Goal: Information Seeking & Learning: Understand process/instructions

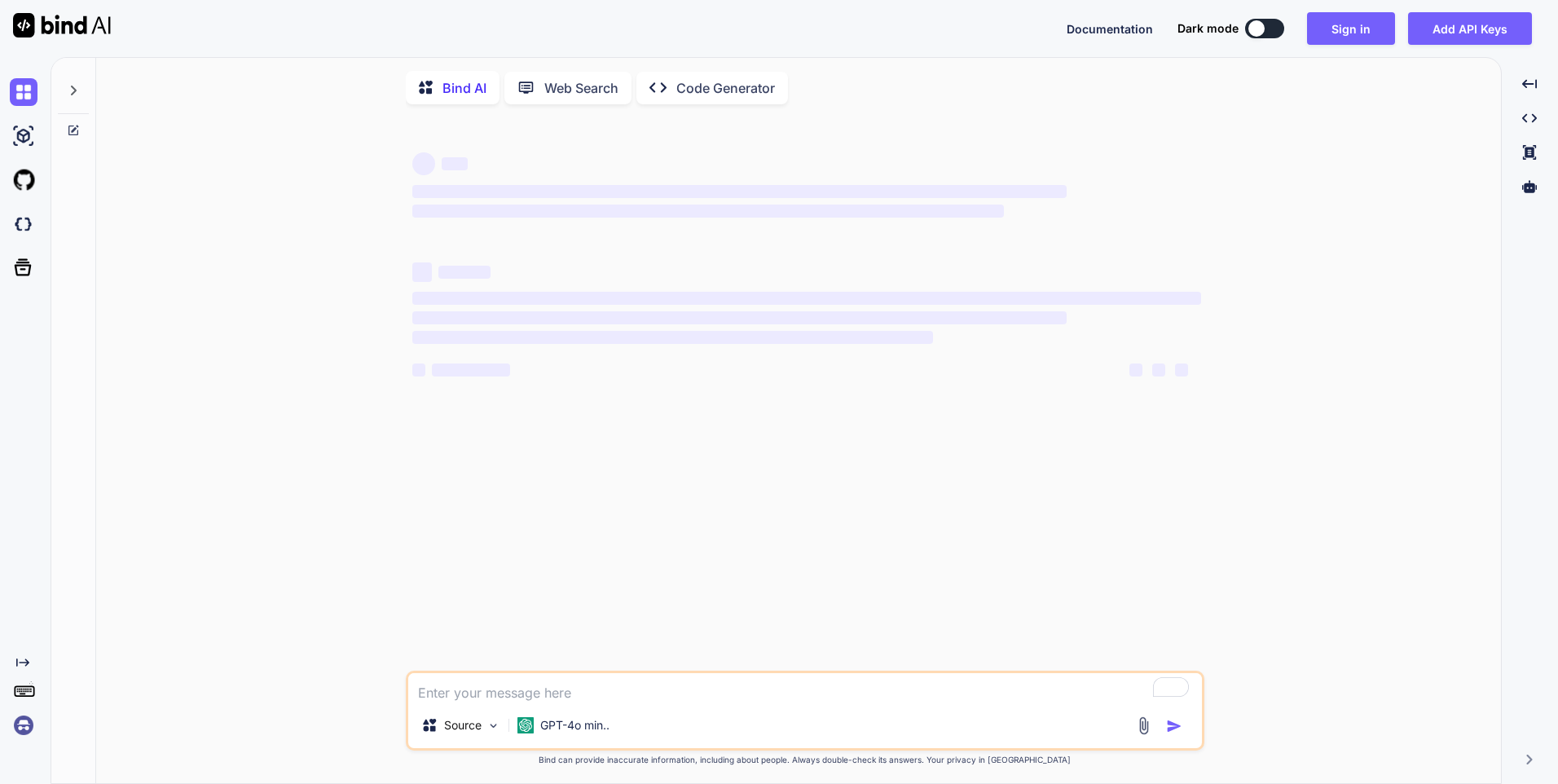
type textarea "x"
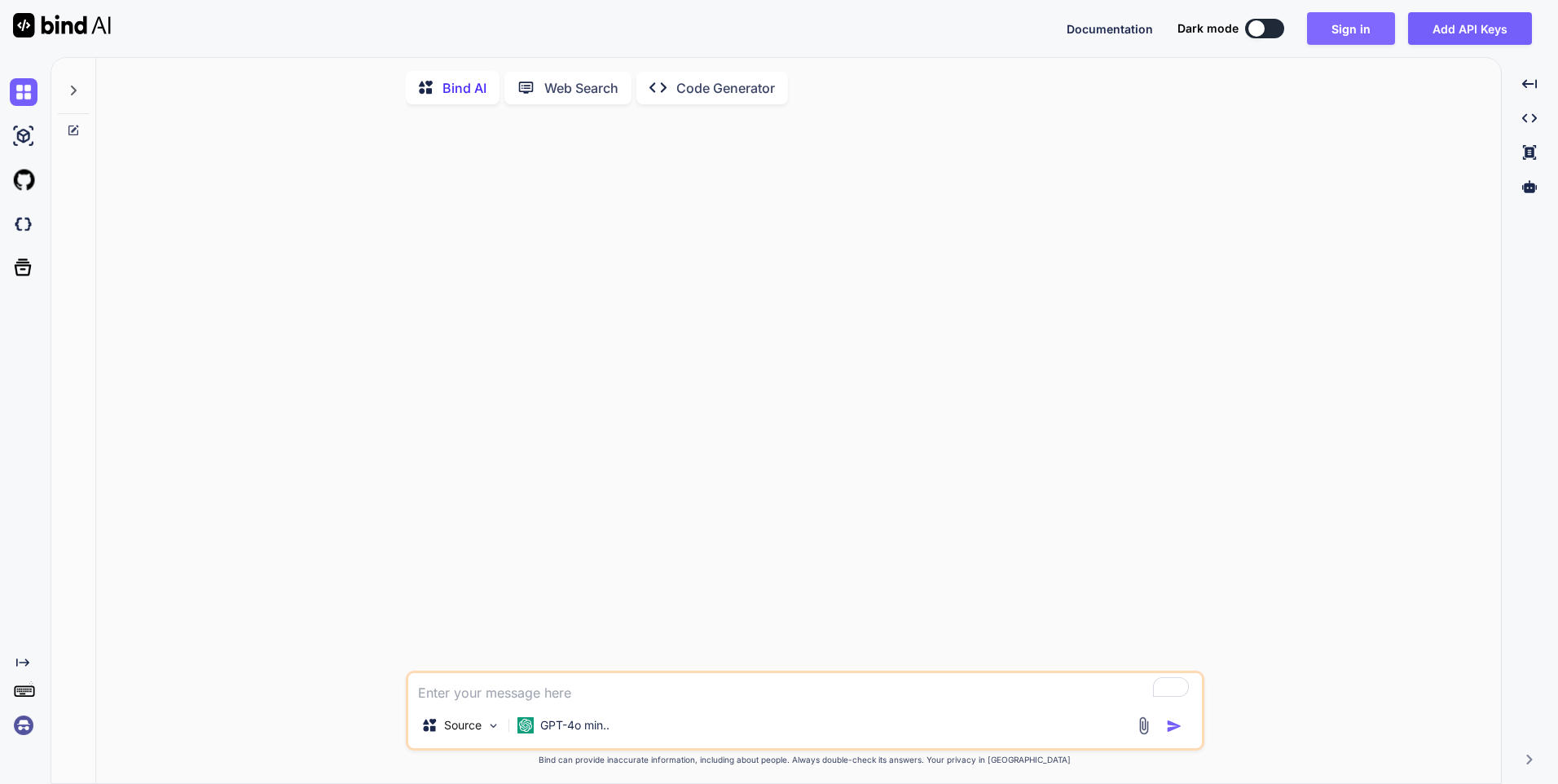
click at [1392, 21] on button "Sign in" at bounding box center [1351, 28] width 88 height 33
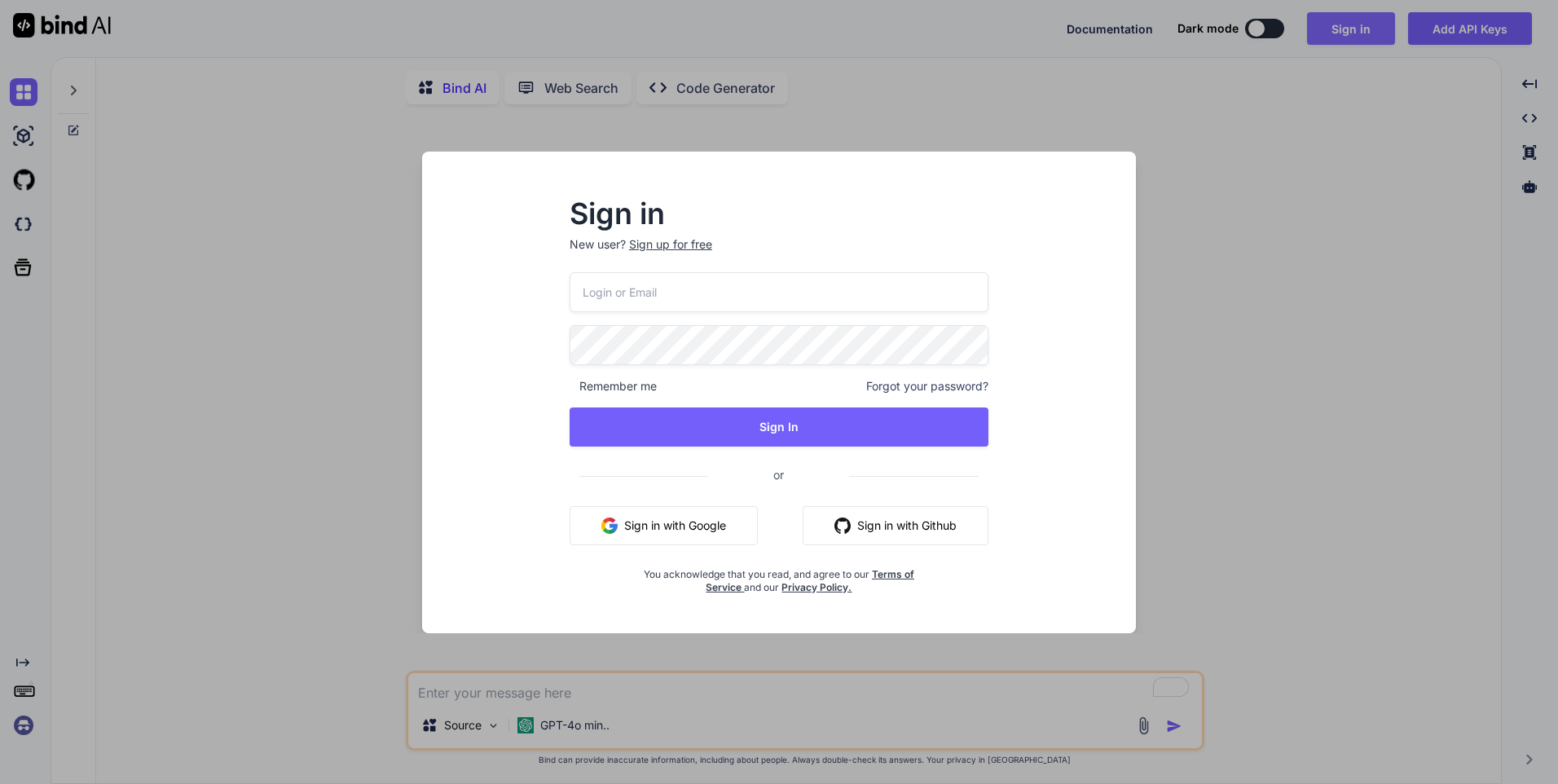
type input "[EMAIL_ADDRESS][DOMAIN_NAME]"
click at [654, 528] on button "Sign in with Google" at bounding box center [663, 526] width 188 height 40
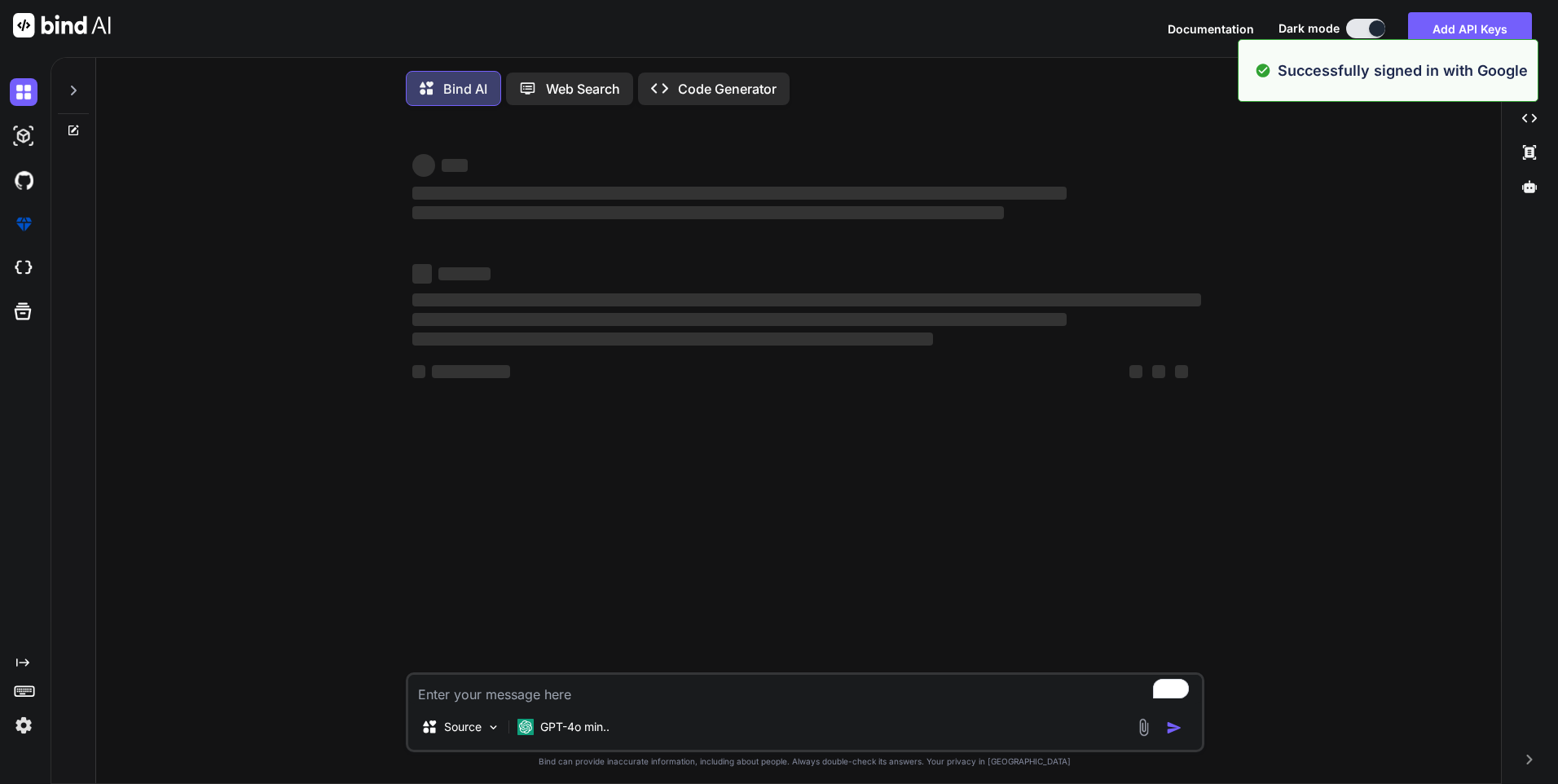
type textarea "x"
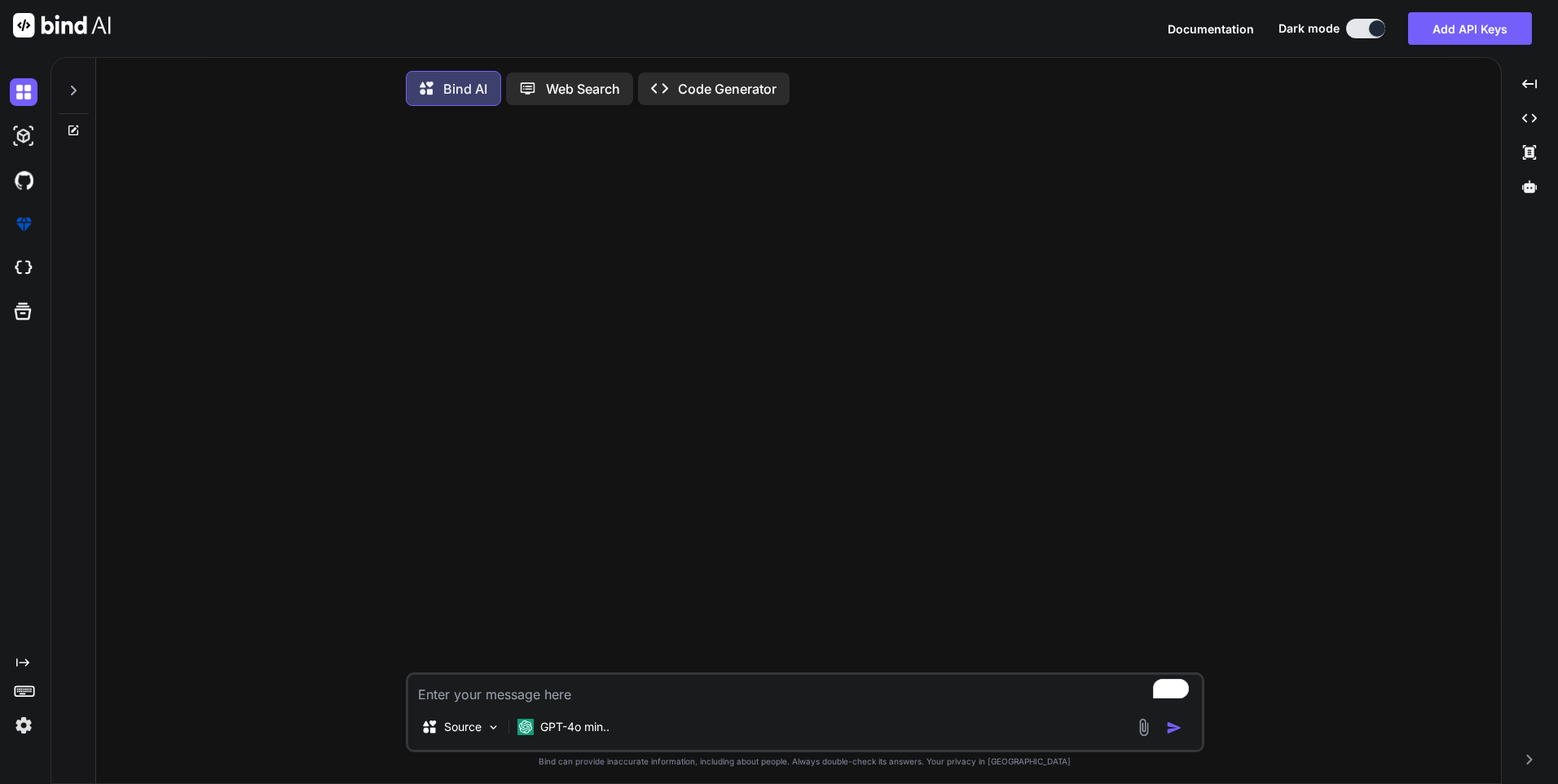
click at [476, 688] on textarea "To enrich screen reader interactions, please activate Accessibility in Grammarl…" at bounding box center [805, 690] width 794 height 29
type textarea "c"
type textarea "x"
type textarea "cr"
type textarea "x"
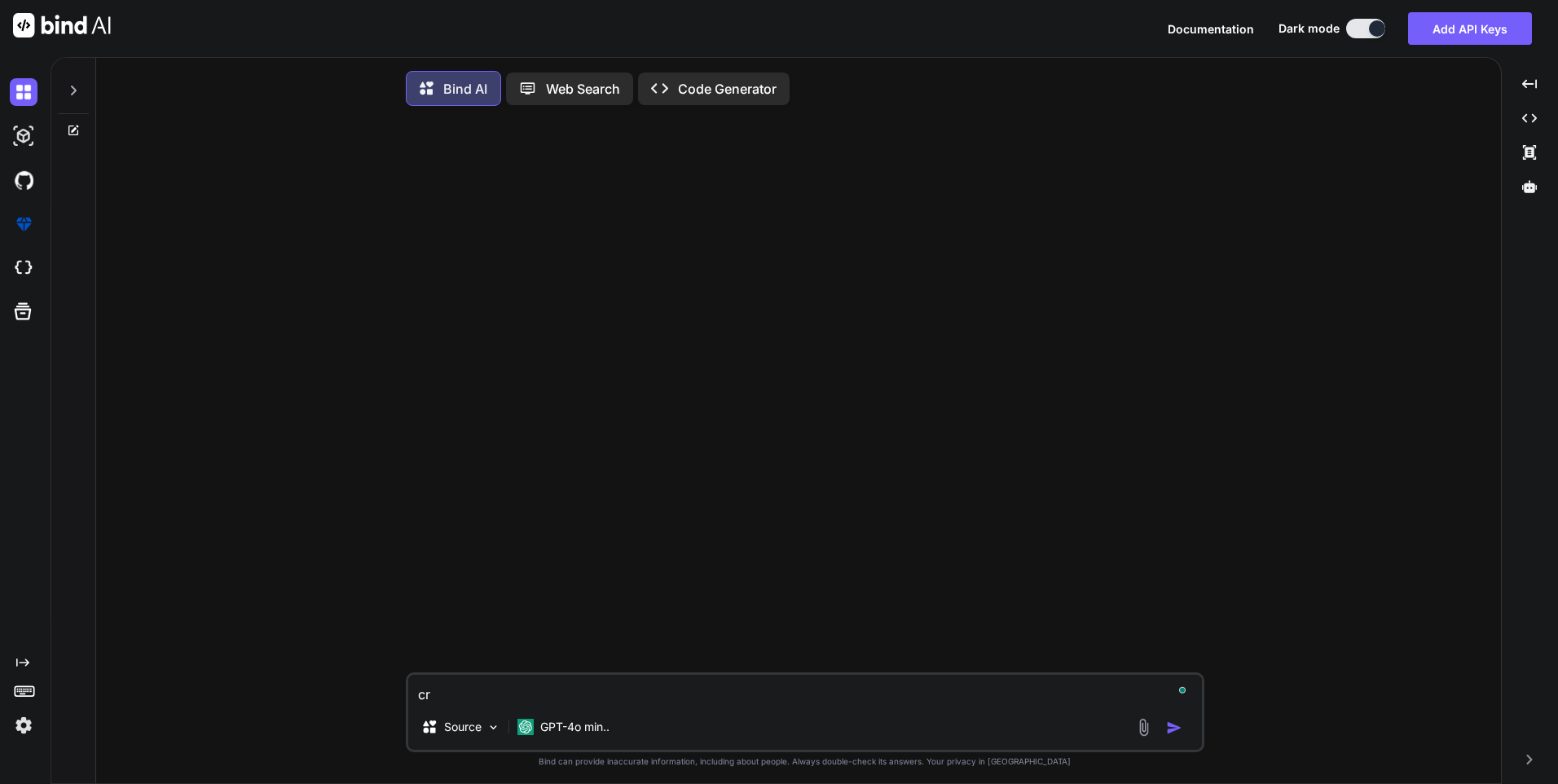
type textarea "cre"
type textarea "x"
type textarea "crea"
type textarea "x"
type textarea "creat"
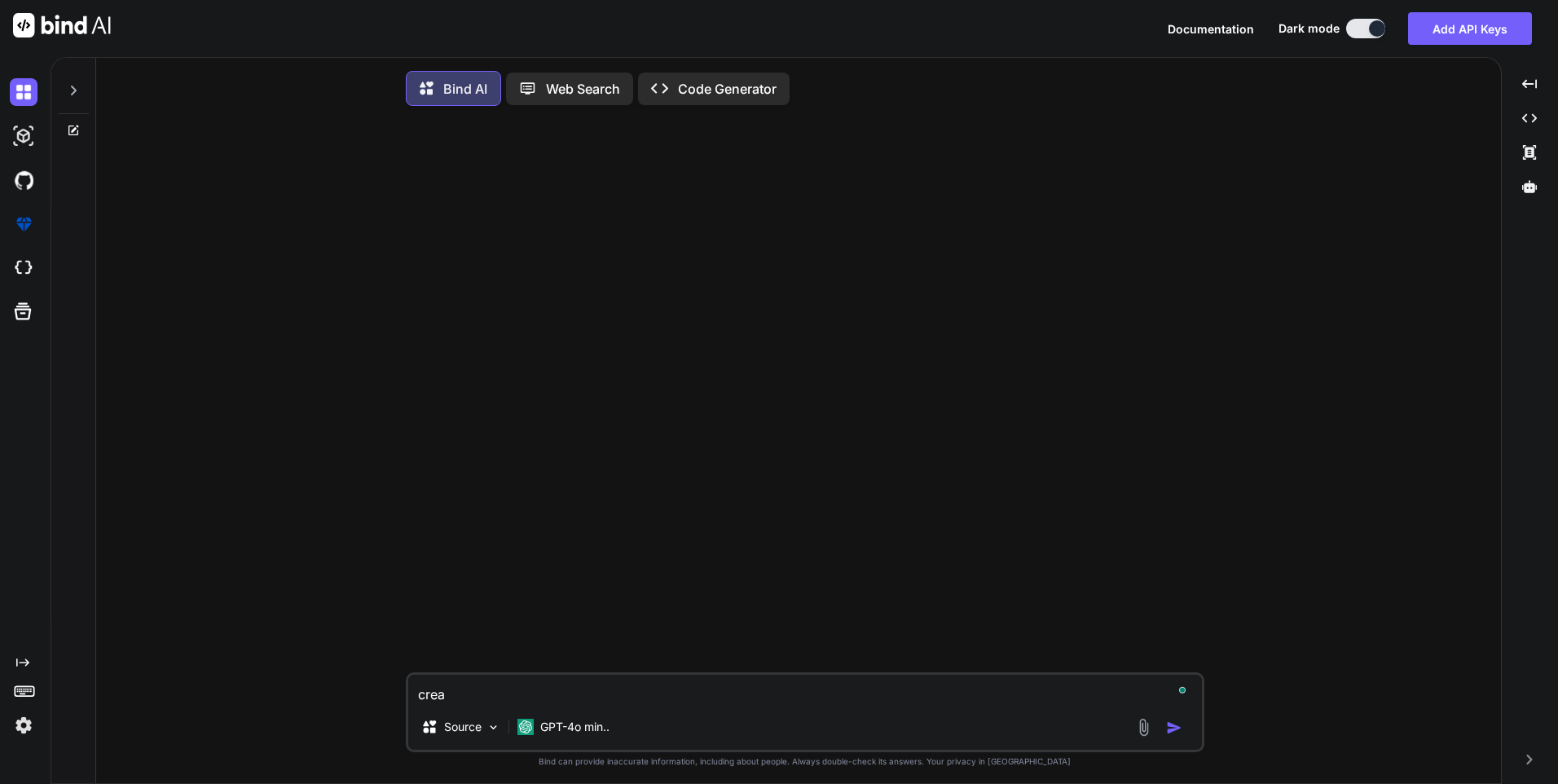
type textarea "x"
type textarea "create"
type textarea "x"
type textarea "create"
type textarea "x"
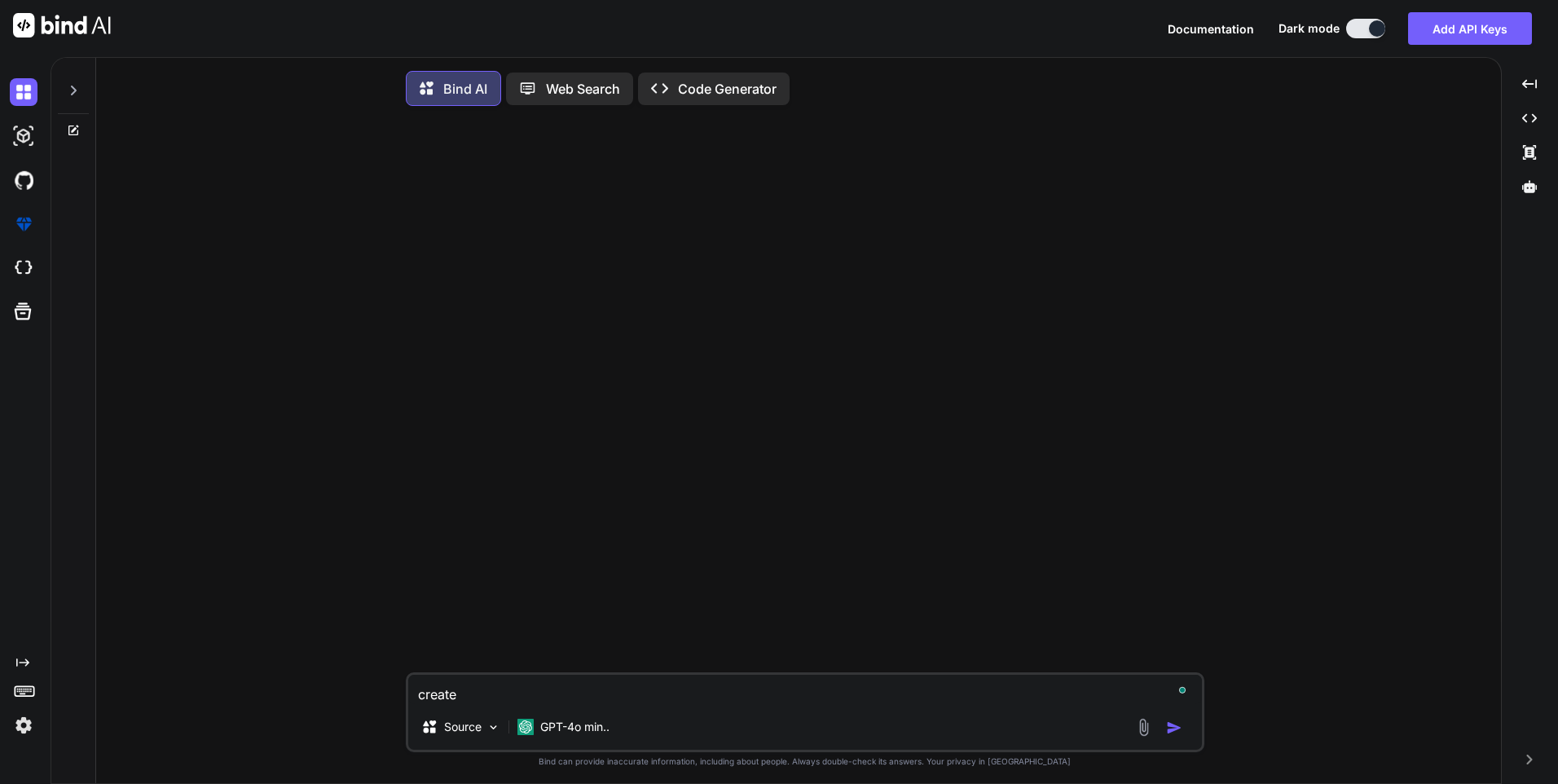
type textarea "create t"
type textarea "x"
type textarea "create te"
type textarea "x"
type textarea "create tes"
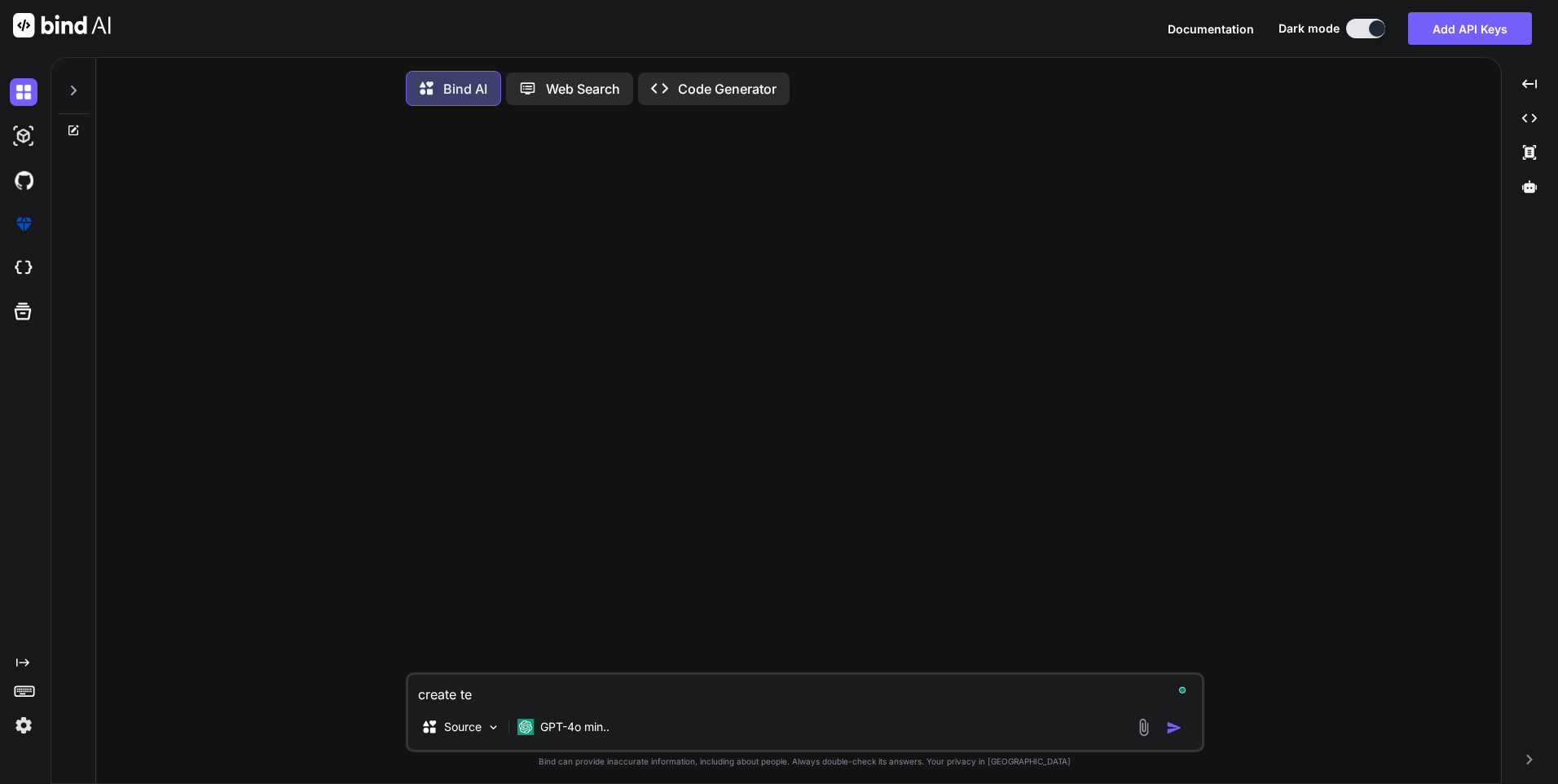
type textarea "x"
type textarea "create test"
type textarea "x"
type textarea "create test"
type textarea "x"
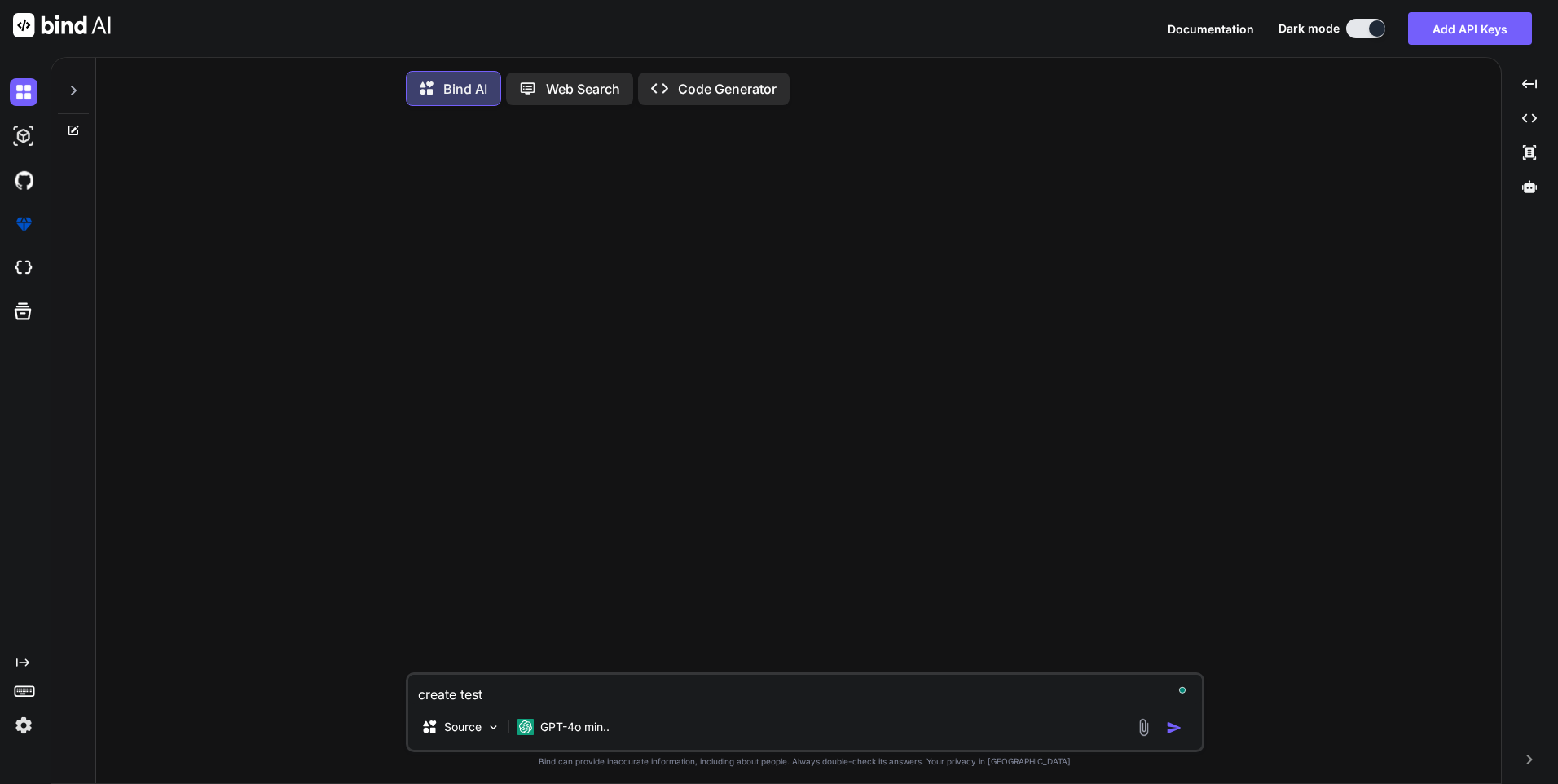
type textarea "create test c"
type textarea "x"
type textarea "create test ca"
type textarea "x"
type textarea "create test cas"
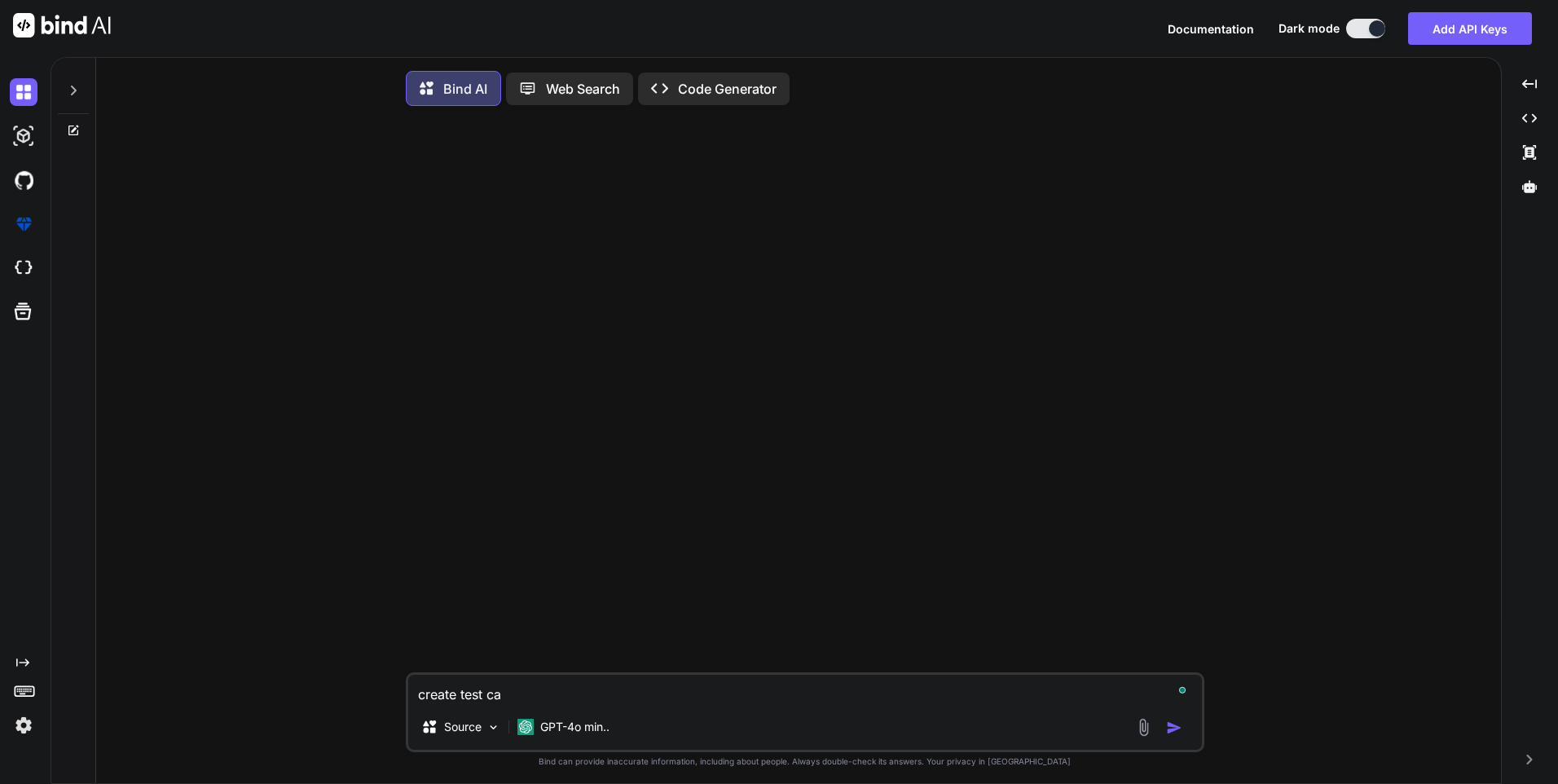
type textarea "x"
type textarea "create test case"
type textarea "x"
type textarea "create test cases"
type textarea "x"
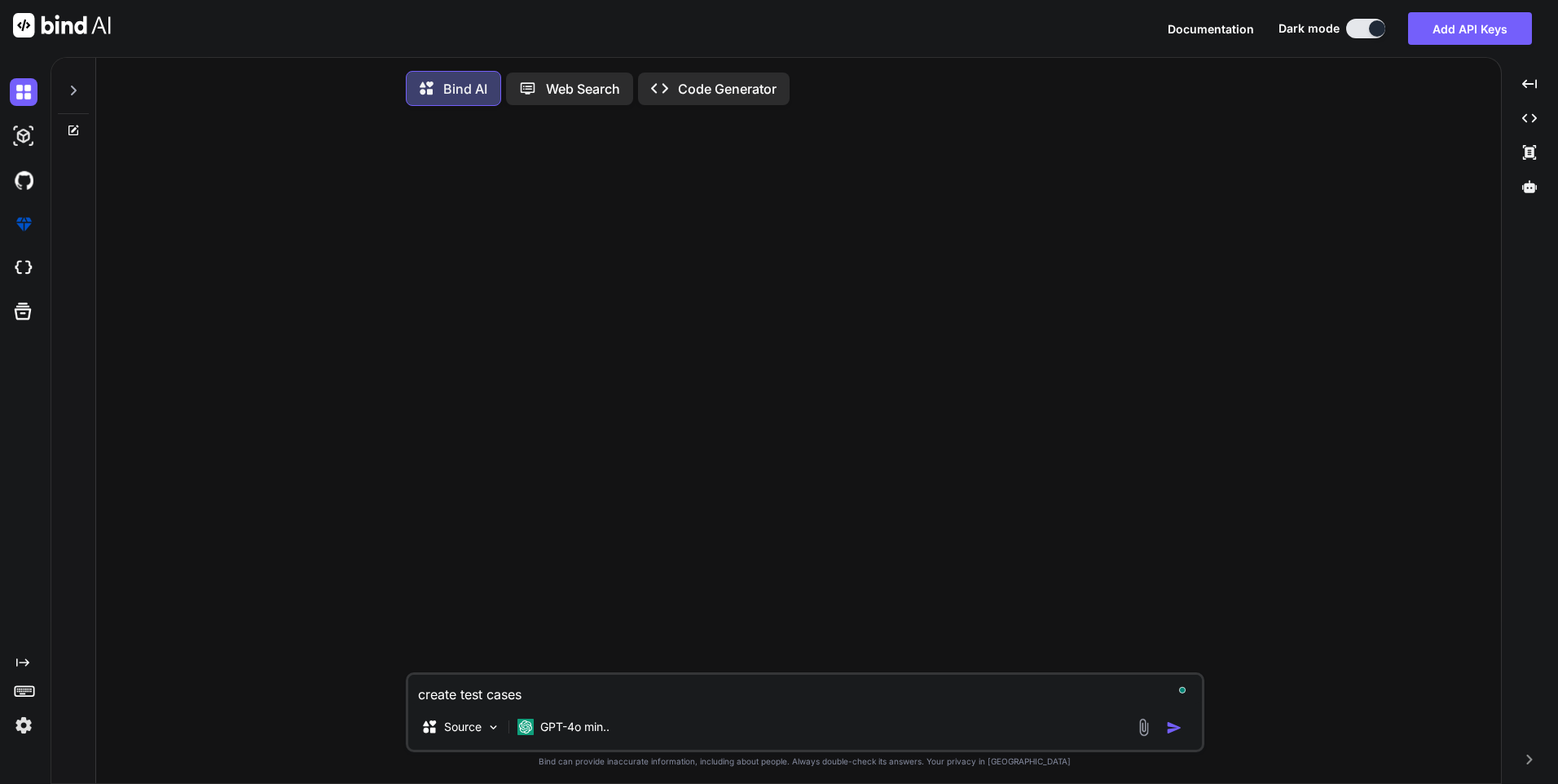
type textarea "create test cases"
type textarea "x"
type textarea "create test cases f"
type textarea "x"
type textarea "create test cases fo"
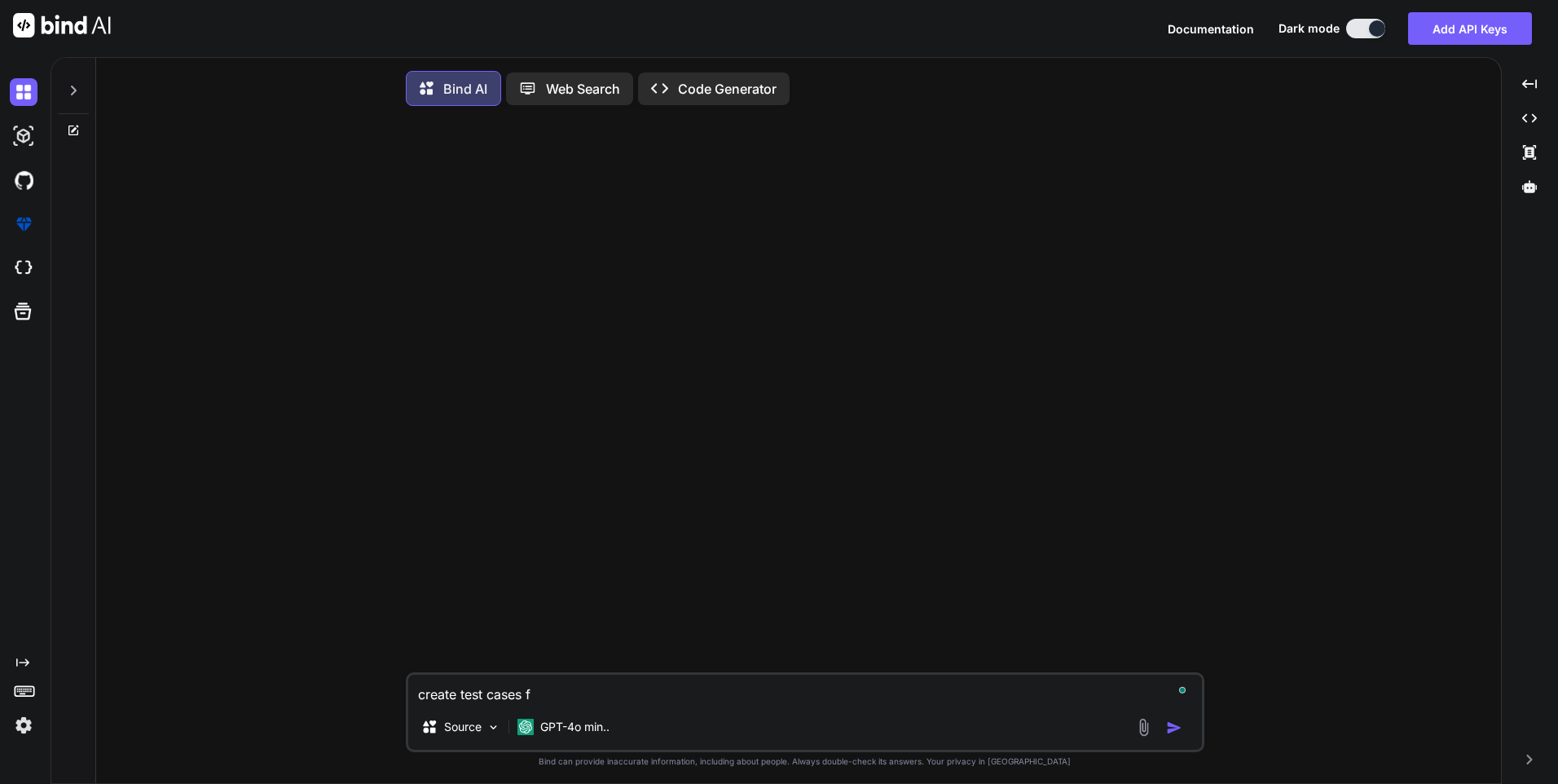
type textarea "x"
type textarea "create test cases for"
type textarea "x"
type textarea "create test cases for"
type textarea "x"
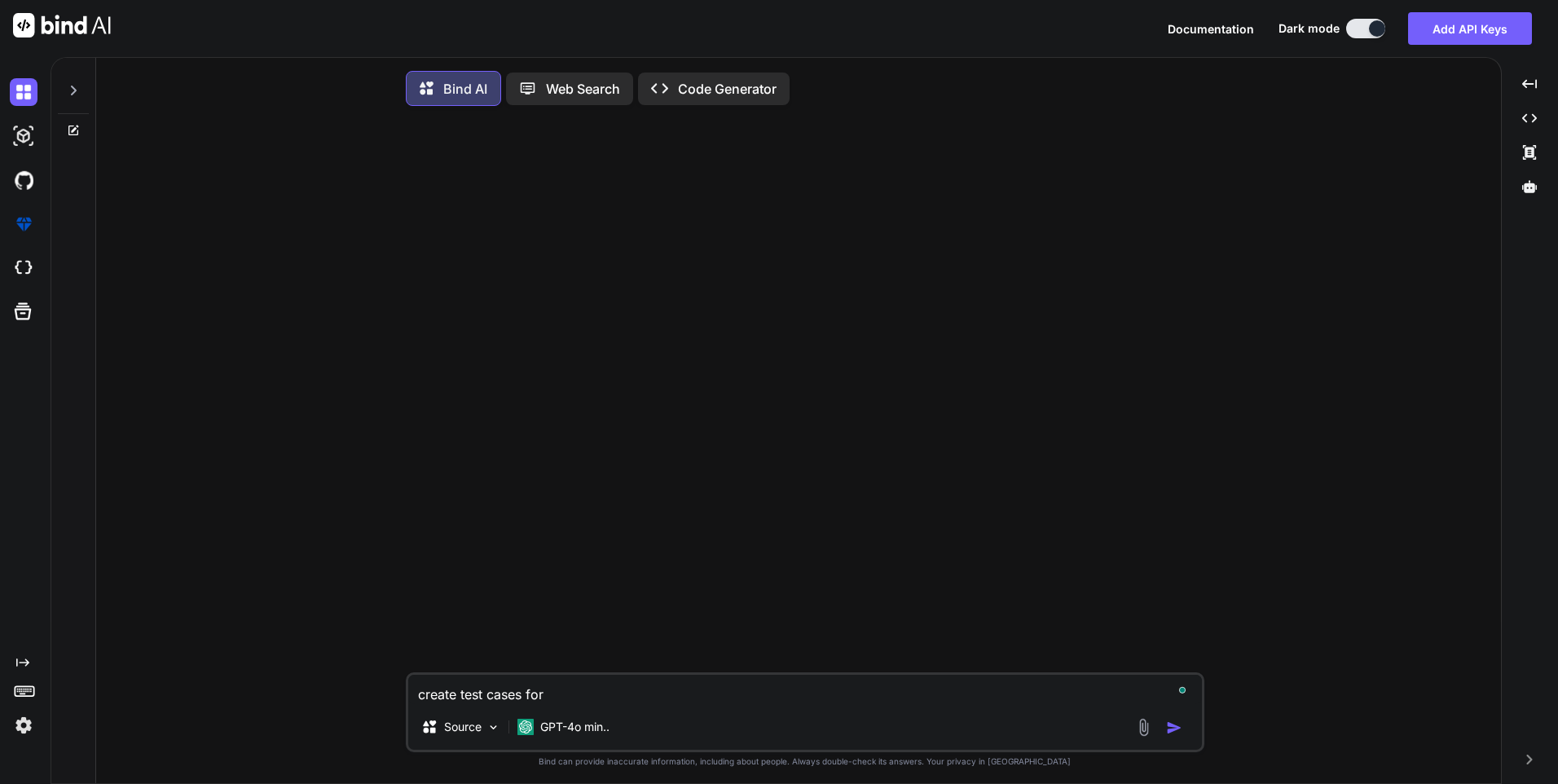
paste textarea "total of amount in budget and cost module."
type textarea "create test cases for total of amount in budget and cost module."
type textarea "x"
type textarea "create test cases for total of amount in budget and cost module."
click at [1173, 729] on img "button" at bounding box center [1174, 727] width 16 height 16
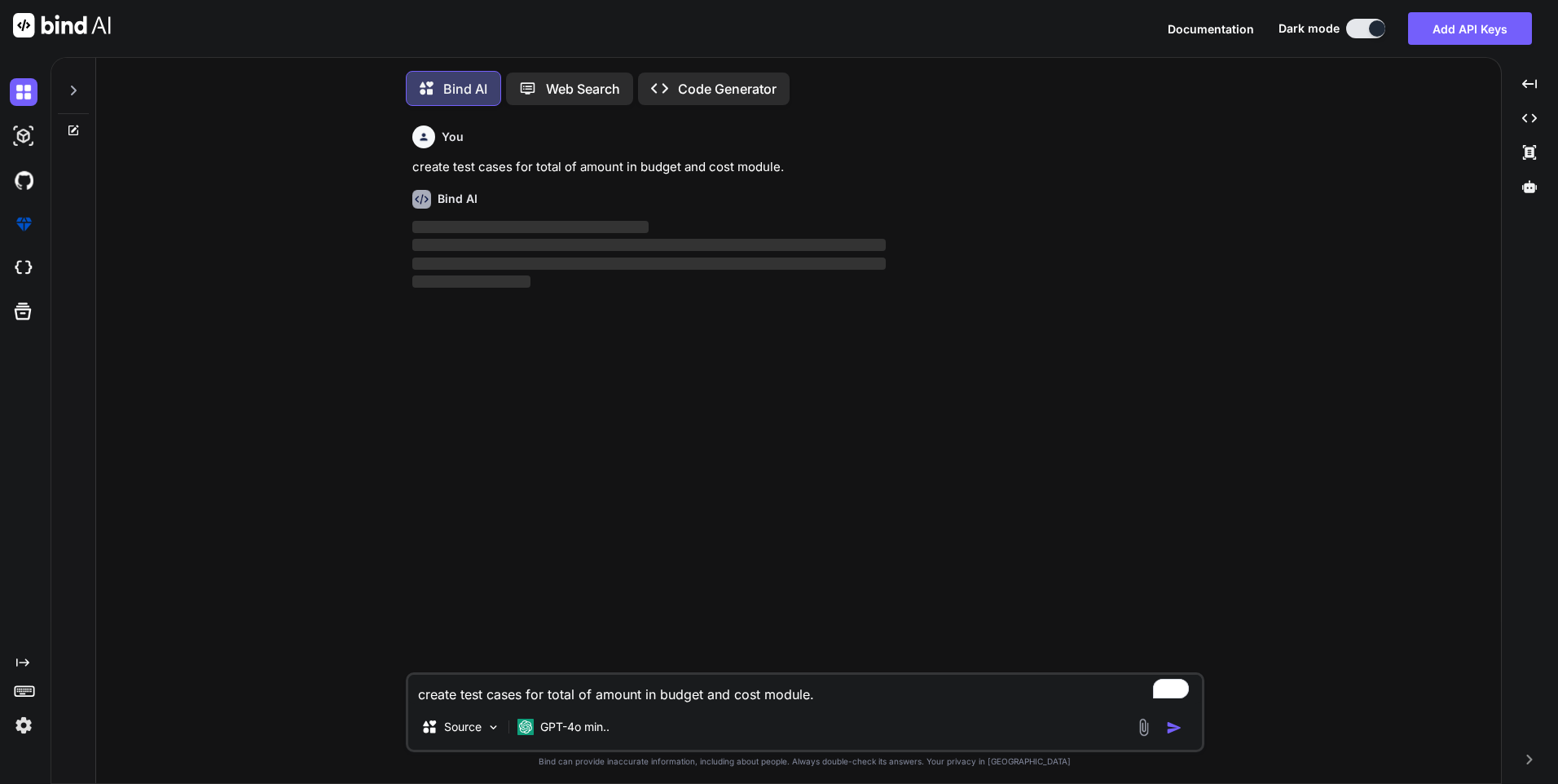
scroll to position [8, 0]
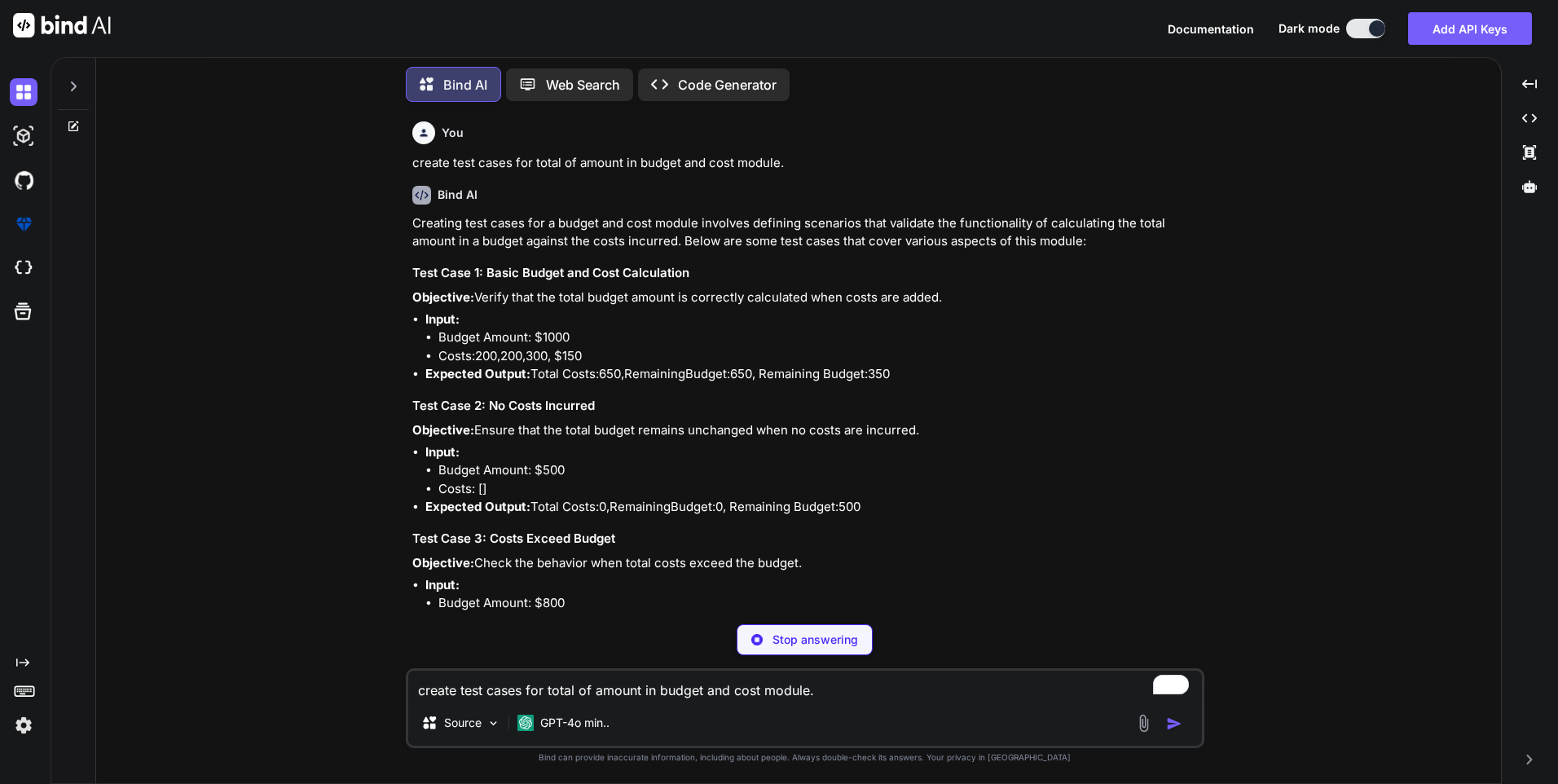
drag, startPoint x: 951, startPoint y: 295, endPoint x: 478, endPoint y: 295, distance: 473.0
click at [478, 295] on p "Objective: Verify that the total budget amount is correctly calculated when cos…" at bounding box center [806, 298] width 789 height 19
copy p "Verify that the total budget amount is correctly calculated when costs are adde…"
type textarea "x"
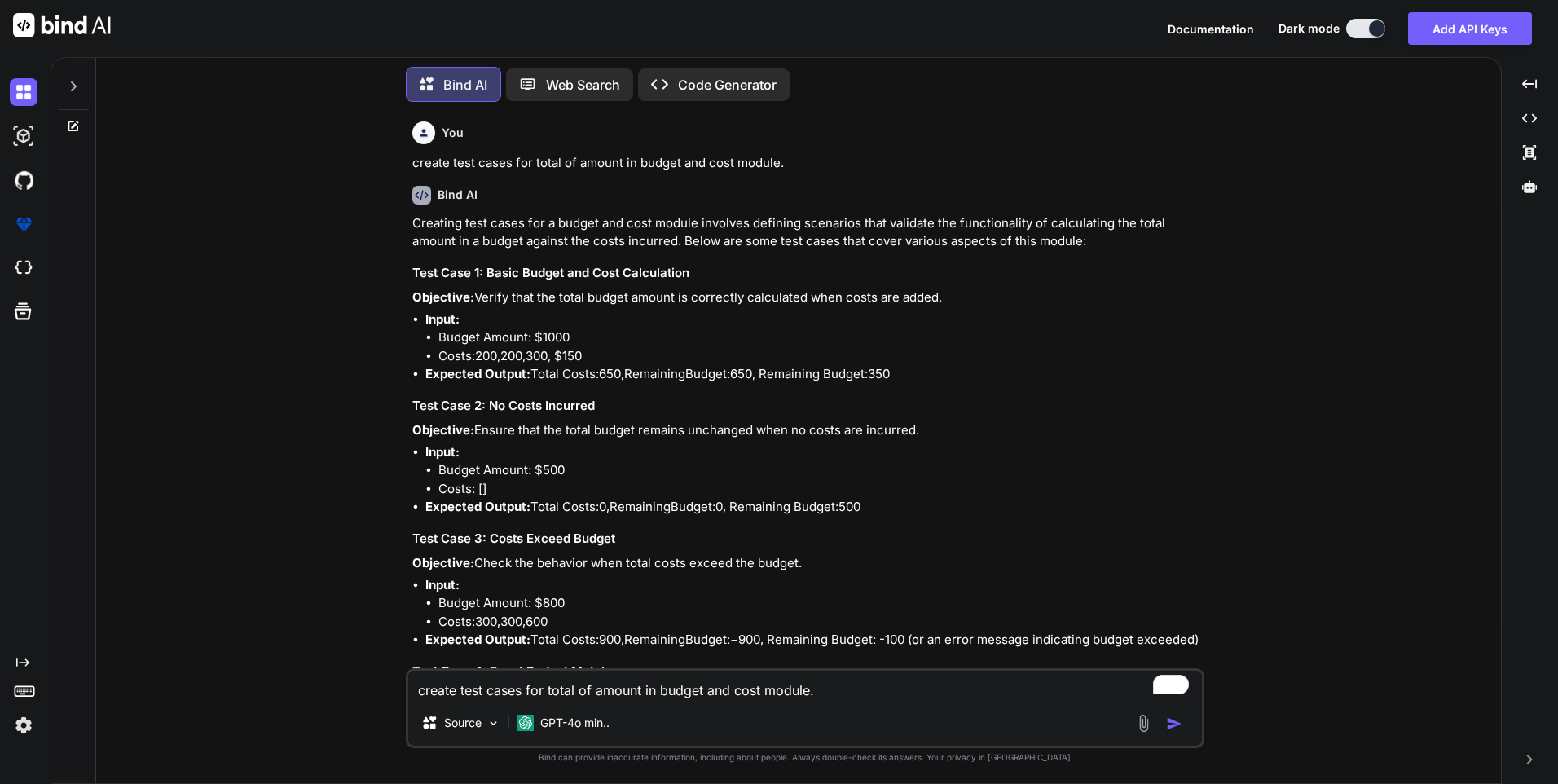
copy p "Verify that the total budget amount is correctly calculated when costs are adde…"
click at [501, 397] on h3 "Test Case 2: No Costs Incurred" at bounding box center [806, 406] width 789 height 19
drag, startPoint x: 436, startPoint y: 336, endPoint x: 583, endPoint y: 351, distance: 147.8
click at [583, 351] on ul "Budget Amount: $1000 Costs: 200 , 200, 300, $150" at bounding box center [812, 346] width 776 height 37
copy ul "Budget Amount: $1000 Costs: 200 , 200, 300, $150"
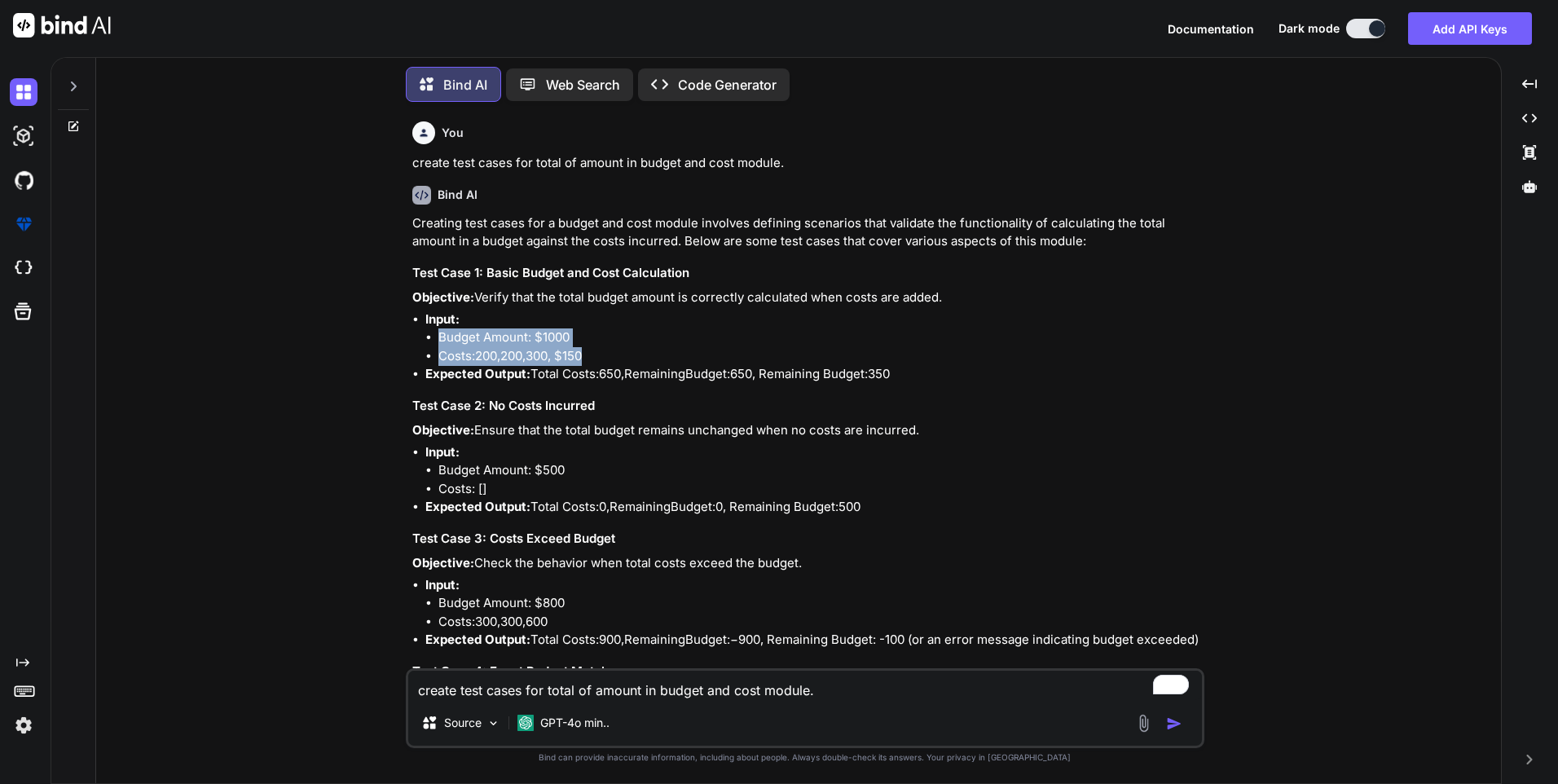
click at [538, 361] on li "Costs: 200 , 200, 300, $150" at bounding box center [820, 356] width 763 height 19
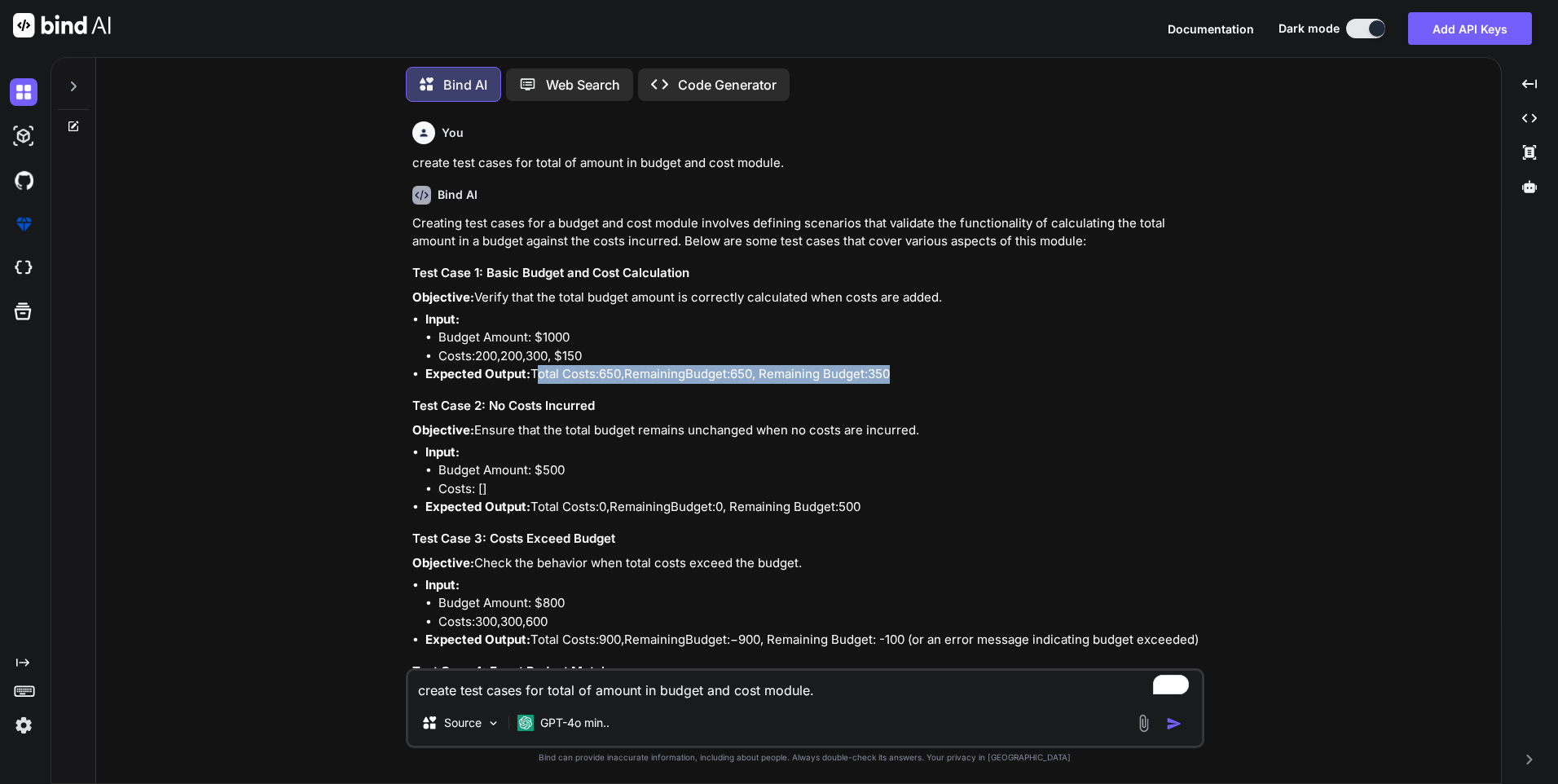
drag, startPoint x: 535, startPoint y: 373, endPoint x: 764, endPoint y: 370, distance: 229.0
click at [764, 370] on li "Expected Output: Total Costs: 650 , R e m a i n i n g B u d g e t : 650, Remain…" at bounding box center [812, 374] width 776 height 19
copy li "Total Costs: 650 , R e m a i n i n g B u d g e t : 650, Remaining Budget: 350"
click at [600, 453] on li "Input: Budget Amount: $500 Costs: []" at bounding box center [812, 471] width 776 height 56
drag, startPoint x: 533, startPoint y: 361, endPoint x: 570, endPoint y: 375, distance: 39.6
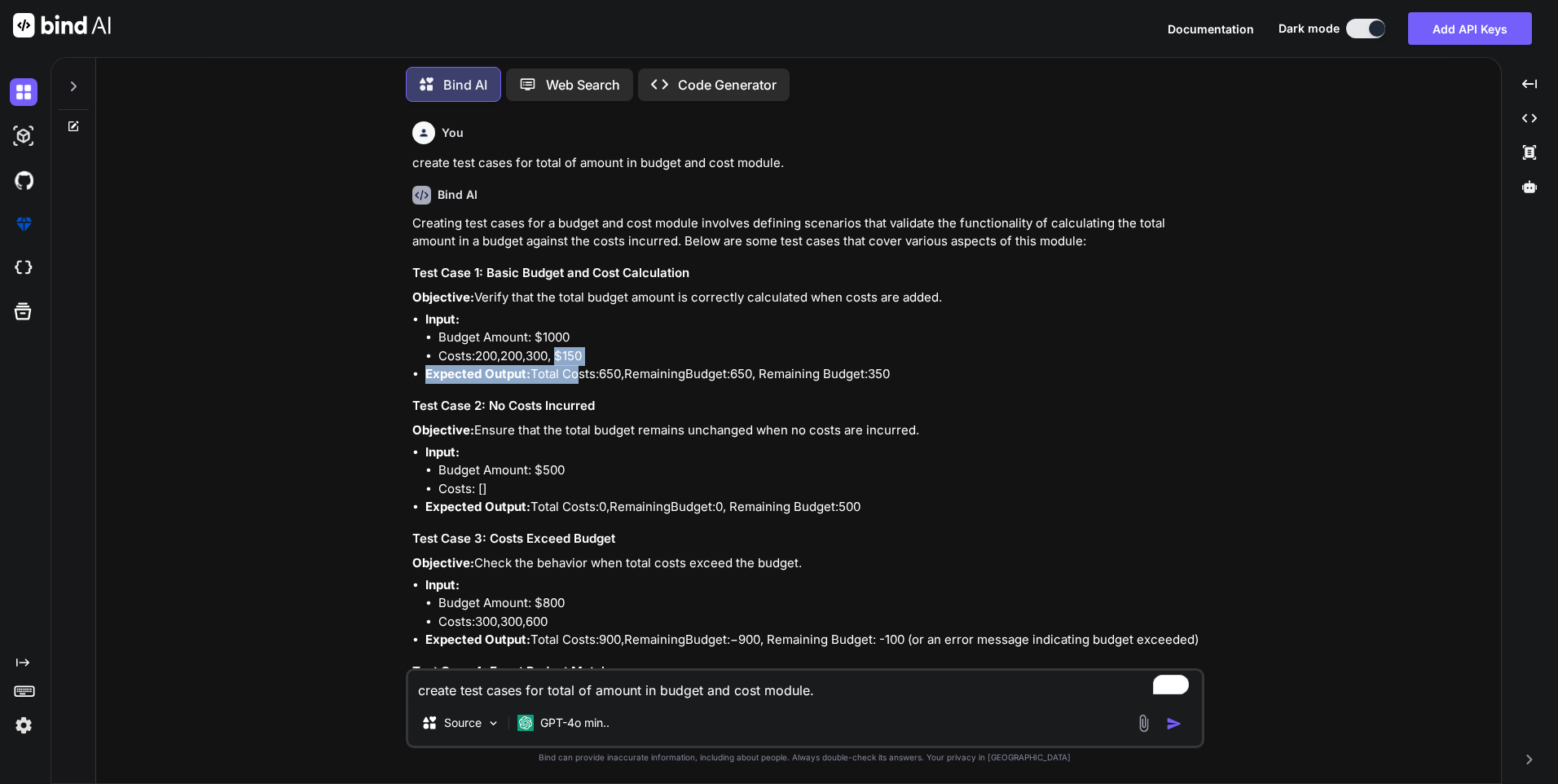
click at [570, 375] on ul "Input: Budget Amount: $1000 Costs: 200 , 200, 300, $150 Expected Output: Total …" at bounding box center [806, 347] width 789 height 73
drag, startPoint x: 570, startPoint y: 375, endPoint x: 596, endPoint y: 407, distance: 41.2
click at [596, 407] on h3 "Test Case 2: No Costs Incurred" at bounding box center [806, 406] width 789 height 19
drag, startPoint x: 780, startPoint y: 379, endPoint x: 536, endPoint y: 372, distance: 244.1
click at [536, 372] on li "Expected Output: Total Costs: 650 , R e m a i n i n g B u d g e t : 650, Remain…" at bounding box center [812, 374] width 776 height 19
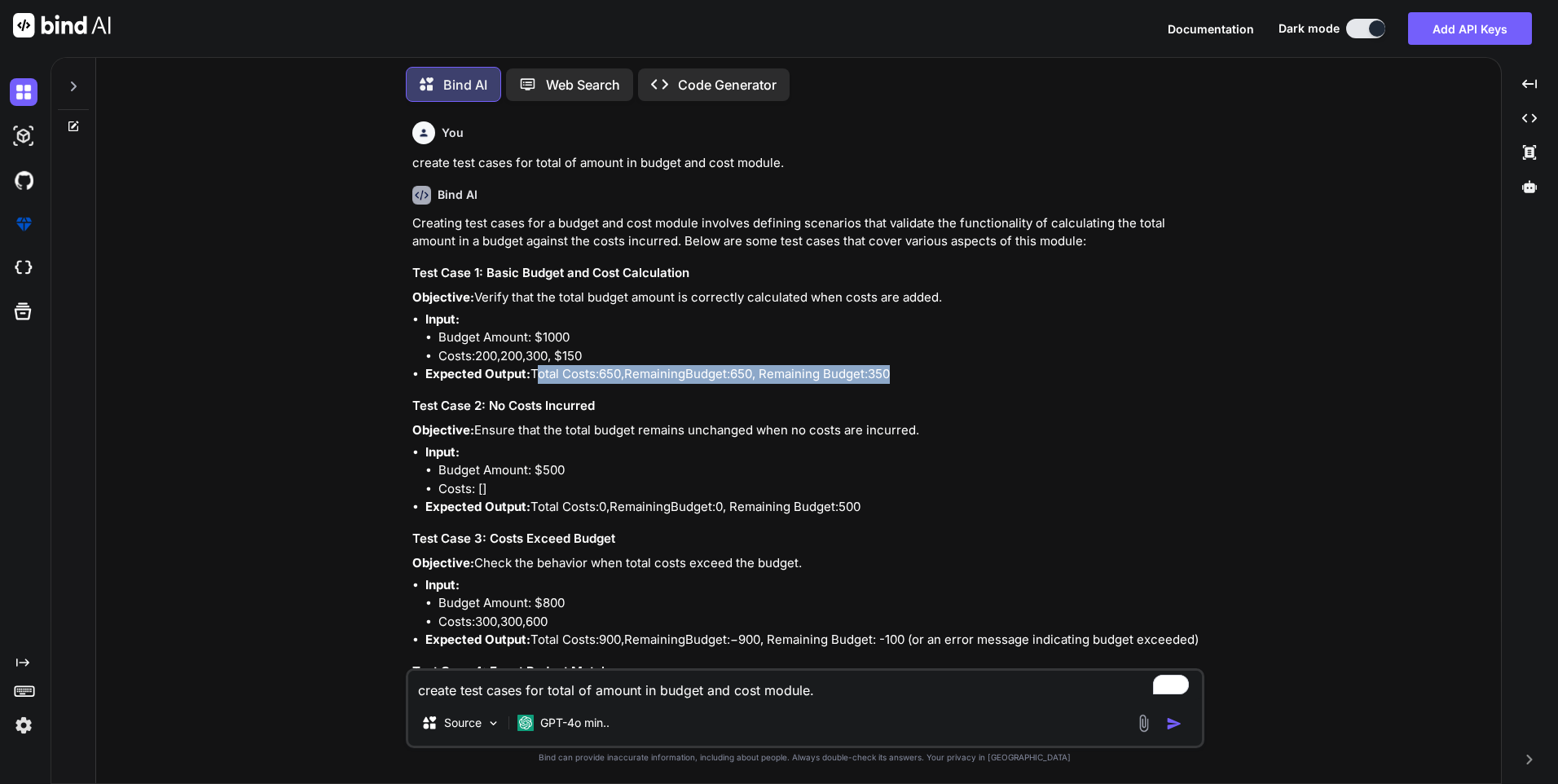
copy li "Total Costs: 650 , R e m a i n i n g B u d g e t : 650, Remaining Budget: 350"
drag, startPoint x: 477, startPoint y: 427, endPoint x: 935, endPoint y: 431, distance: 458.0
click at [935, 431] on p "Objective: Ensure that the total budget remains unchanged when no costs are inc…" at bounding box center [806, 431] width 789 height 19
copy p "Ensure that the total budget remains unchanged when no costs are incurred."
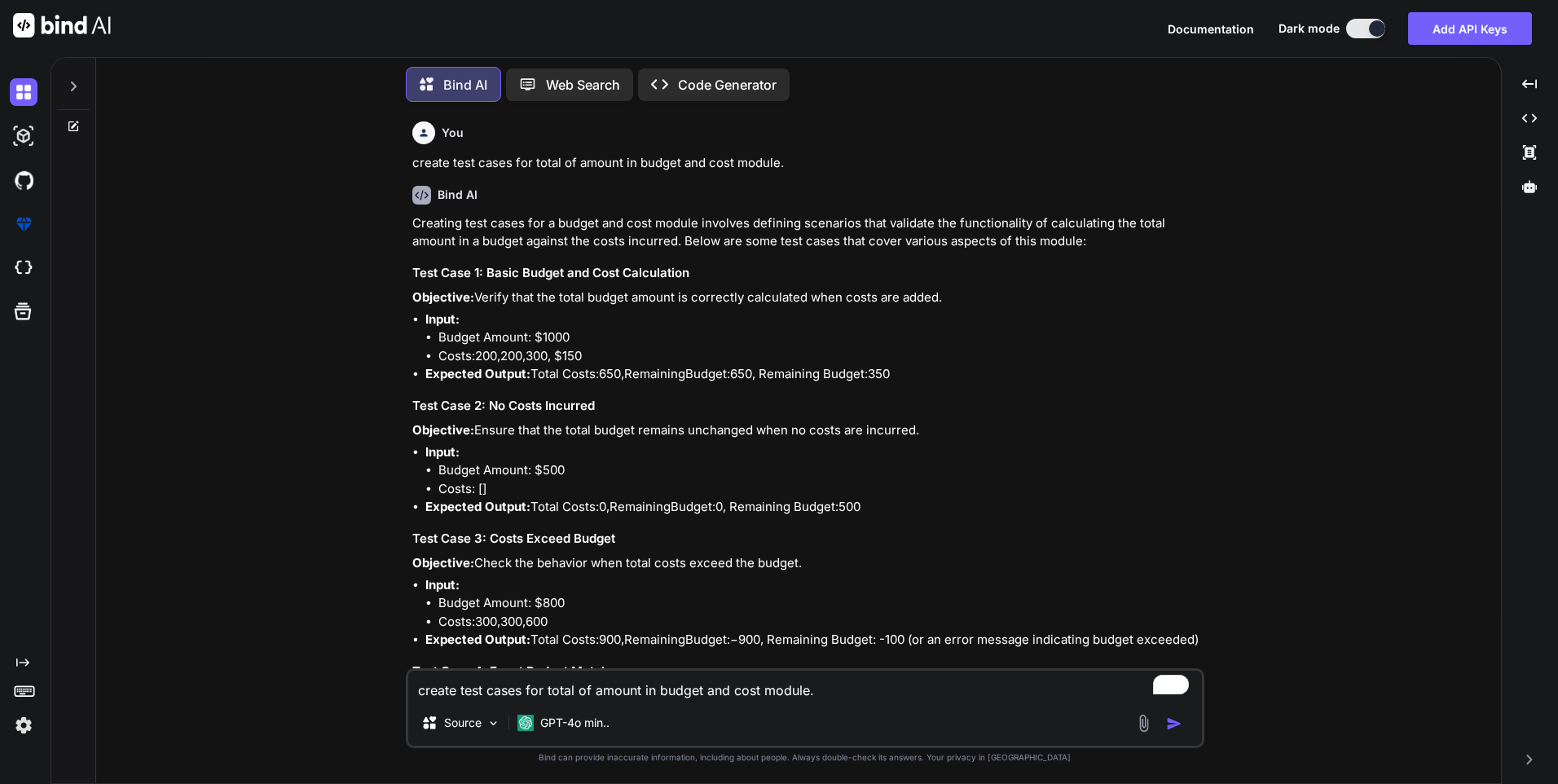
drag, startPoint x: 535, startPoint y: 503, endPoint x: 755, endPoint y: 505, distance: 220.0
click at [755, 505] on li "Expected Output: Total Costs: 0 , R e m a i n i n g B u d g e t : 0, Remaining …" at bounding box center [812, 507] width 776 height 19
copy li "Total Costs: 0 , R e m a i n i n g B u d g e t : 0, Remaining Budget: 500"
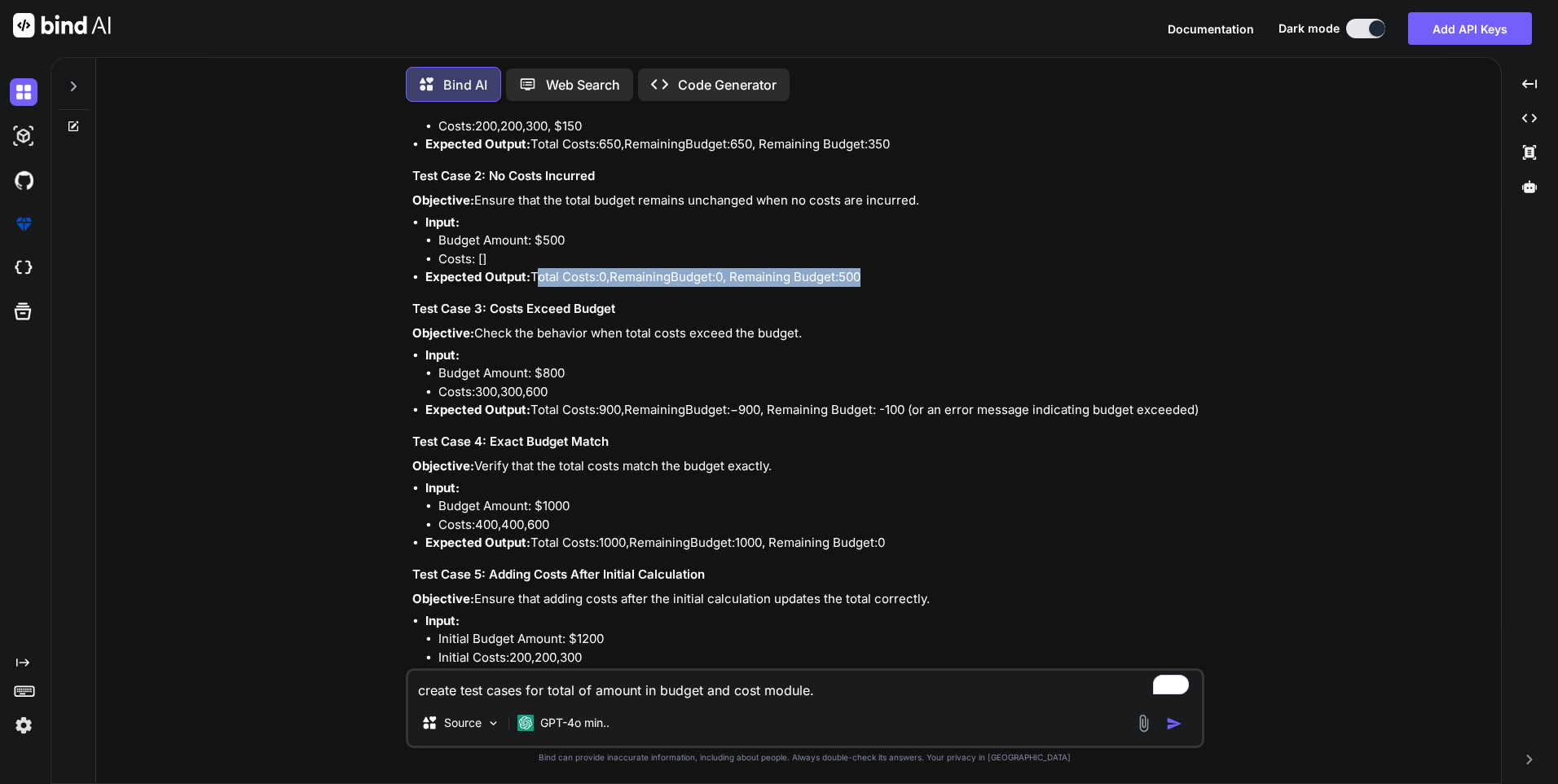
scroll to position [205, 0]
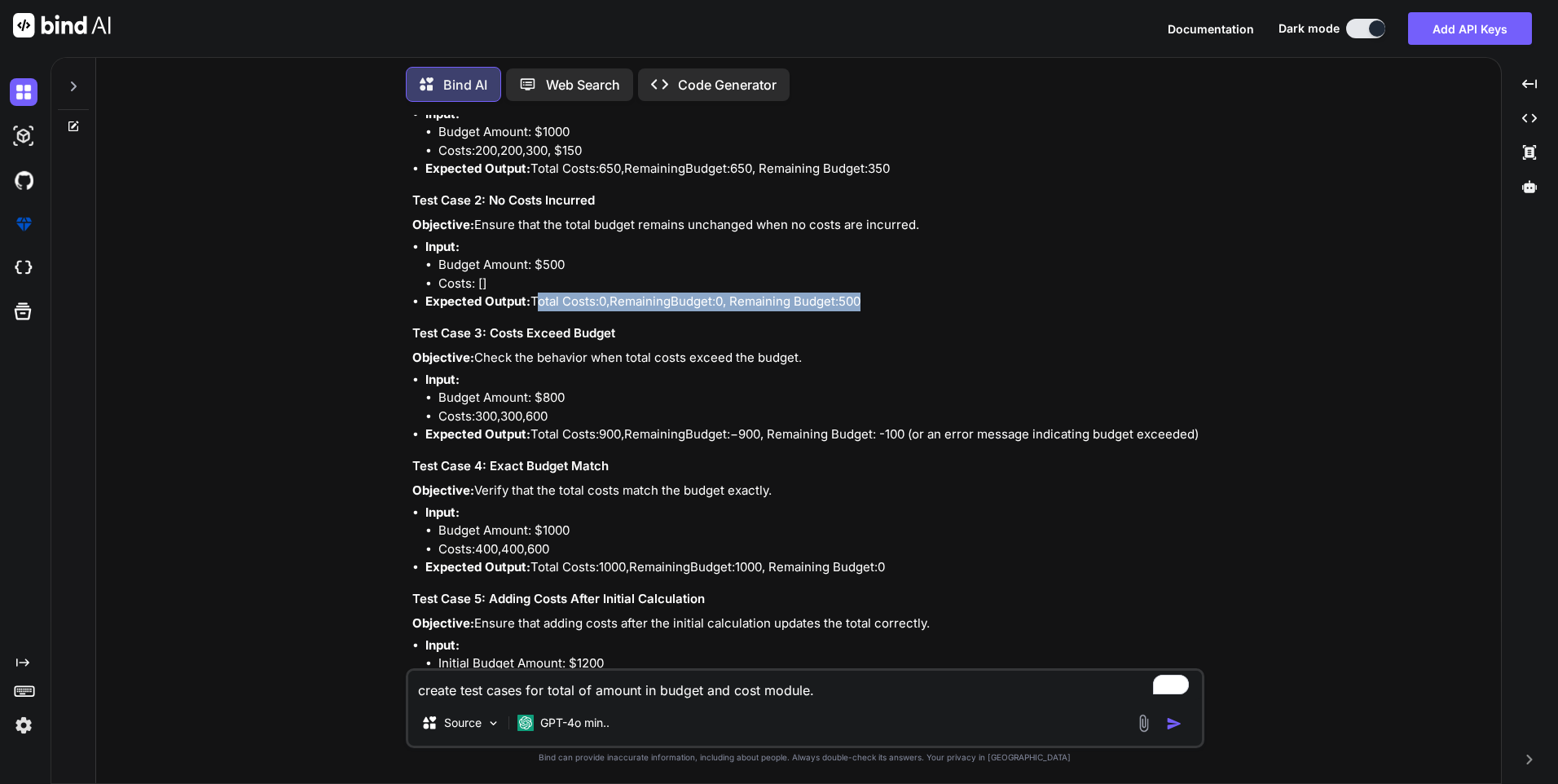
drag, startPoint x: 823, startPoint y: 359, endPoint x: 480, endPoint y: 360, distance: 343.0
click at [480, 360] on p "Objective: Check the behavior when total costs exceed the budget." at bounding box center [806, 358] width 789 height 19
copy p "Check the behavior when total costs exceed the budget."
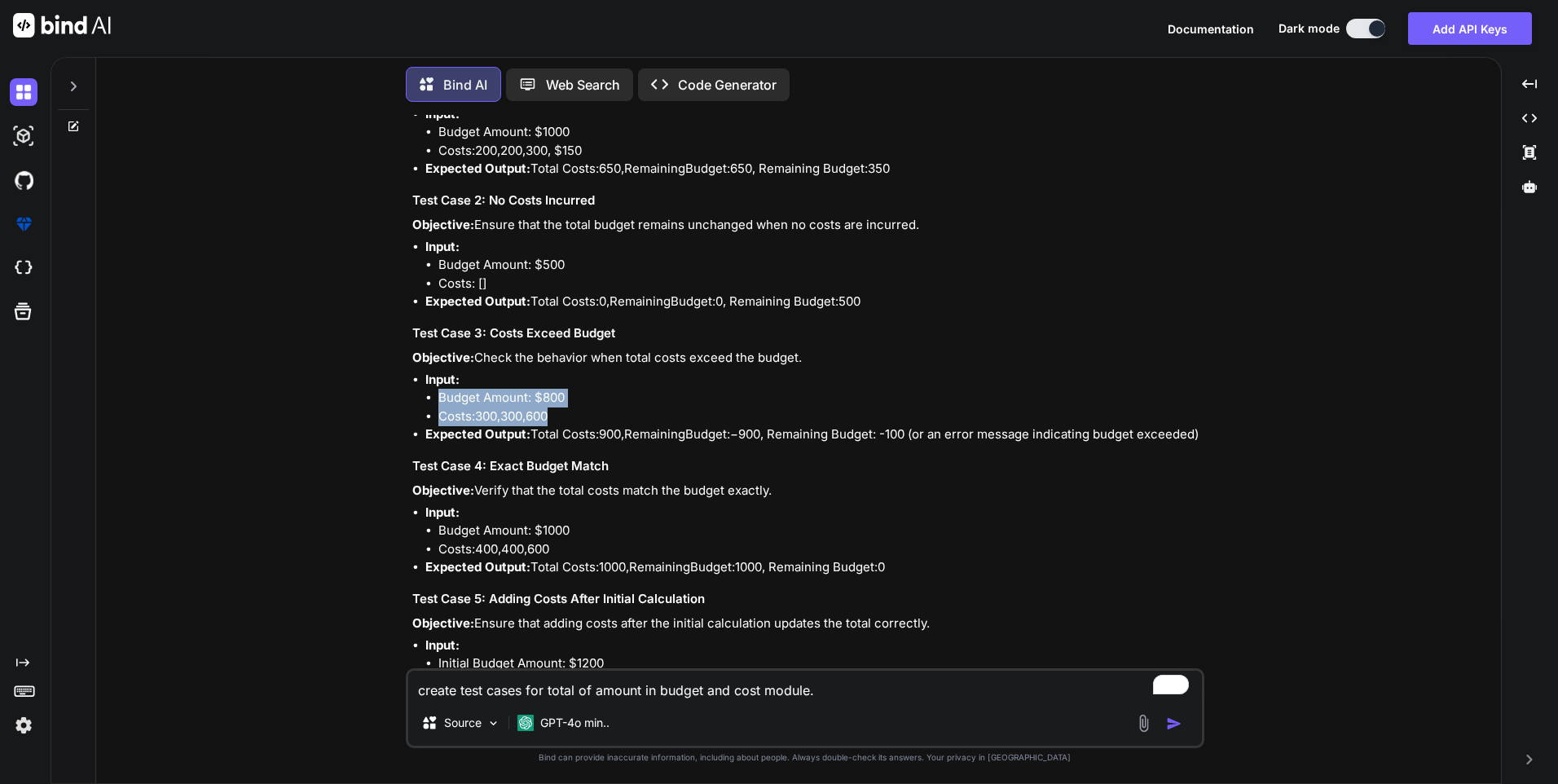
drag, startPoint x: 436, startPoint y: 393, endPoint x: 530, endPoint y: 418, distance: 97.3
click at [530, 418] on ul "Budget Amount: $800 Costs: 300 , 300, 600" at bounding box center [812, 407] width 776 height 37
copy ul "Budget Amount: $800 Costs: 300 , 300, 600"
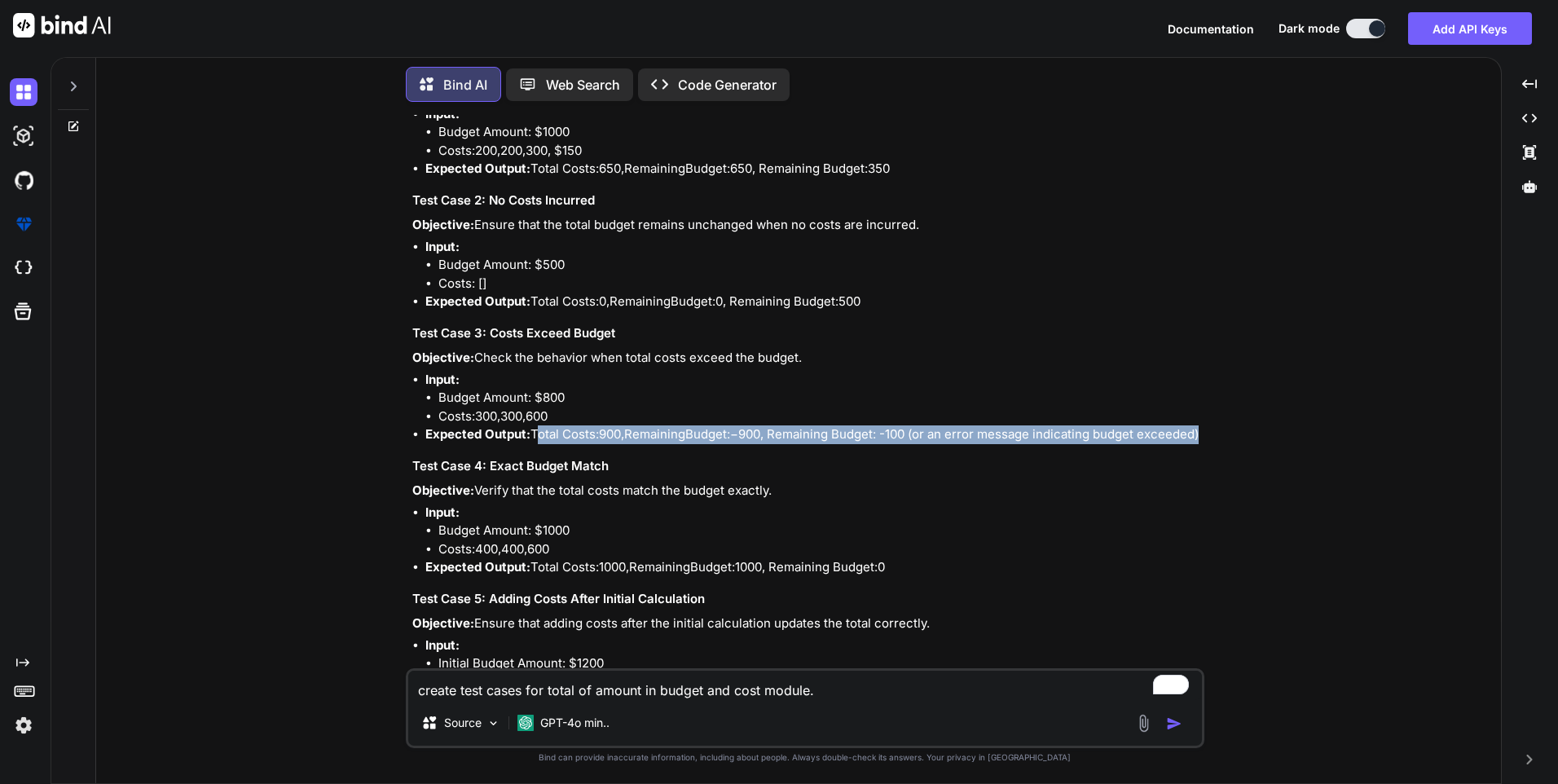
drag, startPoint x: 535, startPoint y: 434, endPoint x: 1081, endPoint y: 440, distance: 546.0
click at [1081, 440] on li "Expected Output: Total Costs: 900 , R e m a i n i n g B u d g e t : − 900, Rema…" at bounding box center [812, 435] width 776 height 19
copy li "Total Costs: 900 , R e m a i n i n g B u d g e t : − 900, Remaining Budget: - 1…"
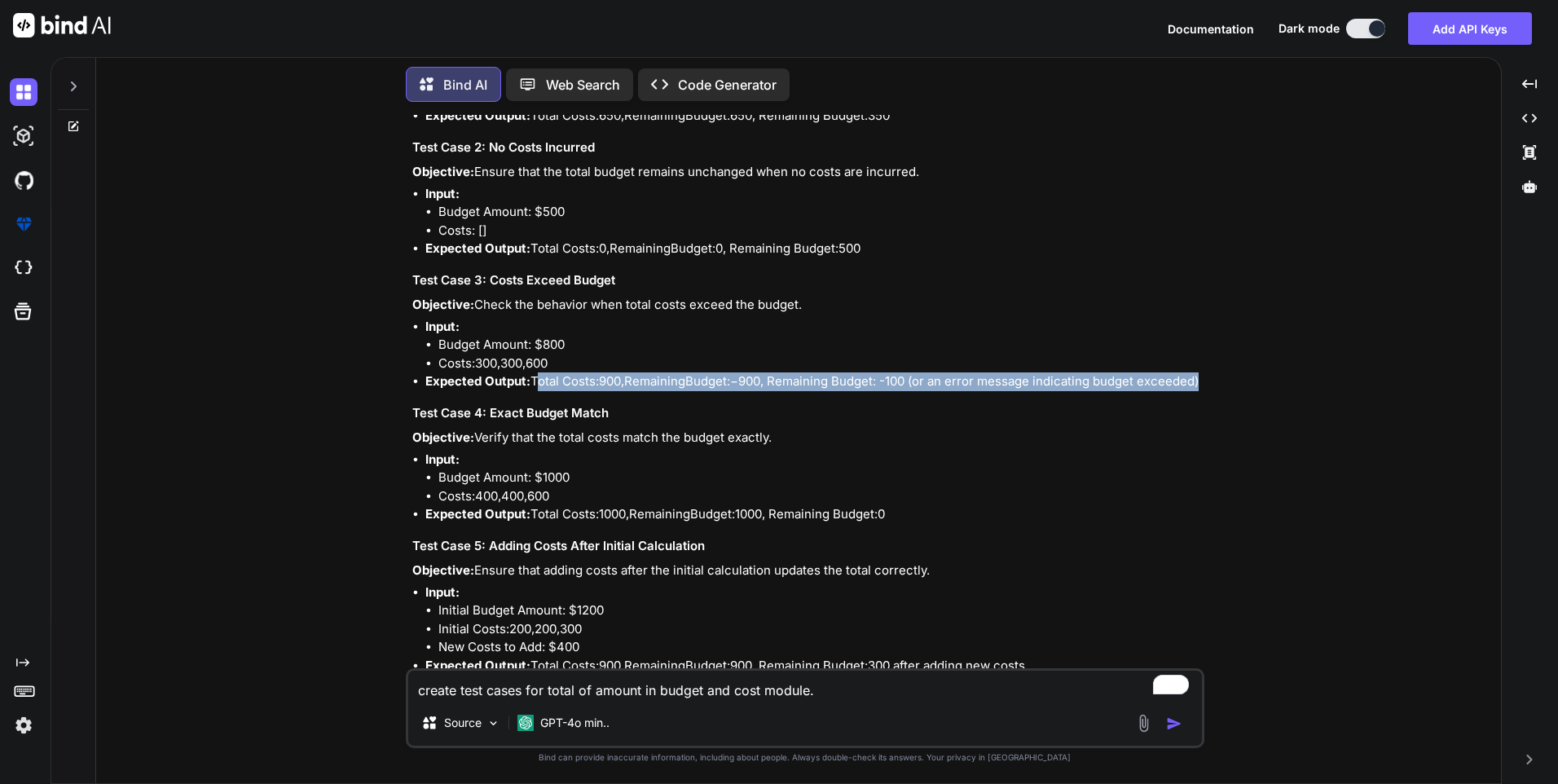
scroll to position [287, 0]
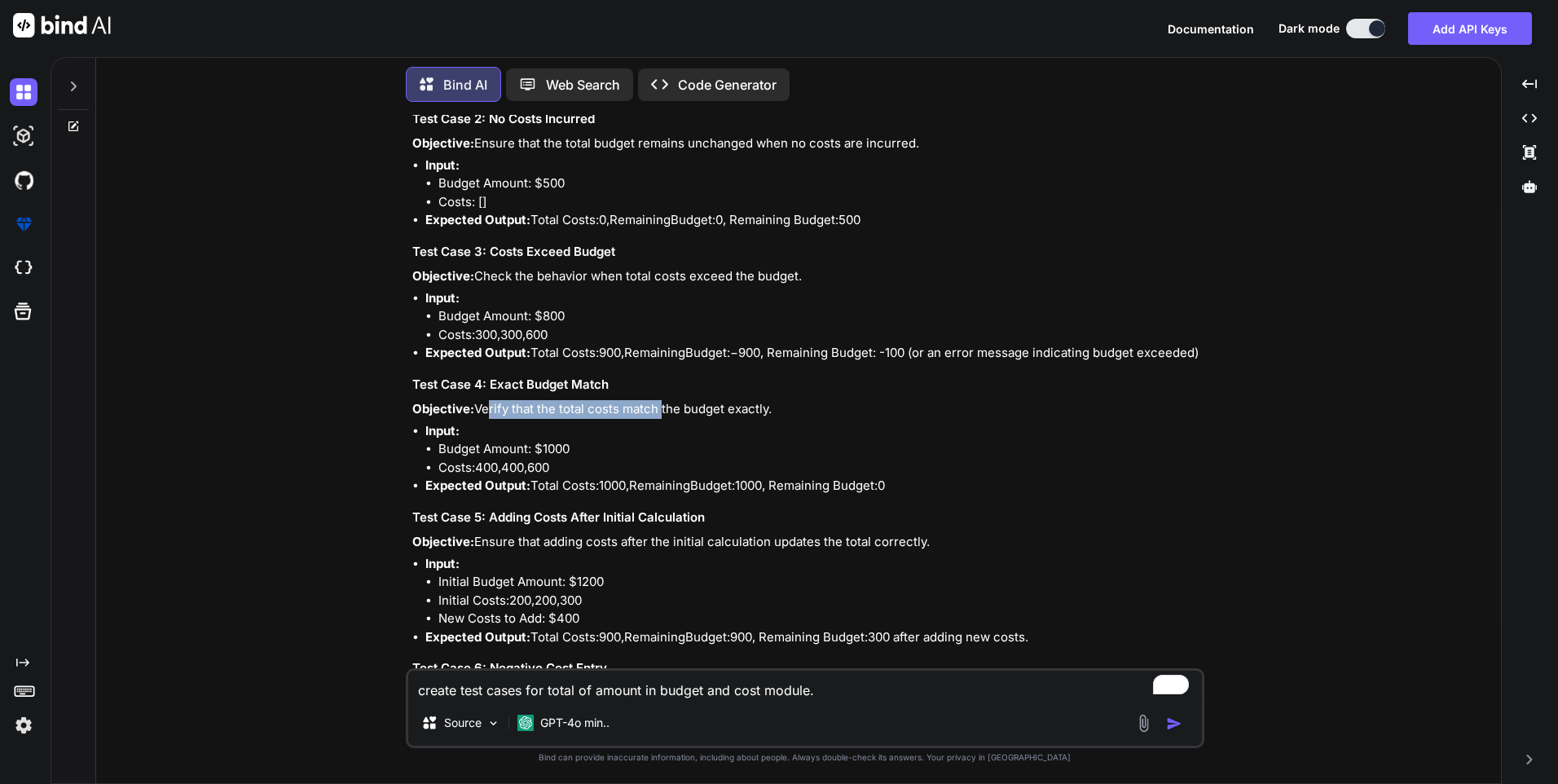
drag, startPoint x: 481, startPoint y: 411, endPoint x: 657, endPoint y: 404, distance: 176.1
click at [657, 404] on p "Objective: Verify that the total costs match the budget exactly." at bounding box center [806, 410] width 789 height 19
drag, startPoint x: 657, startPoint y: 404, endPoint x: 575, endPoint y: 439, distance: 89.2
click at [575, 439] on li "Input: Budget Amount: $1000 Costs: 400 , 400, 600" at bounding box center [812, 450] width 776 height 56
drag, startPoint x: 477, startPoint y: 404, endPoint x: 838, endPoint y: 412, distance: 361.1
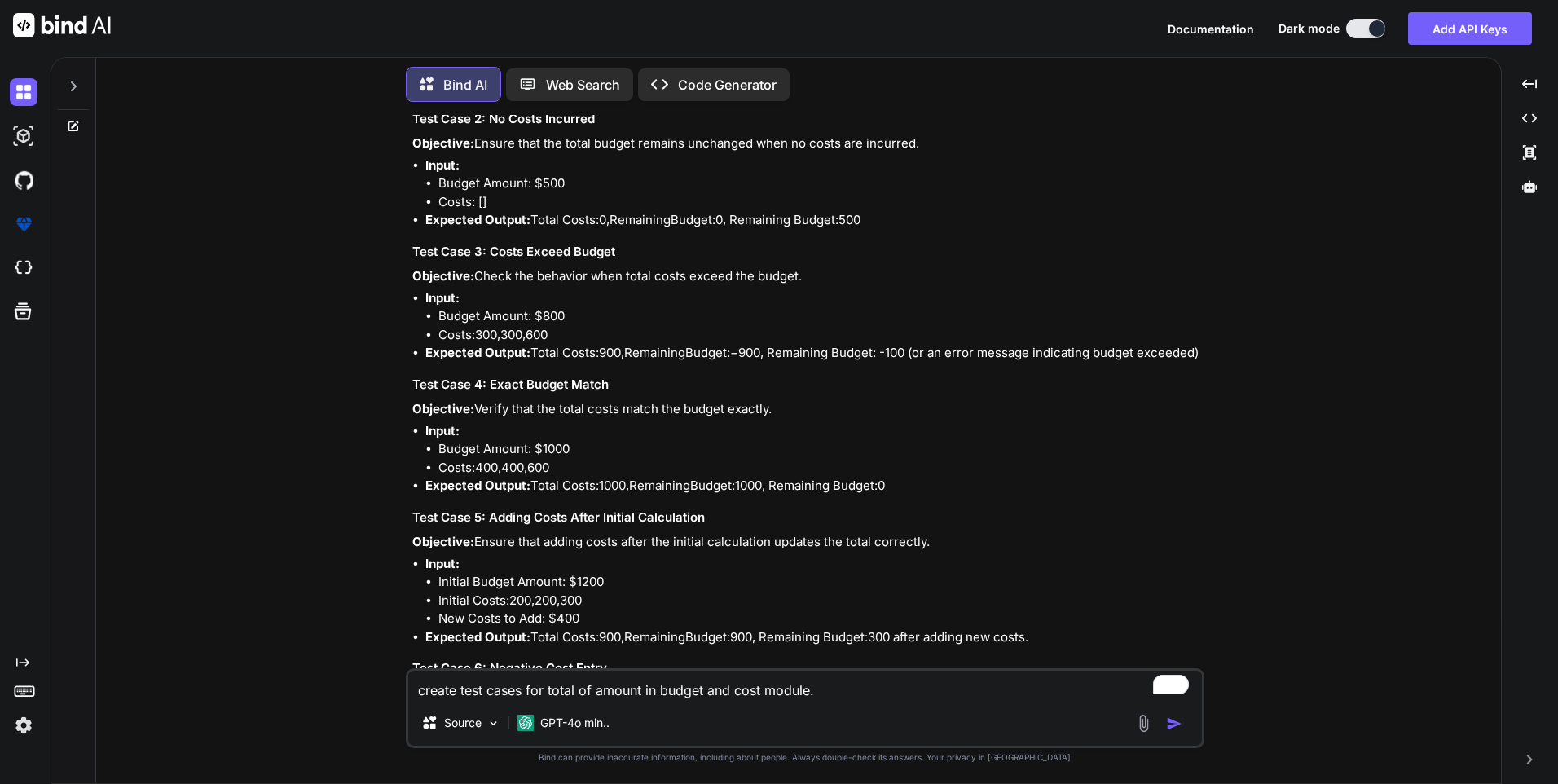
click at [838, 412] on p "Objective: Verify that the total costs match the budget exactly." at bounding box center [806, 410] width 789 height 19
drag, startPoint x: 535, startPoint y: 487, endPoint x: 799, endPoint y: 484, distance: 264.0
click at [799, 484] on li "Expected Output: Total Costs: 1000 , R e m a i n i n g B u d g e t : 1000, Rema…" at bounding box center [812, 486] width 776 height 19
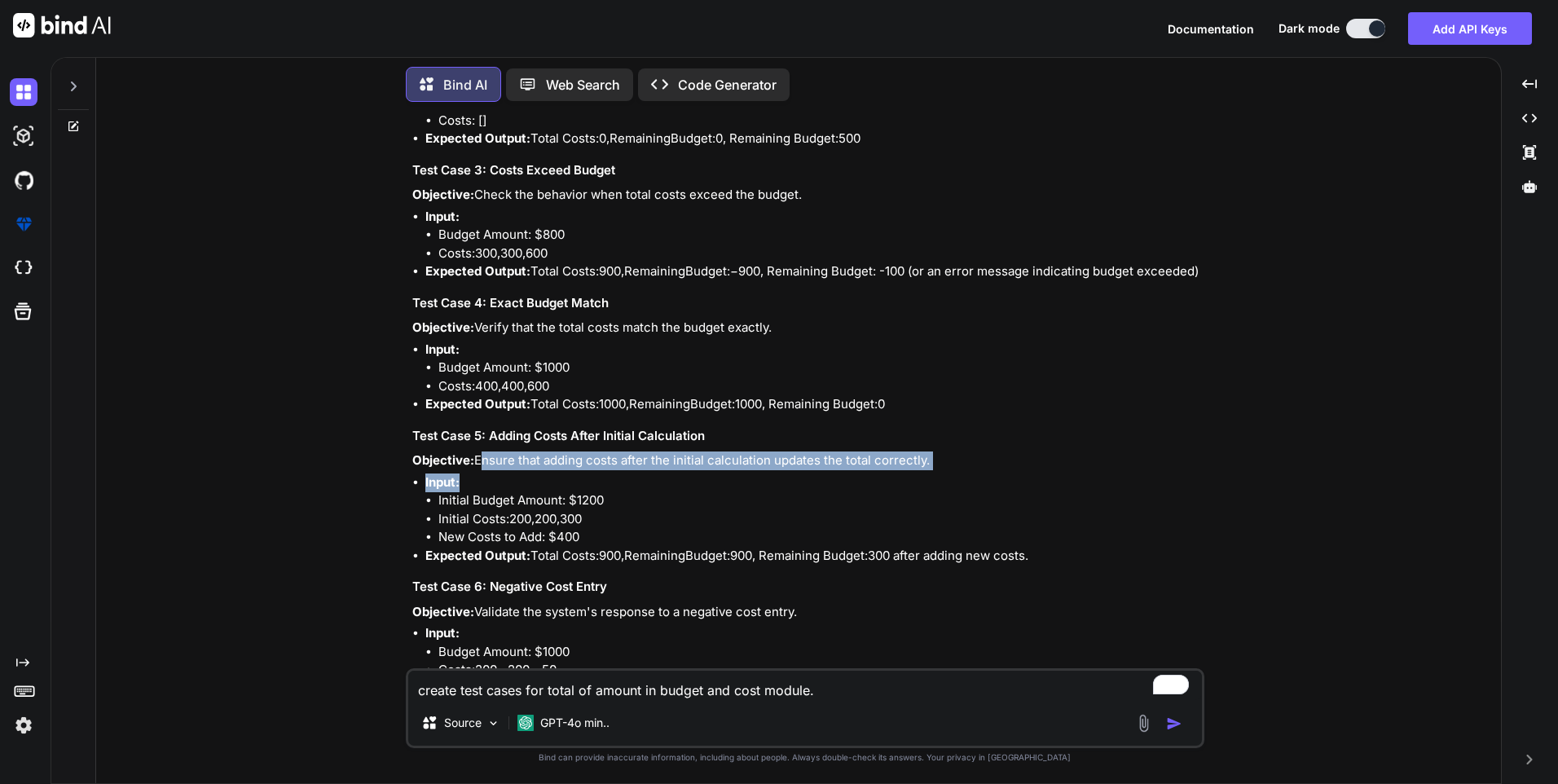
drag, startPoint x: 475, startPoint y: 459, endPoint x: 929, endPoint y: 477, distance: 454.4
click at [929, 477] on div "Creating test cases for a budget and cost module involves defining scenarios th…" at bounding box center [806, 578] width 789 height 1463
drag, startPoint x: 929, startPoint y: 477, endPoint x: 747, endPoint y: 471, distance: 182.1
click at [828, 477] on li "Input: Initial Budget Amount: $1200 Initial Costs: 200 , 200, 300 New Costs to …" at bounding box center [812, 509] width 776 height 73
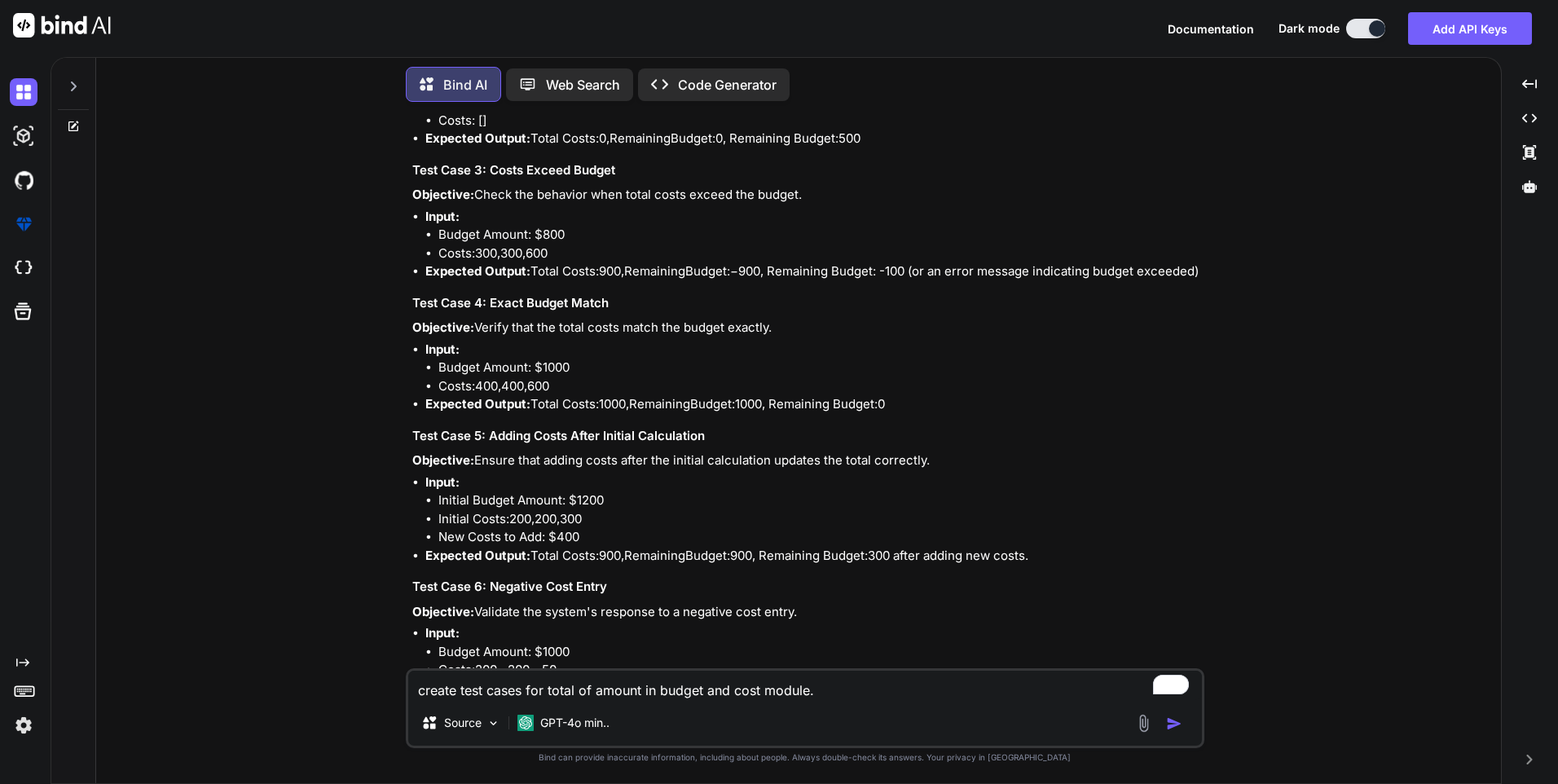
drag, startPoint x: 479, startPoint y: 459, endPoint x: 990, endPoint y: 462, distance: 511.0
click at [990, 462] on p "Objective: Ensure that adding costs after the initial calculation updates the t…" at bounding box center [806, 461] width 789 height 19
click at [558, 538] on li "New Costs to Add: $400" at bounding box center [820, 538] width 763 height 19
drag, startPoint x: 439, startPoint y: 493, endPoint x: 590, endPoint y: 538, distance: 157.6
click at [590, 538] on ul "Initial Budget Amount: $1200 Initial Costs: 200 , 200, 300 New Costs to Add: $4…" at bounding box center [812, 519] width 776 height 56
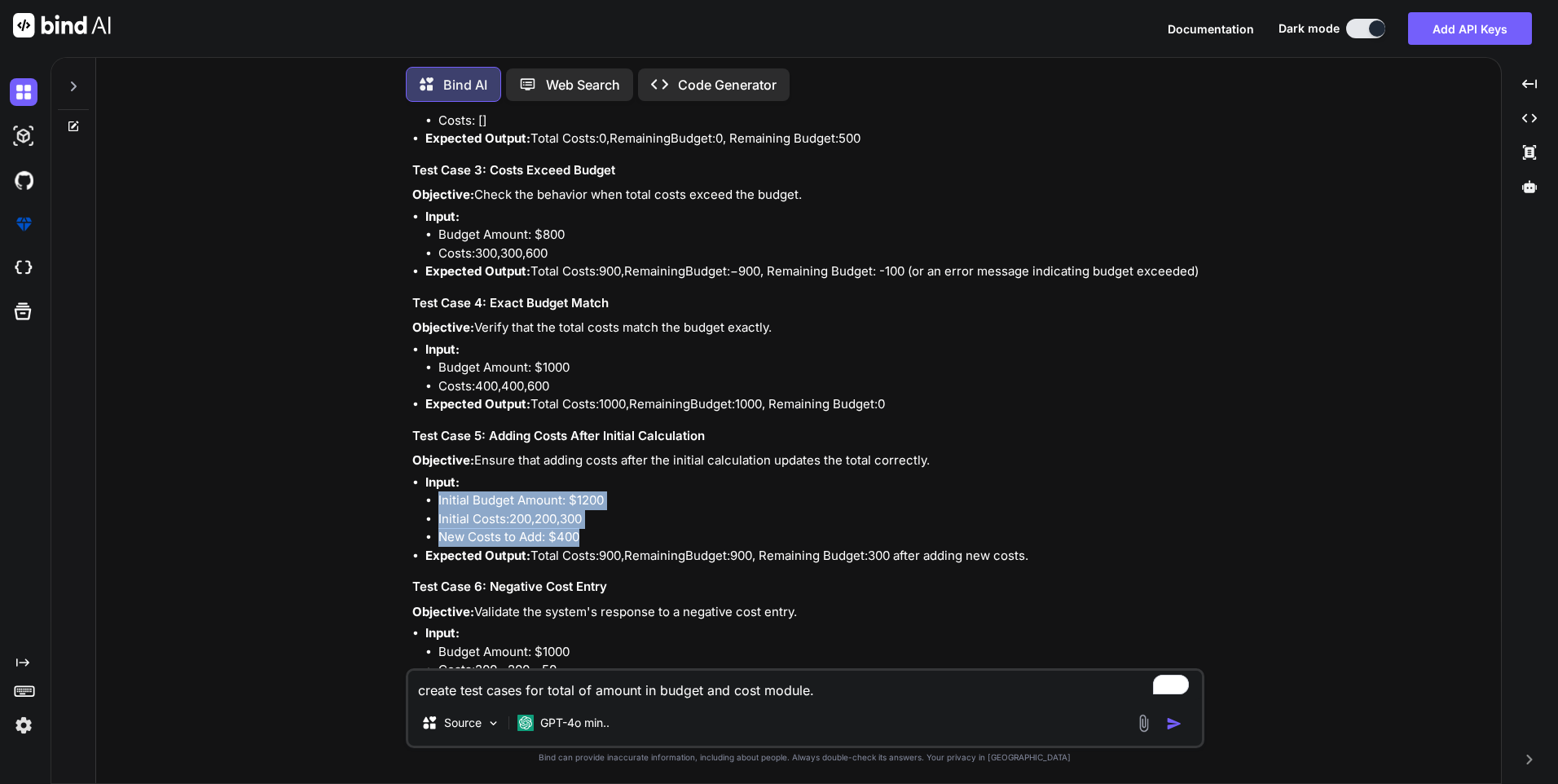
scroll to position [450, 0]
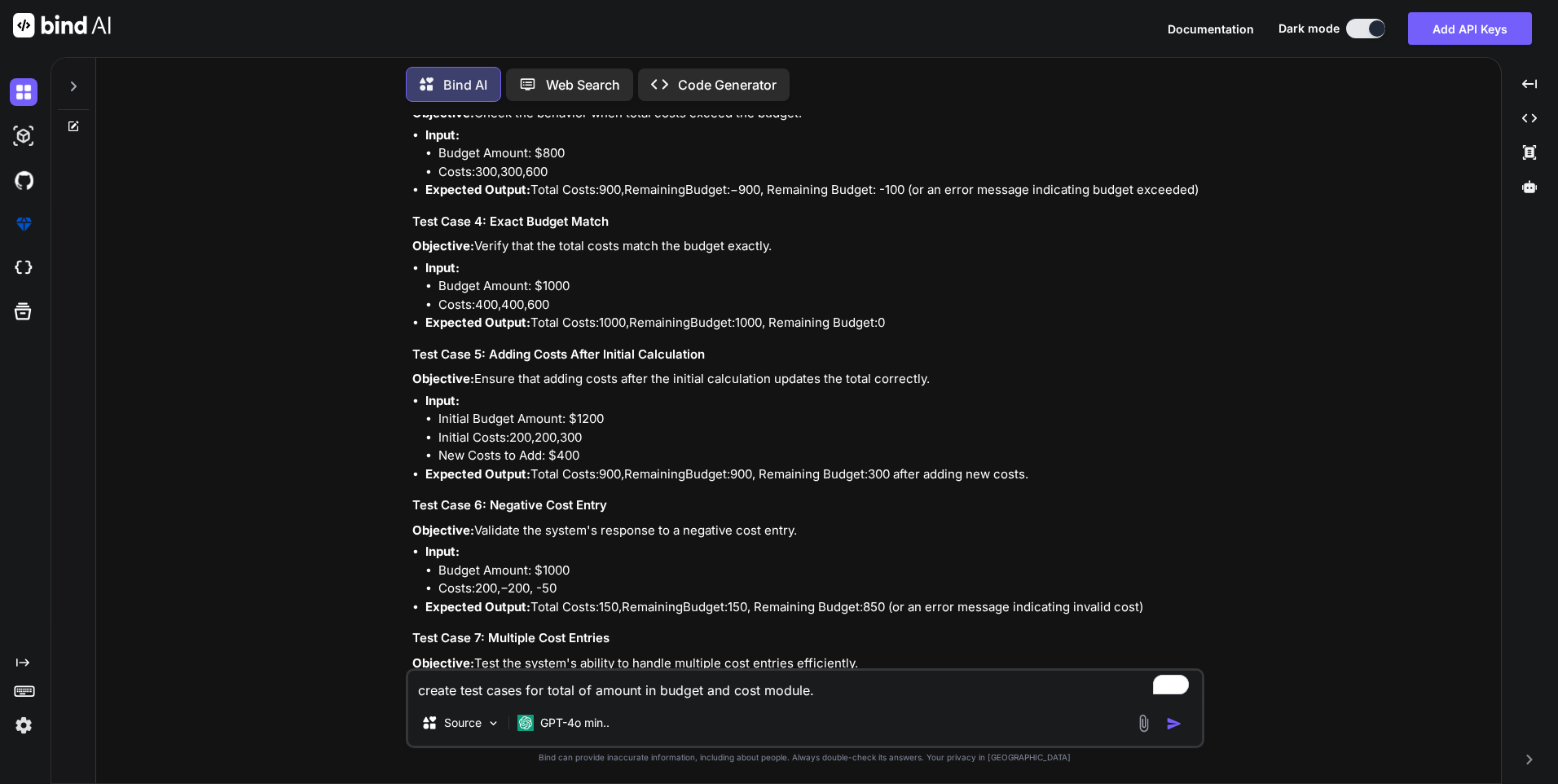
click at [625, 502] on h3 "Test Case 6: Negative Cost Entry" at bounding box center [806, 506] width 789 height 19
drag, startPoint x: 536, startPoint y: 473, endPoint x: 919, endPoint y: 469, distance: 383.0
click at [919, 469] on li "Expected Output: Total Costs: 900 , R e m a i n i n g B u d g e t : 900, Remain…" at bounding box center [812, 475] width 776 height 19
click at [762, 547] on li "Input: Budget Amount: $1000 Costs: 200 , − 200, - 50" at bounding box center [812, 570] width 776 height 56
drag, startPoint x: 477, startPoint y: 530, endPoint x: 858, endPoint y: 529, distance: 381.0
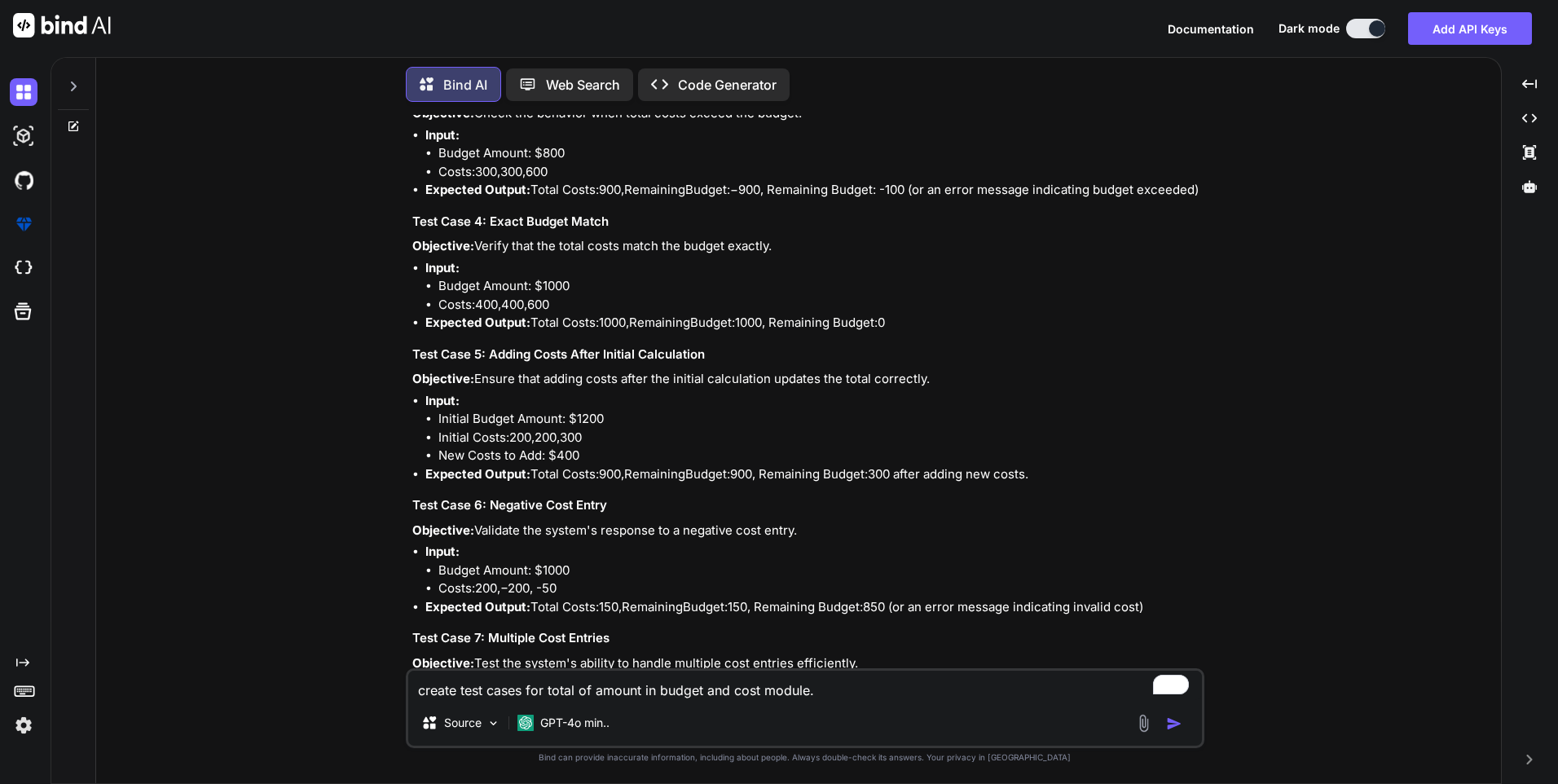
click at [858, 529] on p "Objective: Validate the system's response to a negative cost entry." at bounding box center [806, 531] width 789 height 19
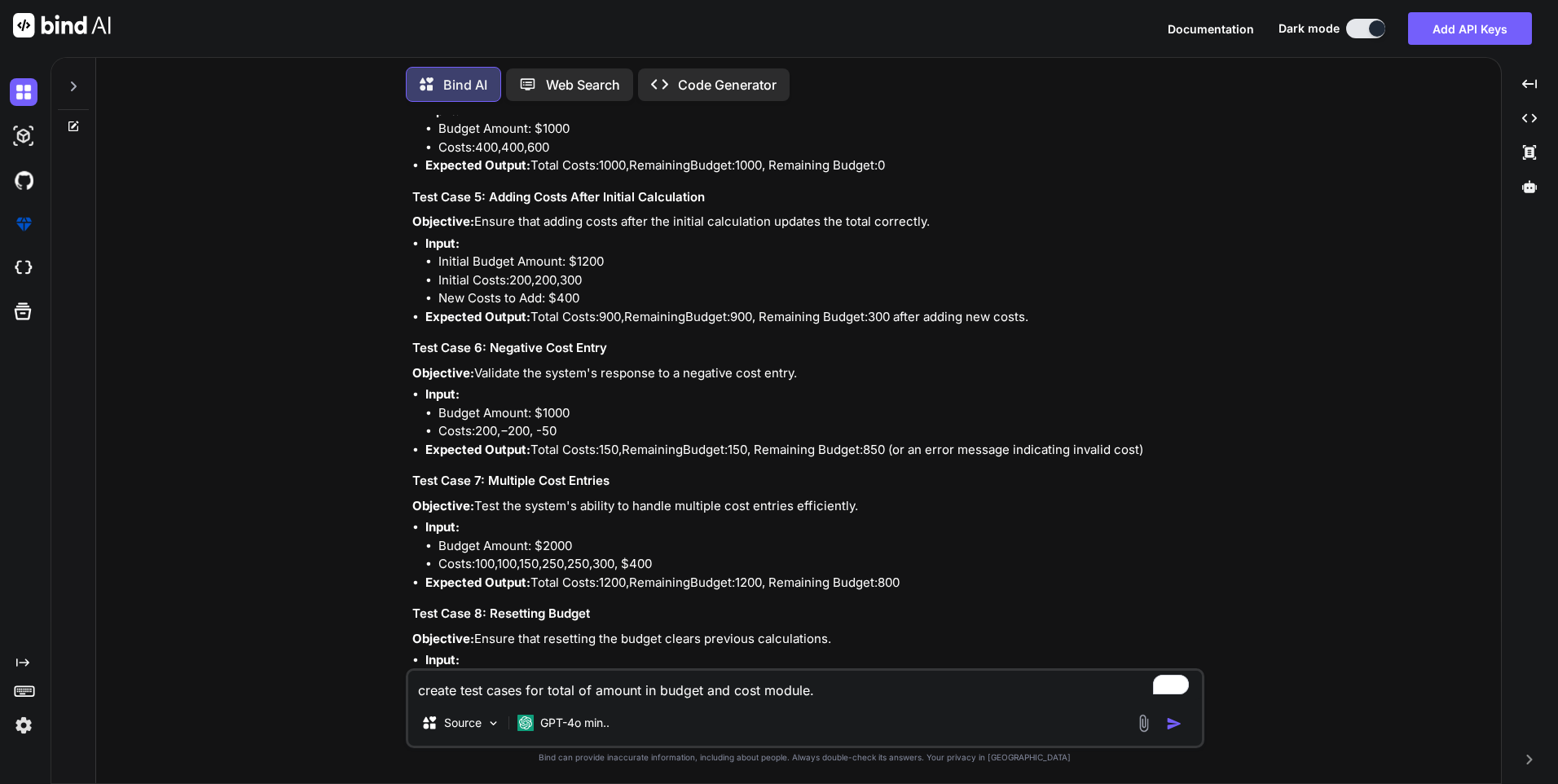
scroll to position [613, 0]
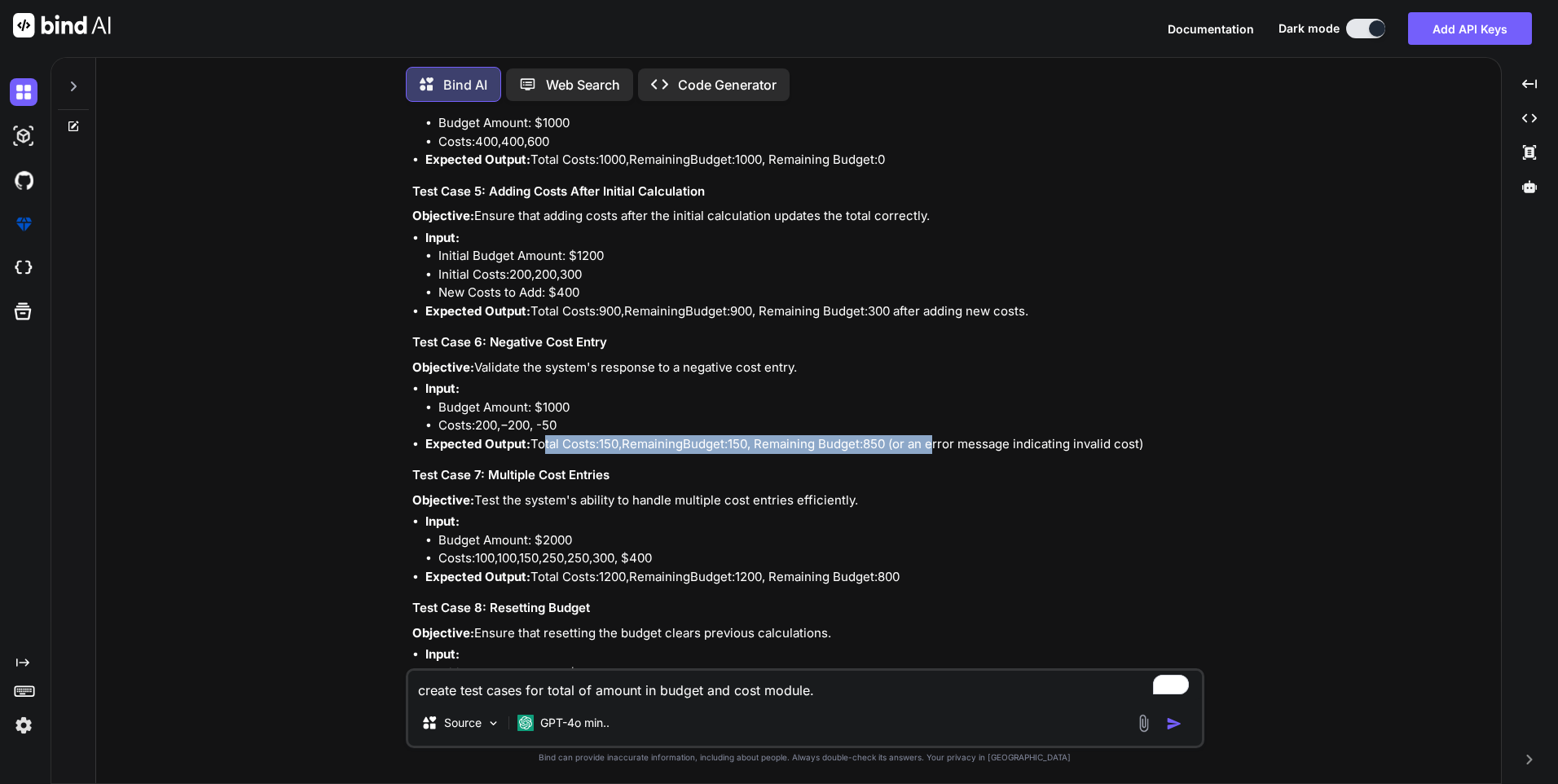
drag, startPoint x: 538, startPoint y: 442, endPoint x: 806, endPoint y: 450, distance: 268.1
click at [806, 450] on li "Expected Output: Total Costs: 150 , R e m a i n i n g B u d g e t : 150, Remain…" at bounding box center [812, 445] width 776 height 19
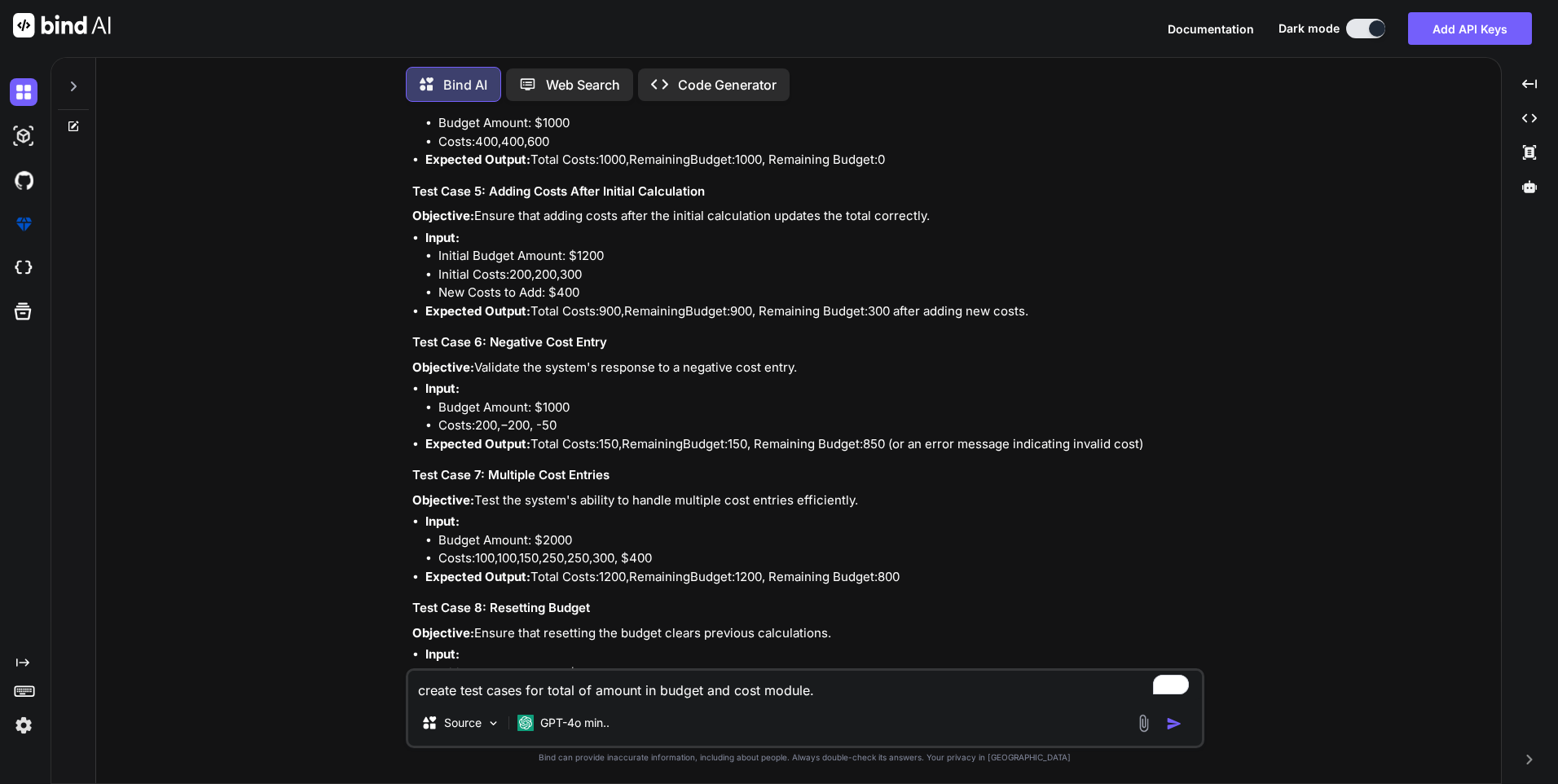
drag, startPoint x: 806, startPoint y: 450, endPoint x: 733, endPoint y: 495, distance: 85.8
click at [742, 495] on p "Objective: Test the system's ability to handle multiple cost entries efficientl…" at bounding box center [806, 501] width 789 height 19
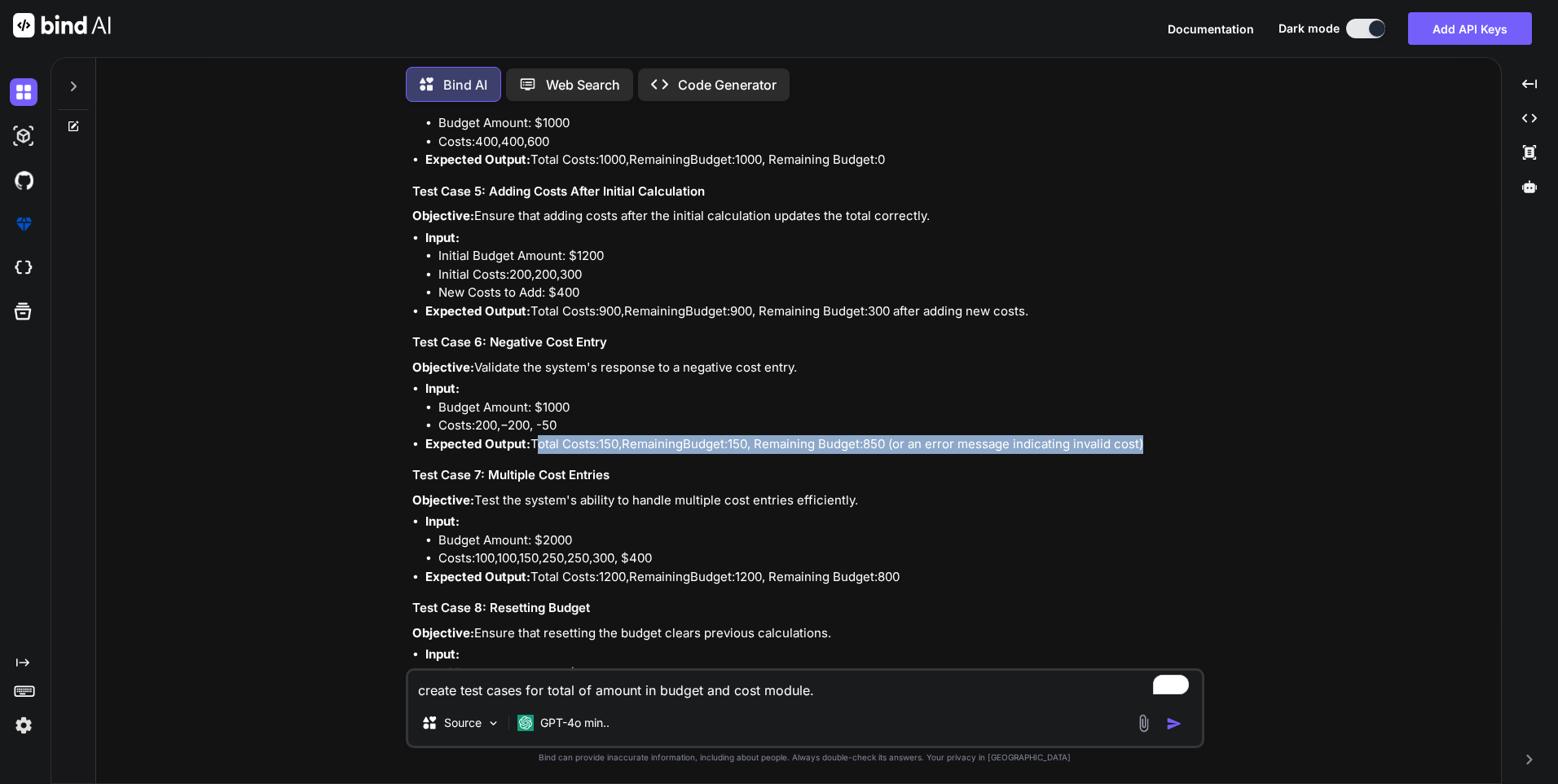
drag, startPoint x: 535, startPoint y: 440, endPoint x: 1047, endPoint y: 444, distance: 512.0
click at [1047, 444] on li "Expected Output: Total Costs: 150 , R e m a i n i n g B u d g e t : 150, Remain…" at bounding box center [812, 445] width 776 height 19
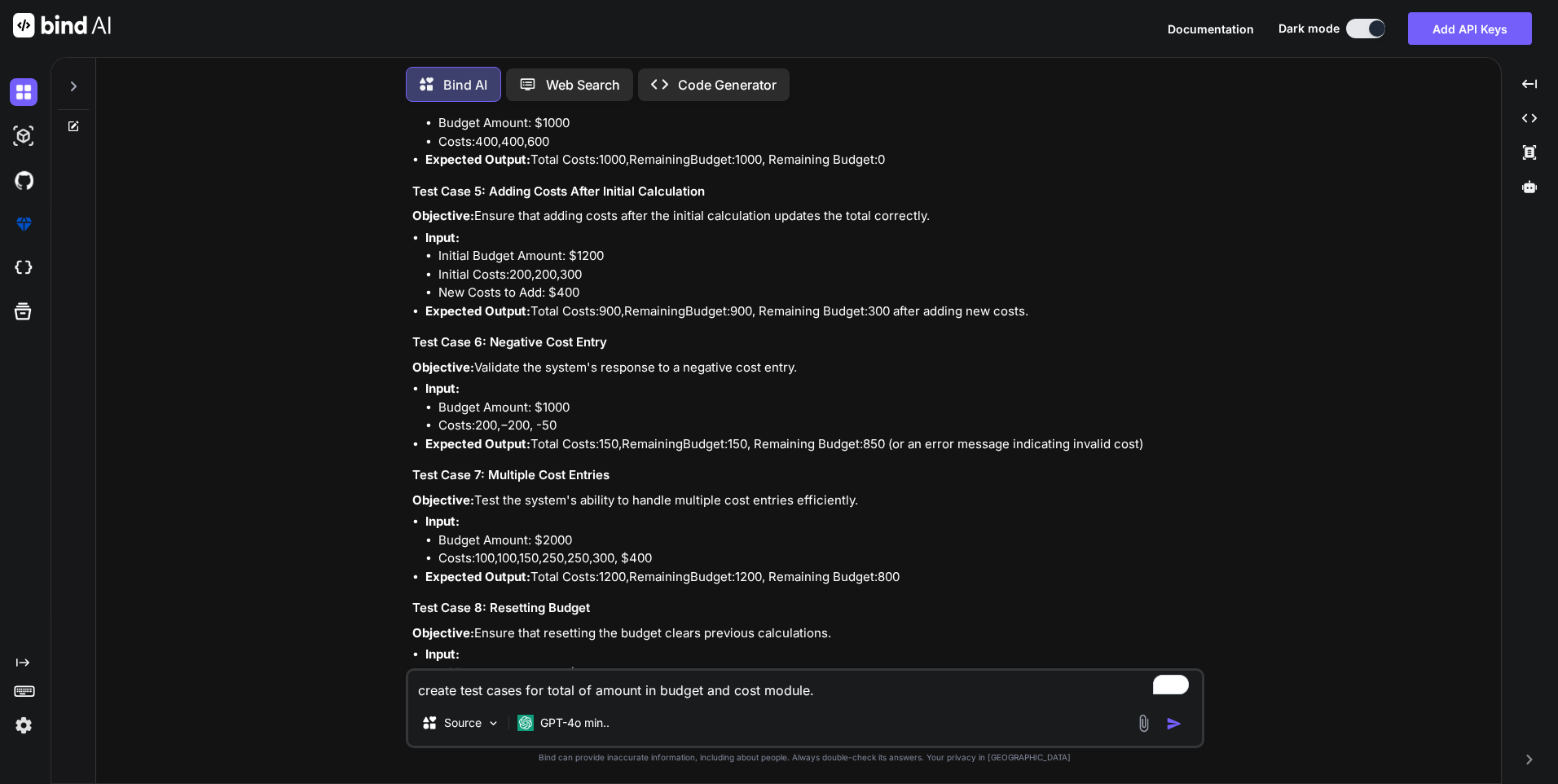
click at [505, 534] on li "Budget Amount: $2000" at bounding box center [820, 541] width 763 height 19
drag, startPoint x: 476, startPoint y: 496, endPoint x: 869, endPoint y: 503, distance: 393.1
click at [869, 503] on p "Objective: Test the system's ability to handle multiple cost entries efficientl…" at bounding box center [806, 501] width 789 height 19
click at [576, 567] on li "Costs: 100 , 100, 150, 250 , 250, 300, $400" at bounding box center [820, 559] width 763 height 19
drag, startPoint x: 442, startPoint y: 540, endPoint x: 621, endPoint y: 562, distance: 180.3
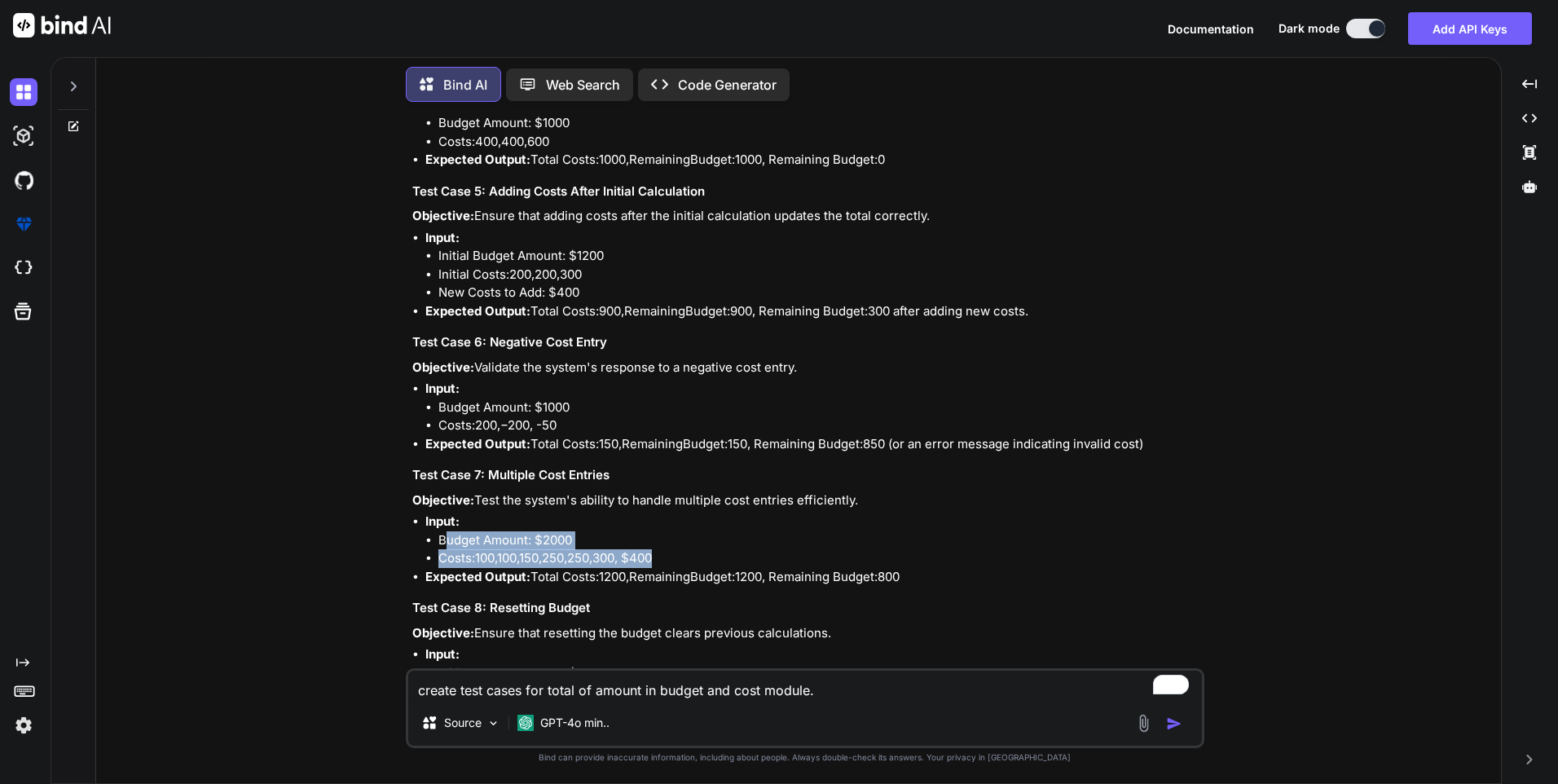
click at [621, 562] on ul "Budget Amount: $2000 Costs: 100 , 100, 150, 250 , 250, 300, $400" at bounding box center [812, 550] width 776 height 37
drag, startPoint x: 621, startPoint y: 562, endPoint x: 597, endPoint y: 556, distance: 24.7
click at [597, 556] on li "Costs: 100 , 100, 150, 250 , 250, 300, $400" at bounding box center [820, 559] width 763 height 19
drag, startPoint x: 618, startPoint y: 556, endPoint x: 430, endPoint y: 548, distance: 188.2
click at [430, 548] on ul "Budget Amount: $2000 Costs: 100 , 100, 150, 250 , 250, 300, $400" at bounding box center [812, 550] width 776 height 37
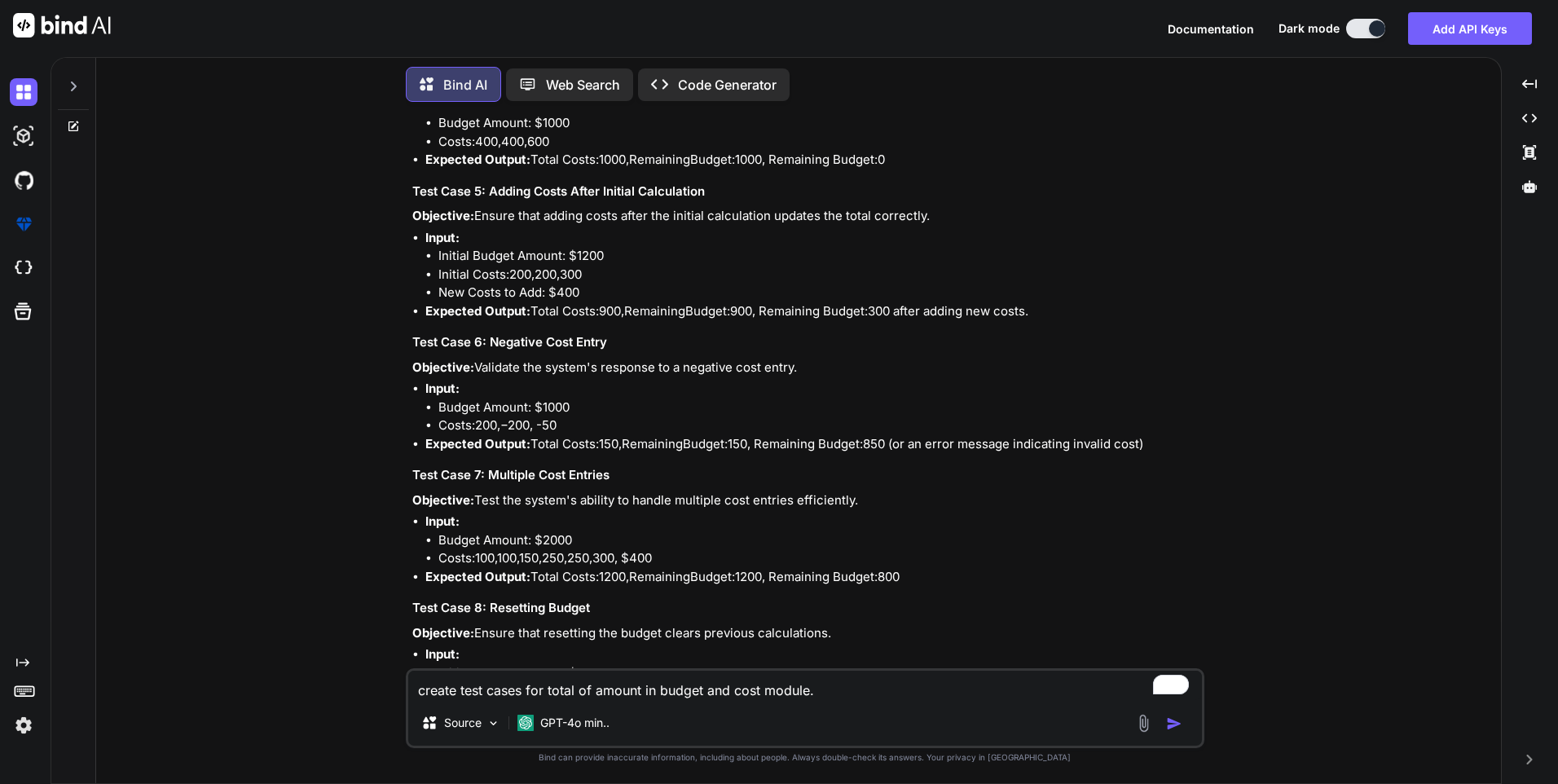
click at [539, 576] on li "Expected Output: Total Costs: 1200 , R e m a i n i n g B u d g e t : 1200, Rema…" at bounding box center [812, 577] width 776 height 19
drag, startPoint x: 535, startPoint y: 577, endPoint x: 774, endPoint y: 580, distance: 239.0
click at [774, 580] on li "Expected Output: Total Costs: 1200 , R e m a i n i n g B u d g e t : 1200, Rema…" at bounding box center [812, 577] width 776 height 19
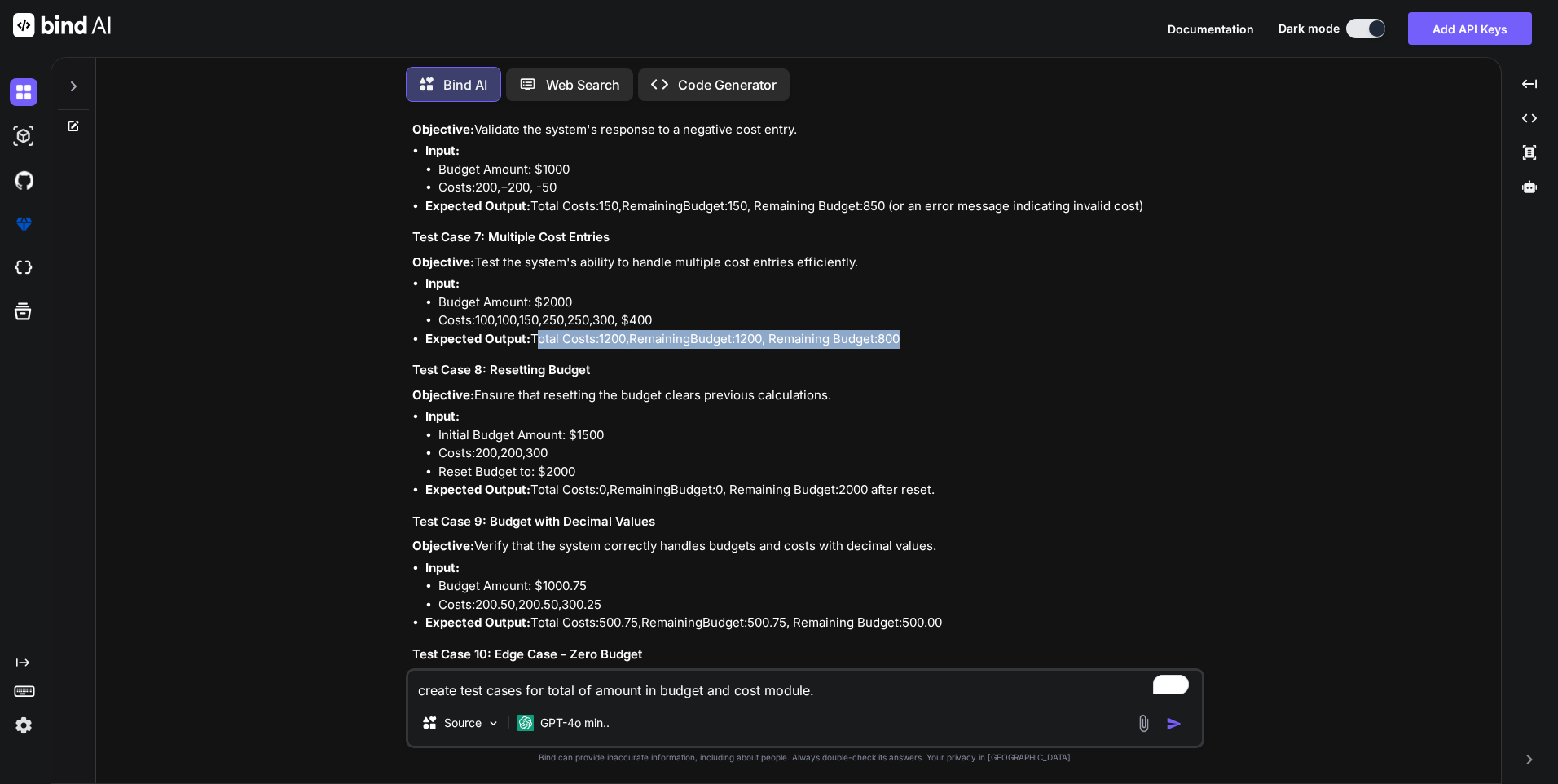
scroll to position [857, 0]
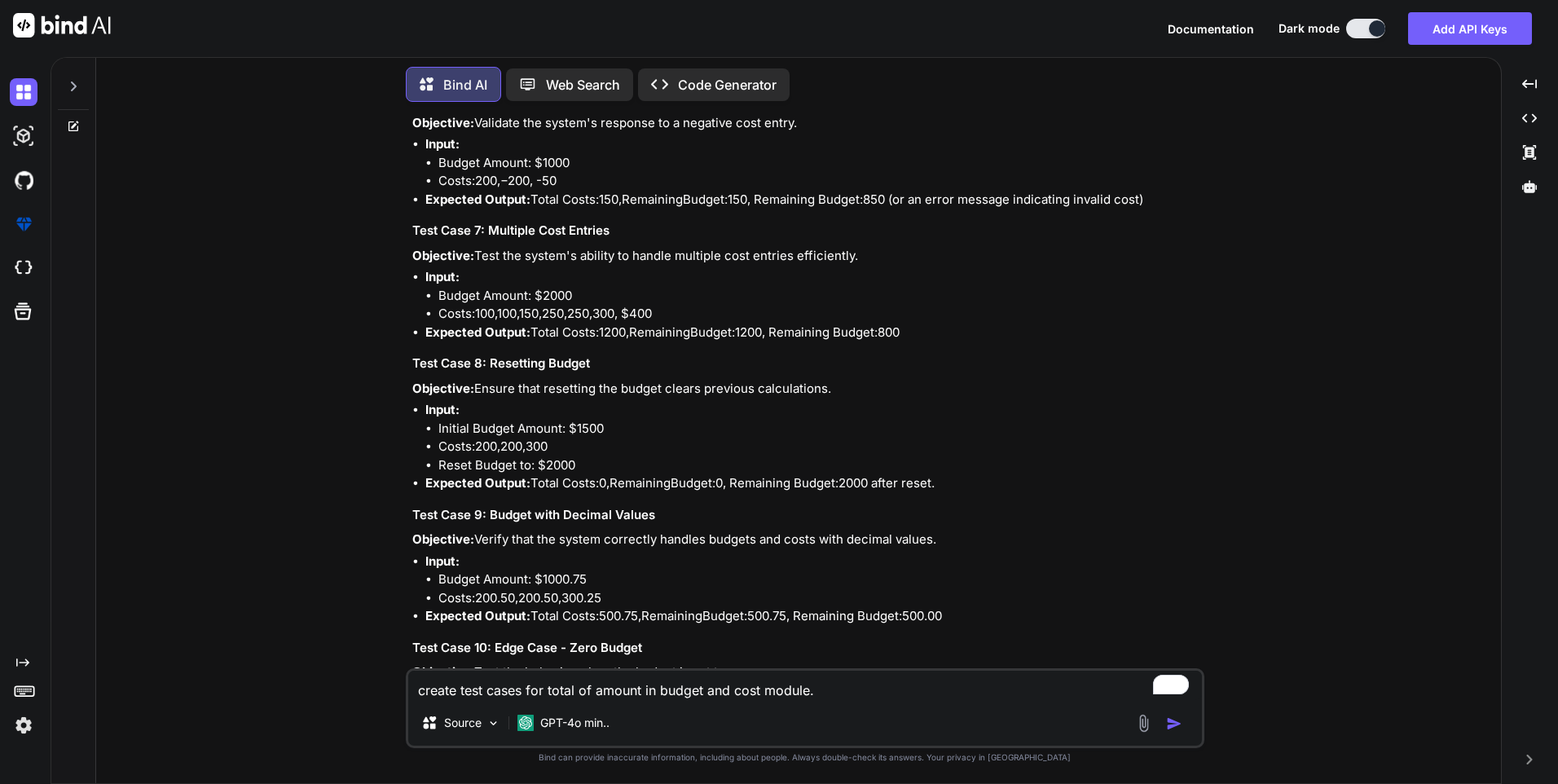
click at [483, 382] on p "Objective: Ensure that resetting the budget clears previous calculations." at bounding box center [806, 389] width 789 height 19
drag, startPoint x: 478, startPoint y: 387, endPoint x: 873, endPoint y: 388, distance: 395.0
click at [873, 388] on p "Objective: Ensure that resetting the budget clears previous calculations." at bounding box center [806, 389] width 789 height 19
drag, startPoint x: 440, startPoint y: 427, endPoint x: 585, endPoint y: 457, distance: 148.1
click at [584, 457] on ul "Initial Budget Amount: $1500 Costs: 200 , 200, 300 Reset Budget to: $2000" at bounding box center [812, 447] width 776 height 56
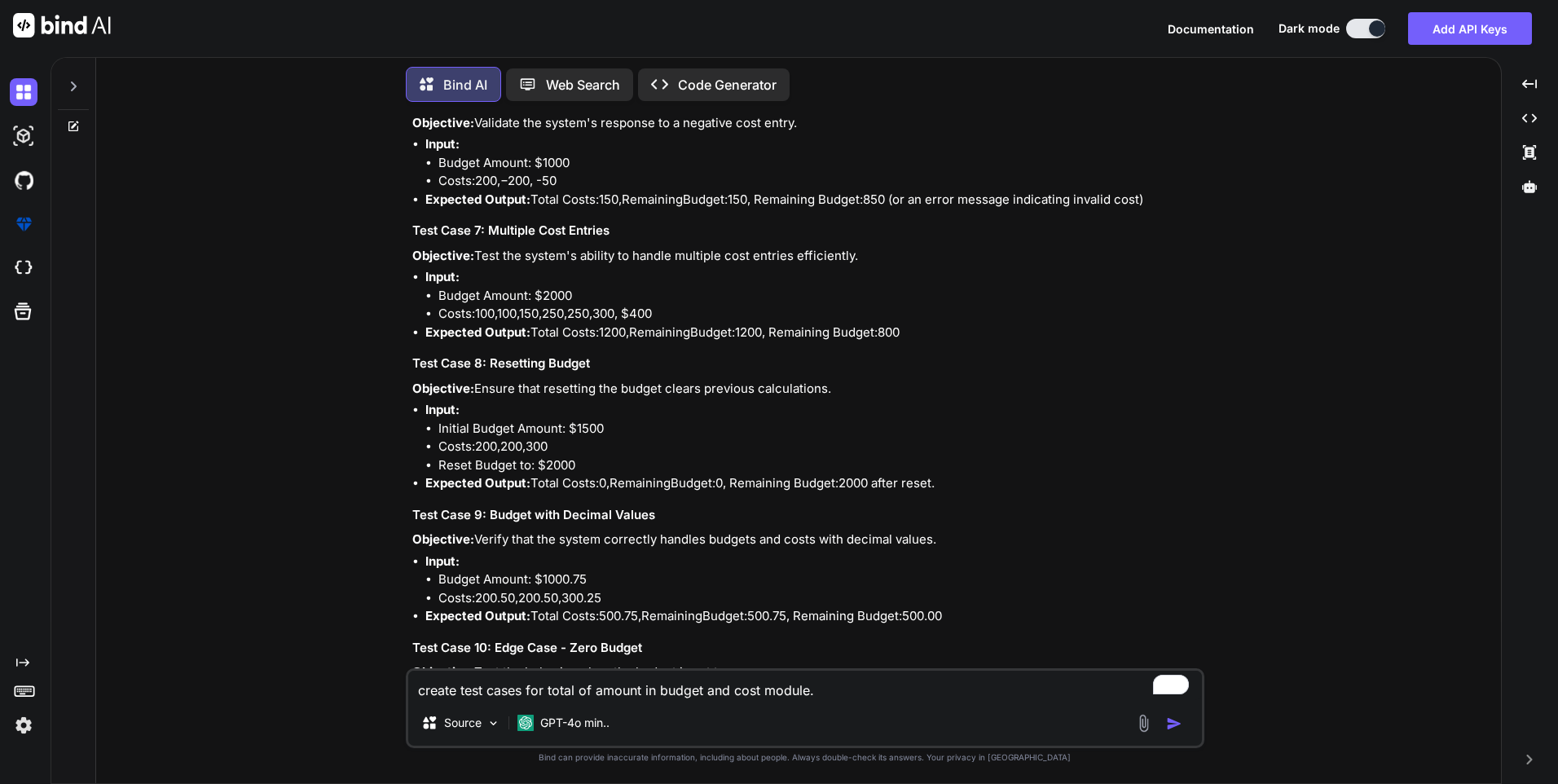
click at [556, 487] on li "Expected Output: Total Costs: 0 , R e m a i n i n g B u d g e t : 0, Remaining …" at bounding box center [812, 483] width 776 height 19
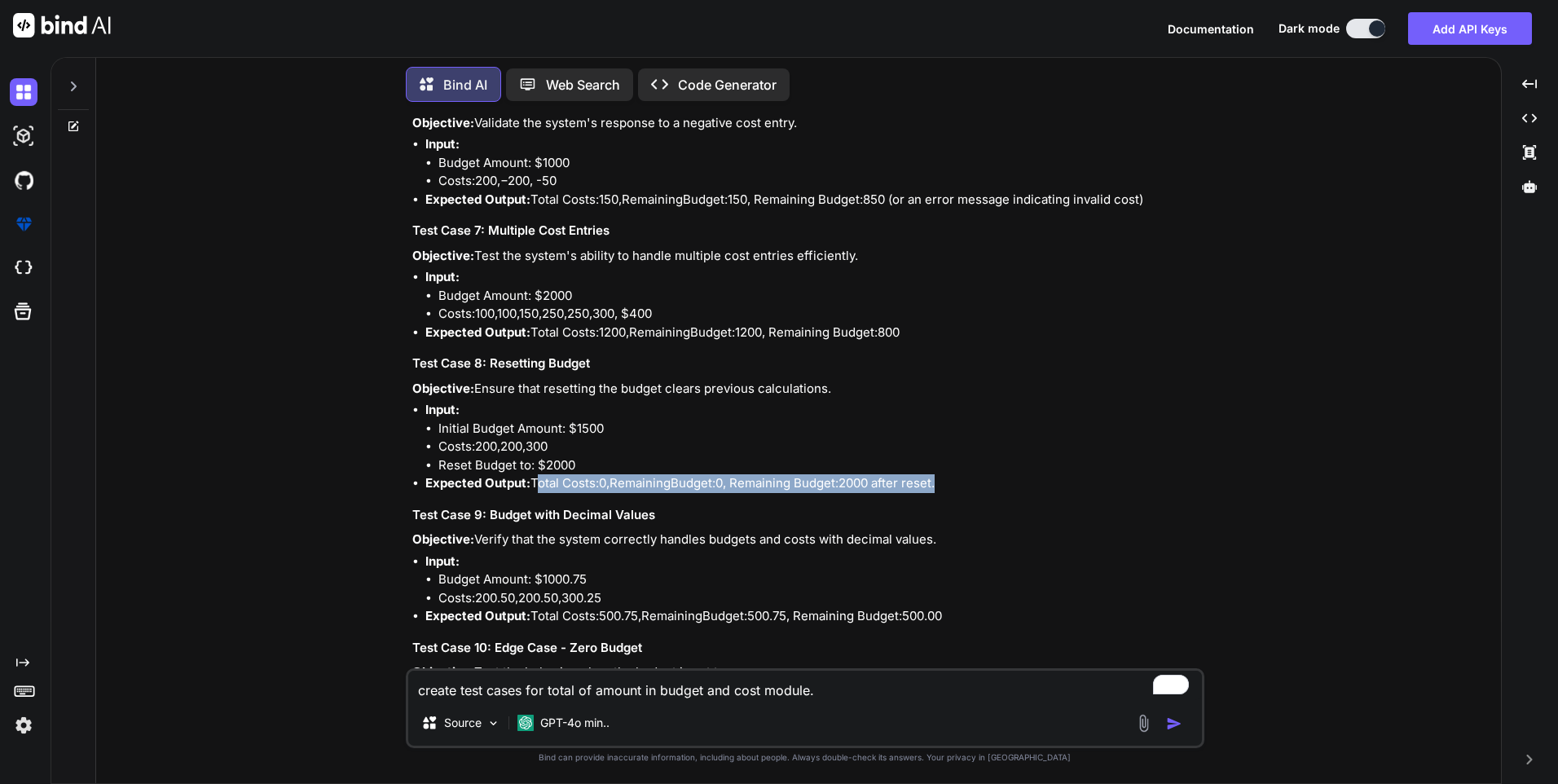
drag, startPoint x: 535, startPoint y: 481, endPoint x: 859, endPoint y: 482, distance: 324.0
click at [859, 482] on li "Expected Output: Total Costs: 0 , R e m a i n i n g B u d g e t : 0, Remaining …" at bounding box center [812, 483] width 776 height 19
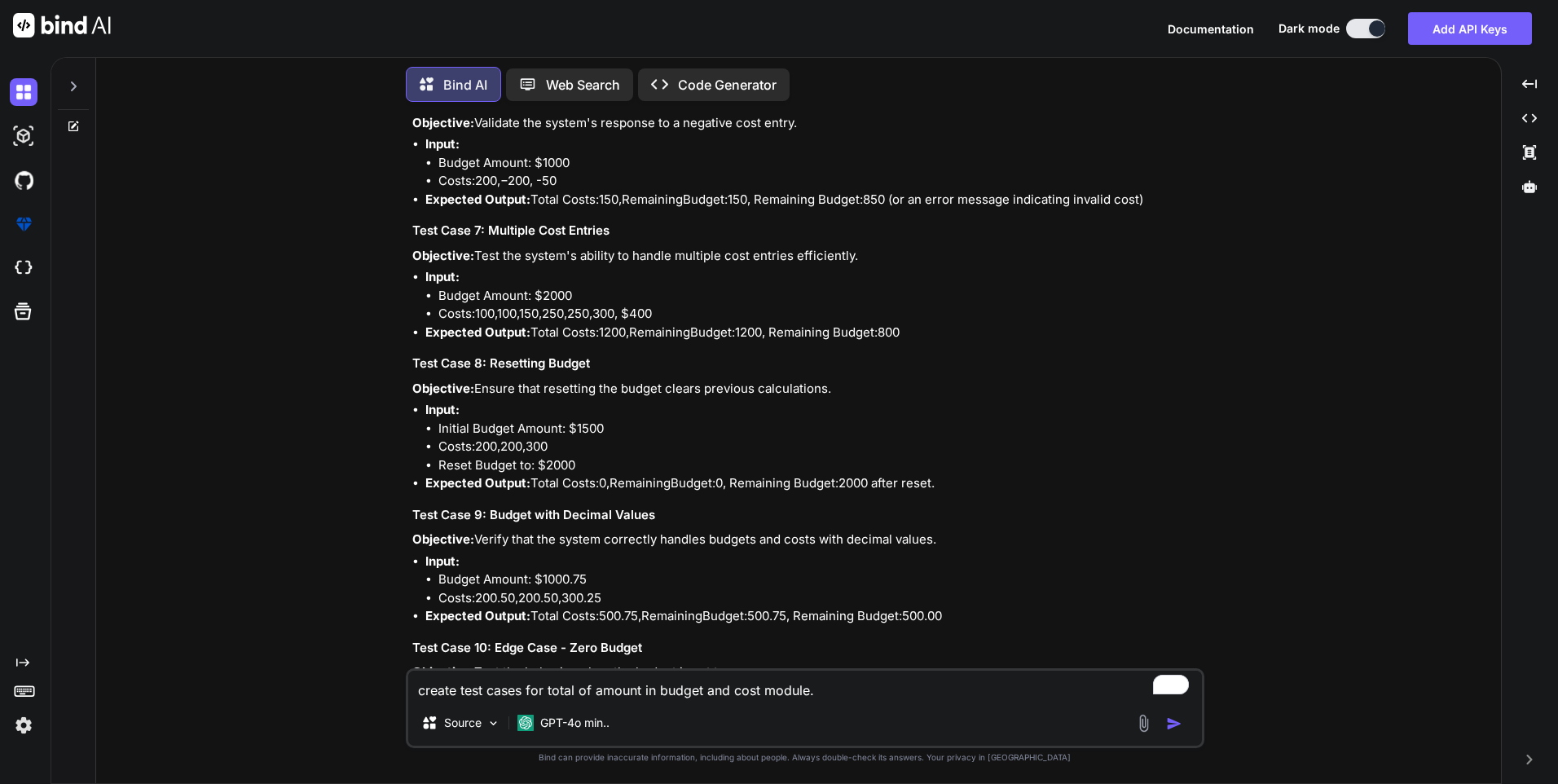
click at [750, 556] on li "Input: Budget Amount: $1000.75 Costs: 200.50 , 200.50, 300.25" at bounding box center [812, 580] width 776 height 56
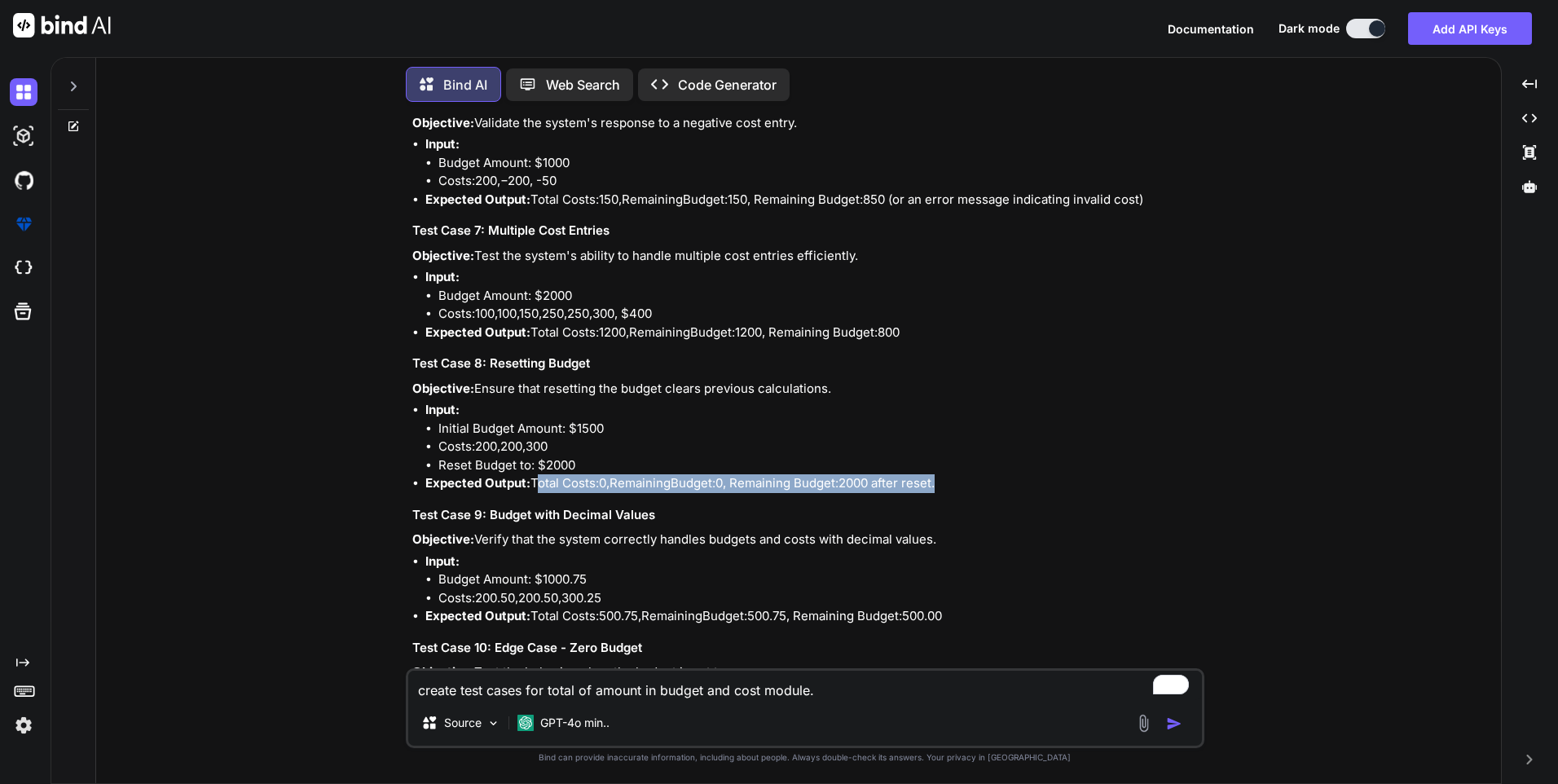
drag, startPoint x: 830, startPoint y: 483, endPoint x: 533, endPoint y: 484, distance: 297.0
click at [533, 484] on li "Expected Output: Total Costs: 0 , R e m a i n i n g B u d g e t : 0, Remaining …" at bounding box center [812, 483] width 776 height 19
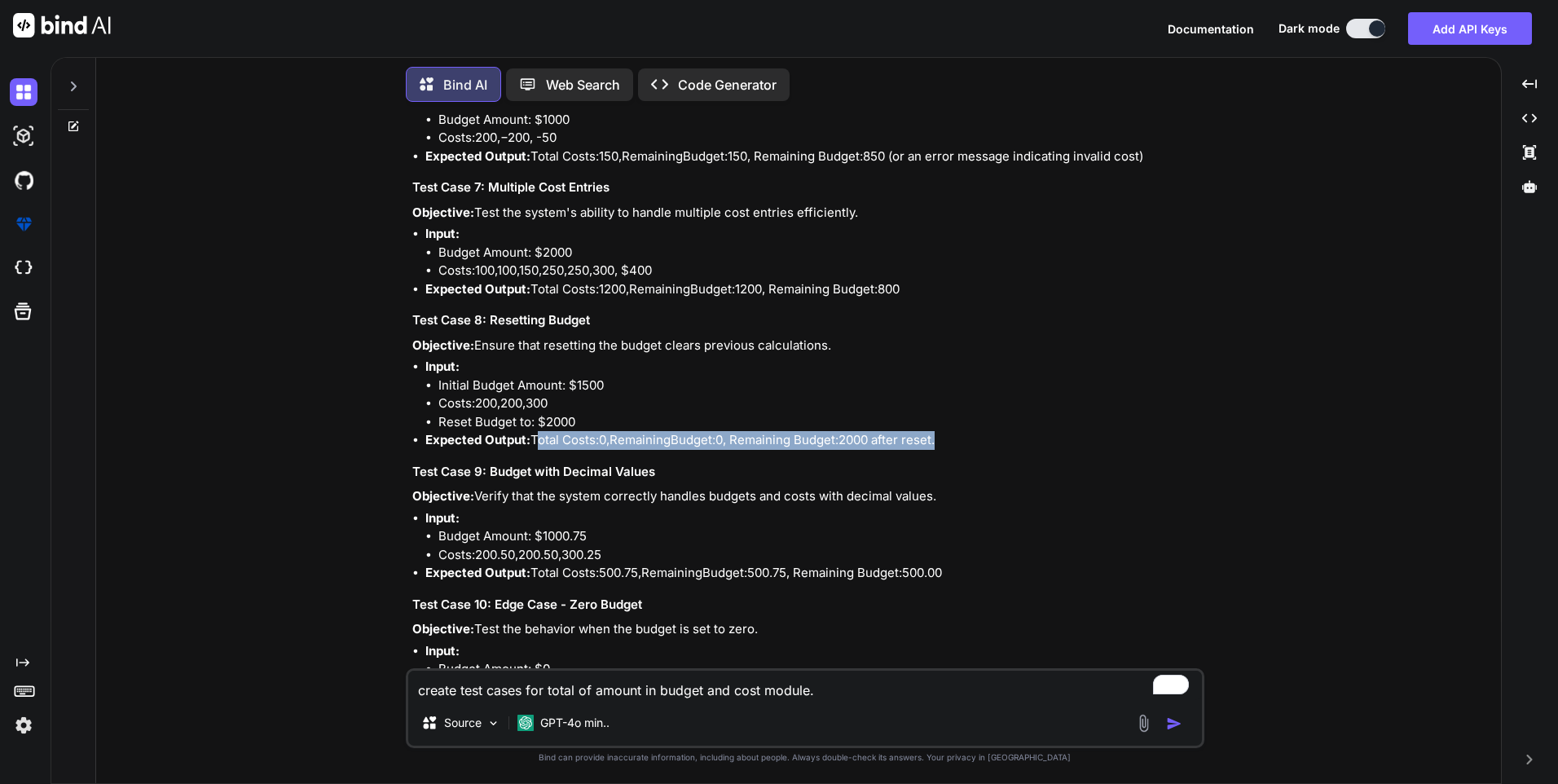
scroll to position [939, 0]
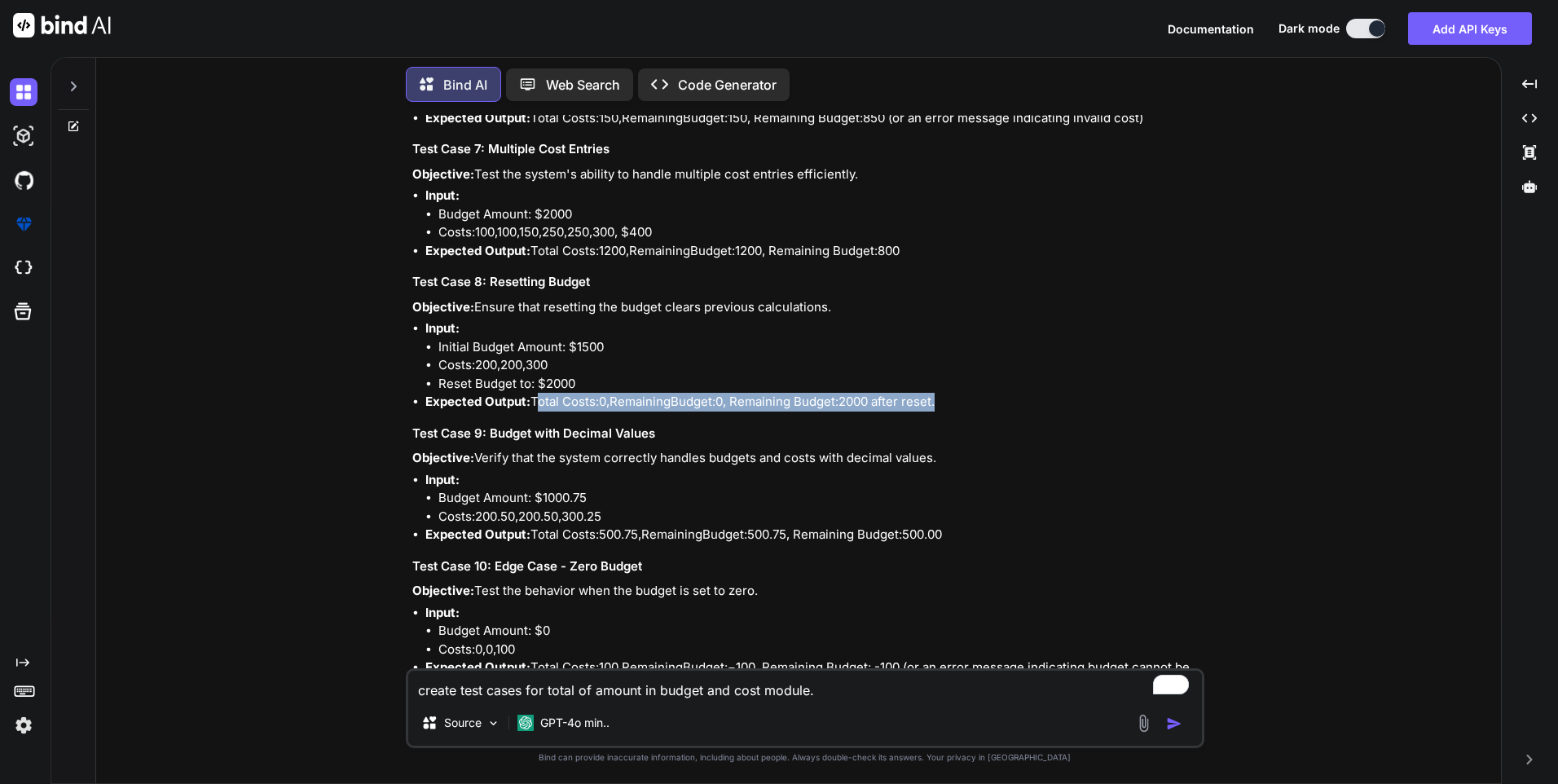
drag, startPoint x: 476, startPoint y: 453, endPoint x: 959, endPoint y: 458, distance: 483.0
click at [959, 458] on p "Objective: Verify that the system correctly handles budgets and costs with deci…" at bounding box center [806, 459] width 789 height 19
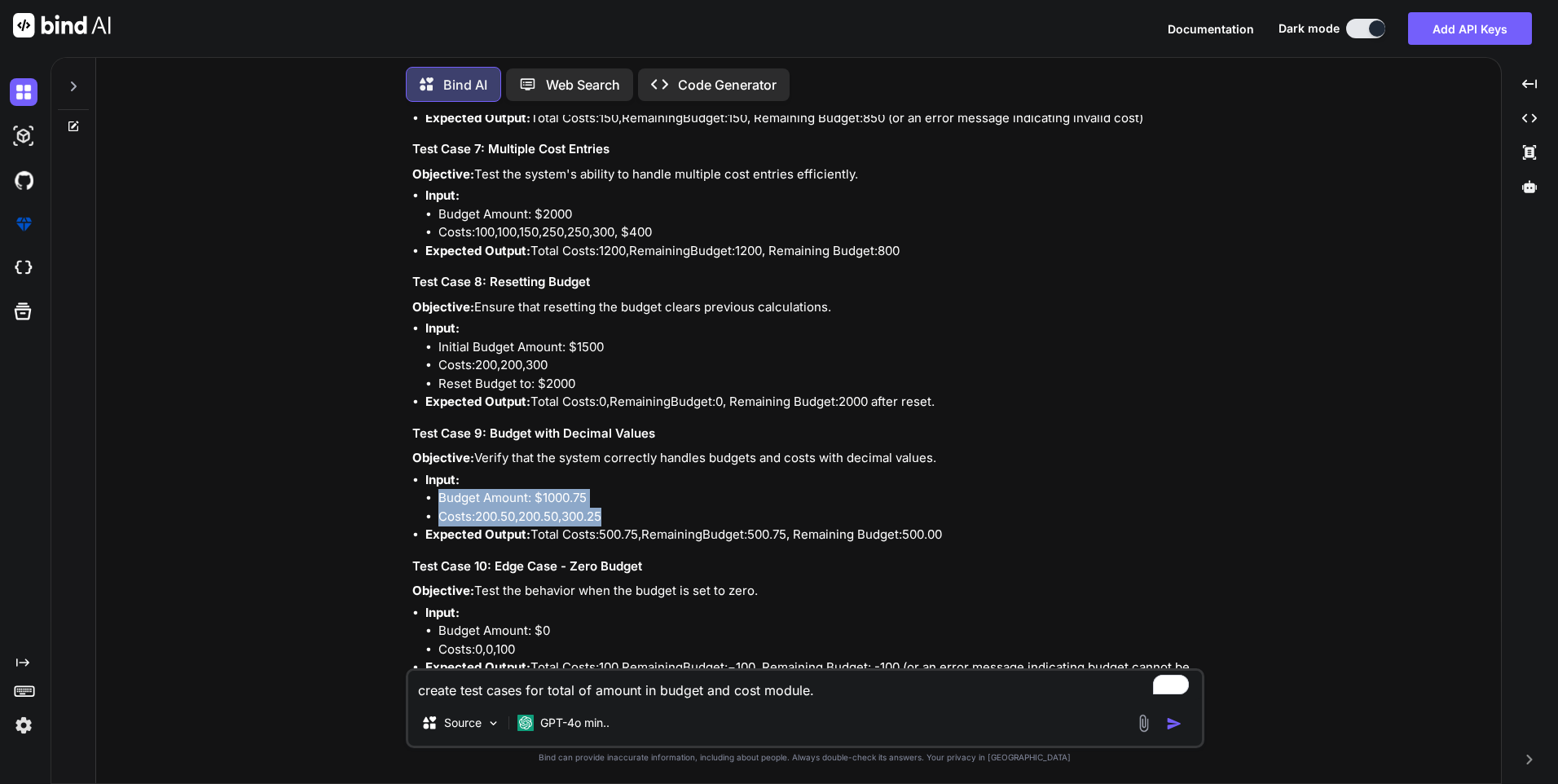
drag, startPoint x: 563, startPoint y: 511, endPoint x: 435, endPoint y: 496, distance: 128.9
click at [435, 496] on ul "Budget Amount: $1000.75 Costs: 200.50 , 200.50, 300.25" at bounding box center [812, 507] width 776 height 37
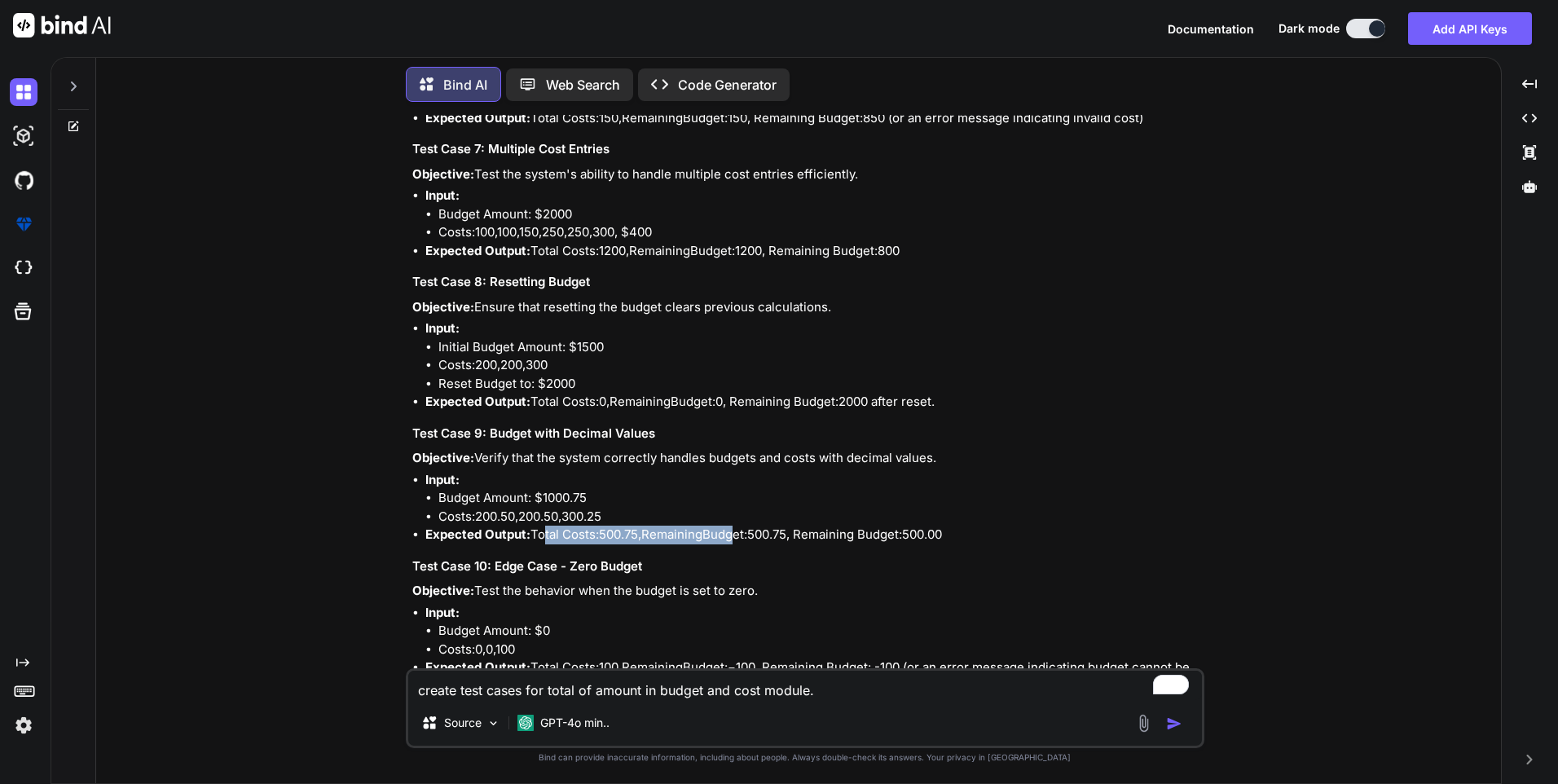
drag, startPoint x: 538, startPoint y: 535, endPoint x: 734, endPoint y: 538, distance: 196.0
click at [734, 538] on li "Expected Output: Total Costs: 500.75 , R e m a i n i n g B u d g e t : 500.75, …" at bounding box center [812, 535] width 776 height 19
drag, startPoint x: 734, startPoint y: 538, endPoint x: 567, endPoint y: 538, distance: 167.0
click at [567, 538] on li "Expected Output: Total Costs: 500.75 , R e m a i n i n g B u d g e t : 500.75, …" at bounding box center [812, 535] width 776 height 19
drag, startPoint x: 534, startPoint y: 532, endPoint x: 849, endPoint y: 536, distance: 315.0
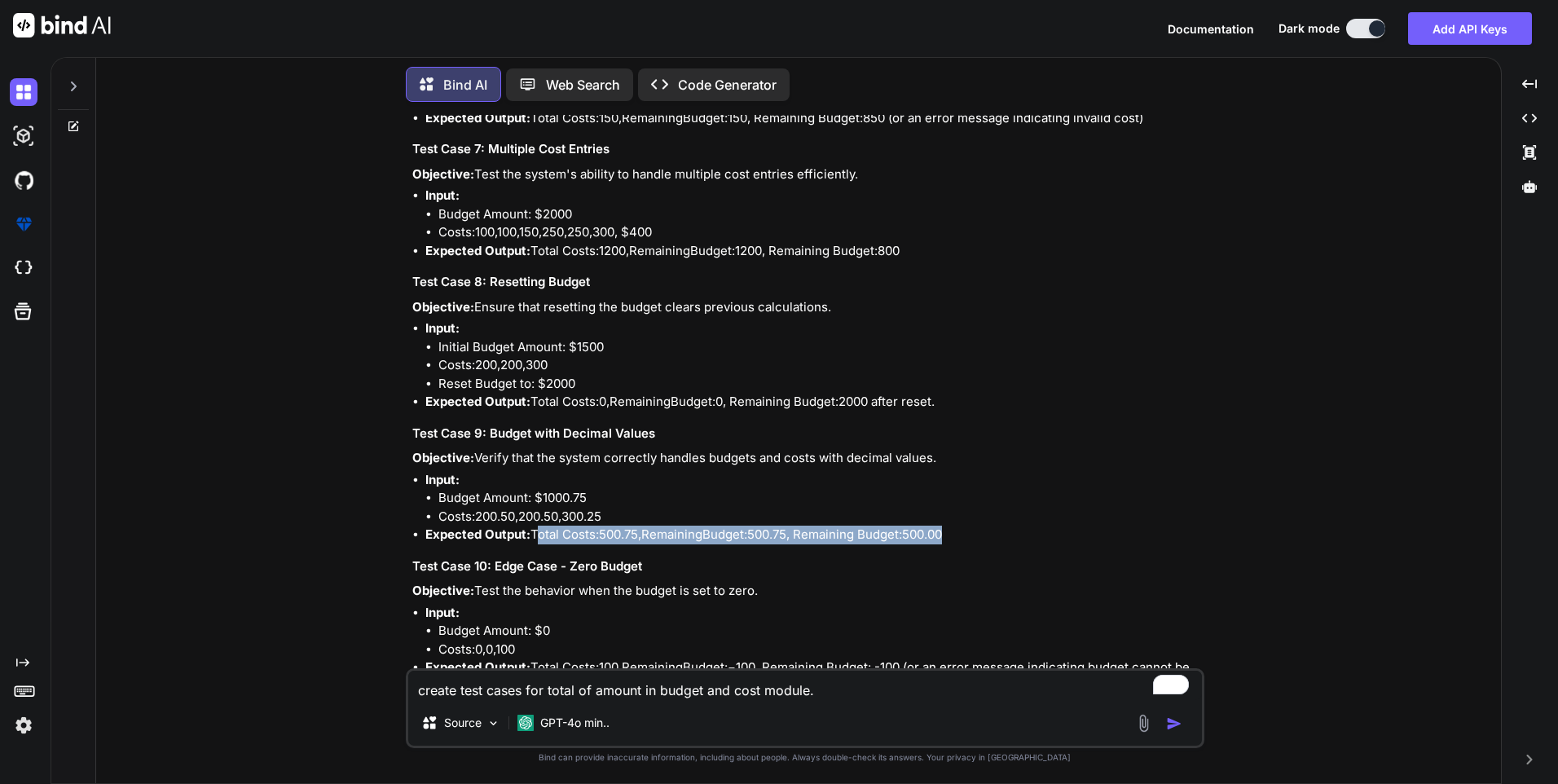
click at [849, 536] on li "Expected Output: Total Costs: 500.75 , R e m a i n i n g B u d g e t : 500.75, …" at bounding box center [812, 535] width 776 height 19
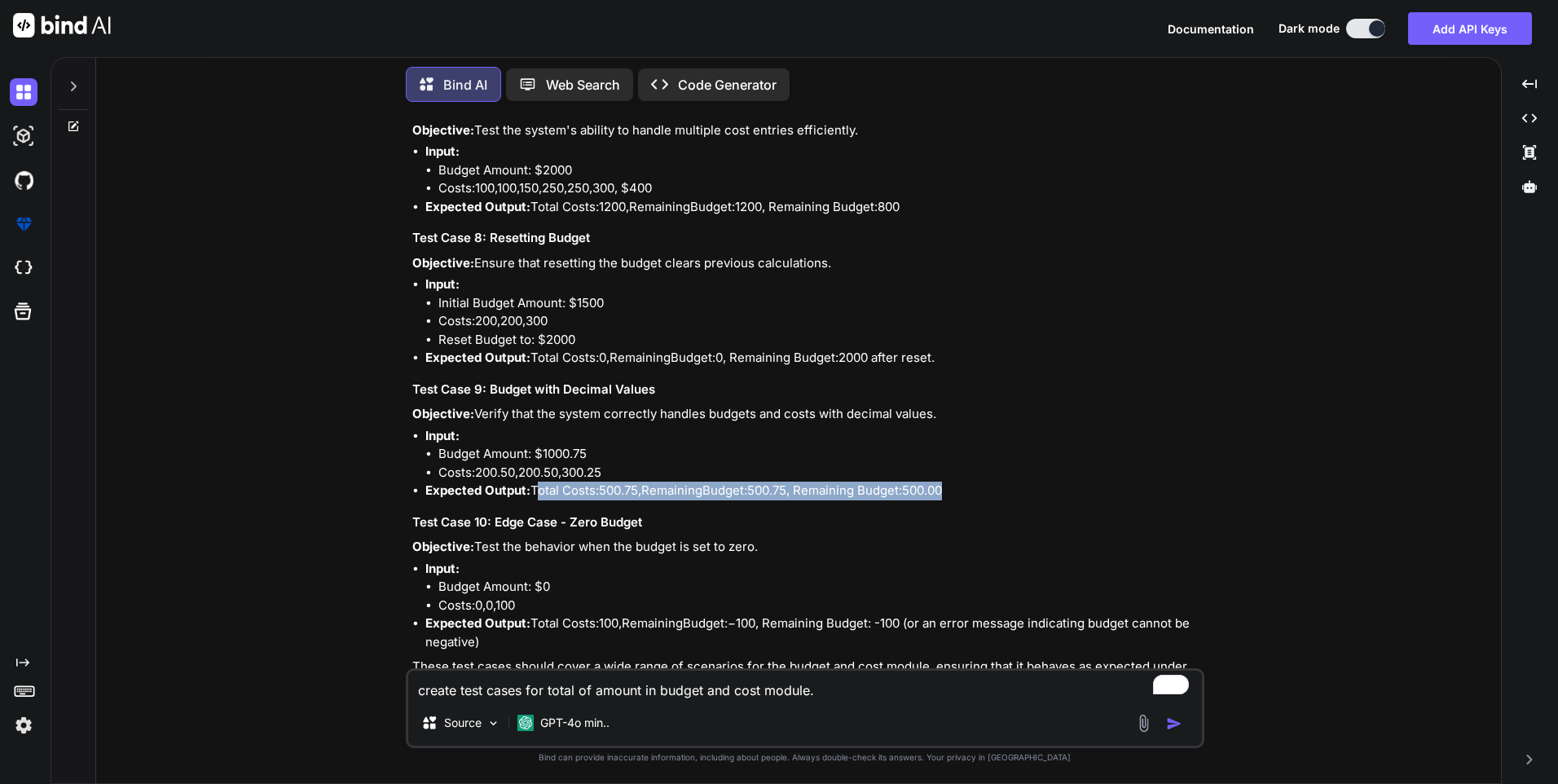
scroll to position [1020, 0]
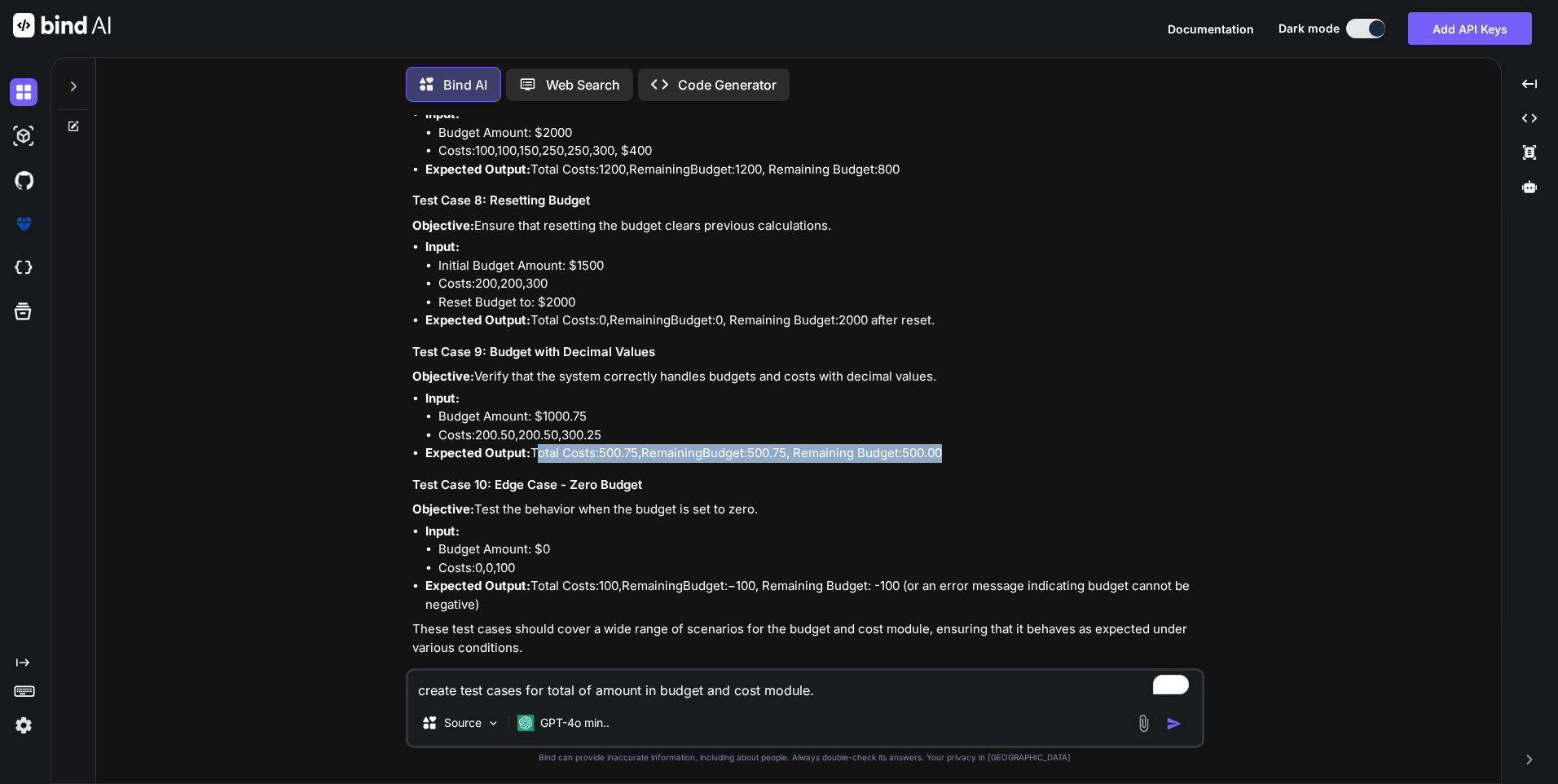
drag, startPoint x: 479, startPoint y: 509, endPoint x: 826, endPoint y: 502, distance: 347.1
click at [826, 502] on p "Objective: Test the behavior when the budget is set to zero." at bounding box center [806, 510] width 789 height 19
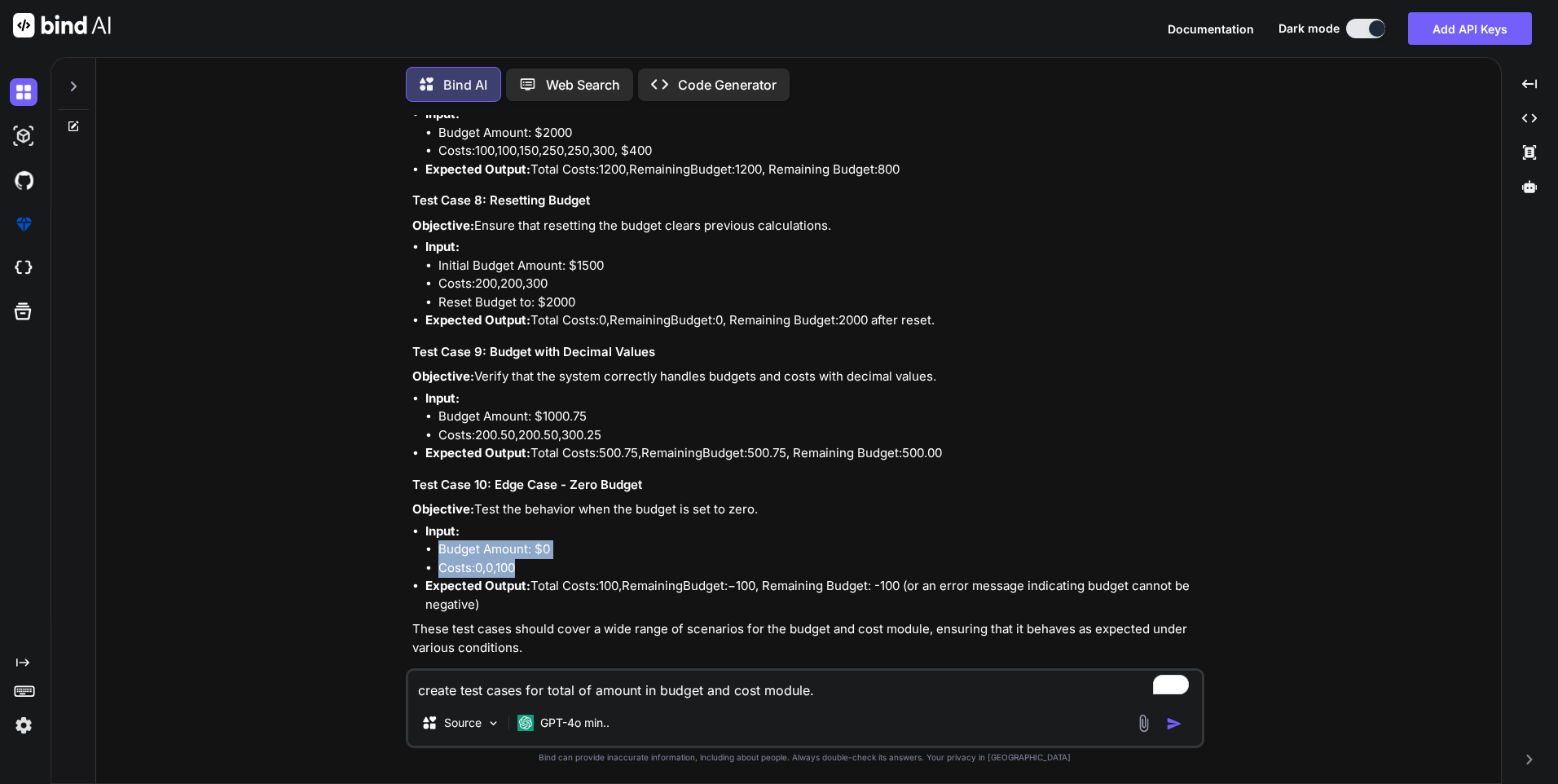
drag, startPoint x: 509, startPoint y: 567, endPoint x: 441, endPoint y: 555, distance: 69.1
click at [441, 555] on ul "Budget Amount: $0 Costs: 0 , 0, 100" at bounding box center [812, 558] width 776 height 37
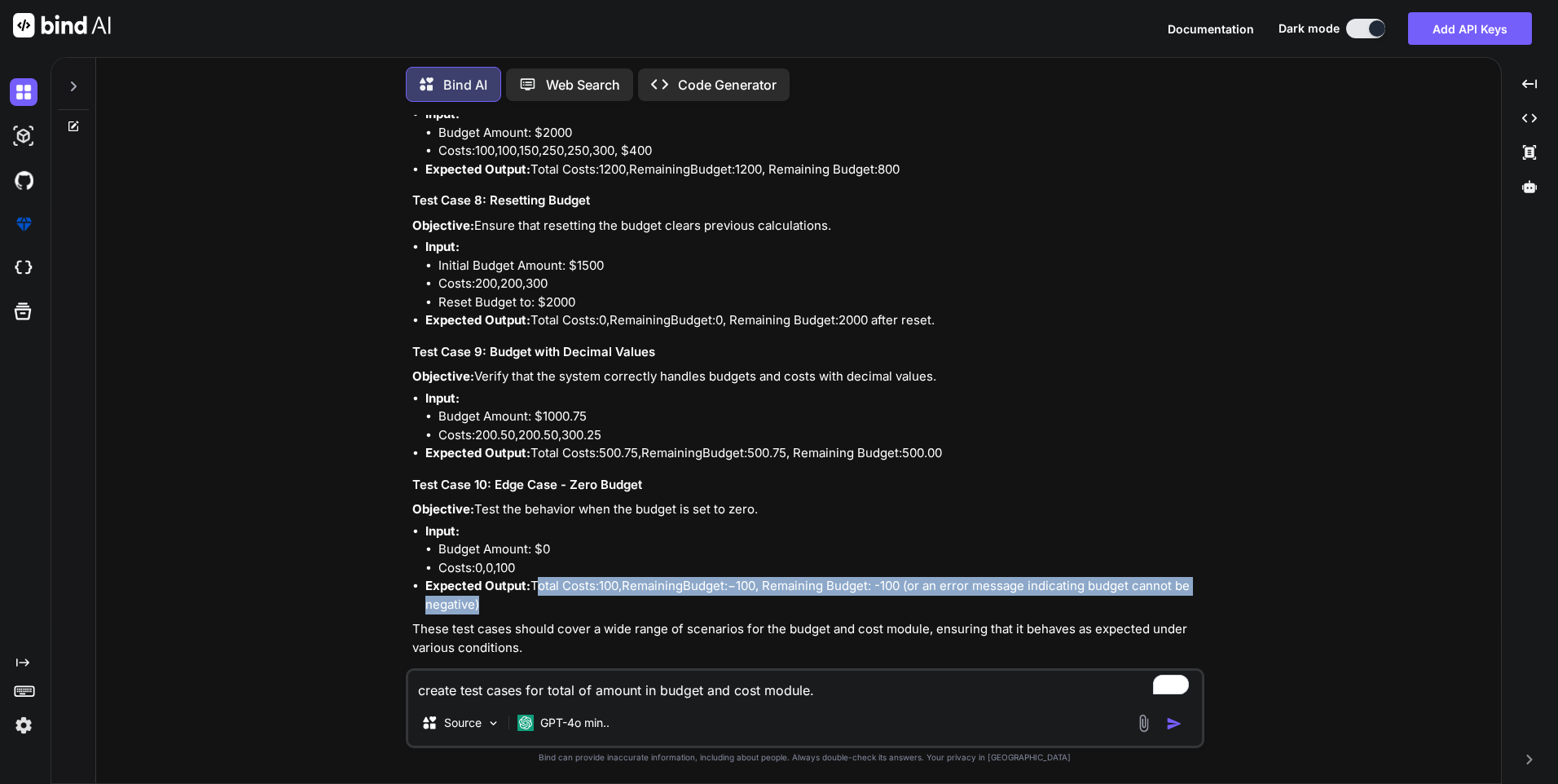
drag, startPoint x: 536, startPoint y: 585, endPoint x: 1171, endPoint y: 591, distance: 635.0
click at [1171, 591] on li "Expected Output: Total Costs: 100 , R e m a i n i n g B u d g e t : − 100, Rema…" at bounding box center [812, 595] width 776 height 37
